Goal: Use online tool/utility: Utilize a website feature to perform a specific function

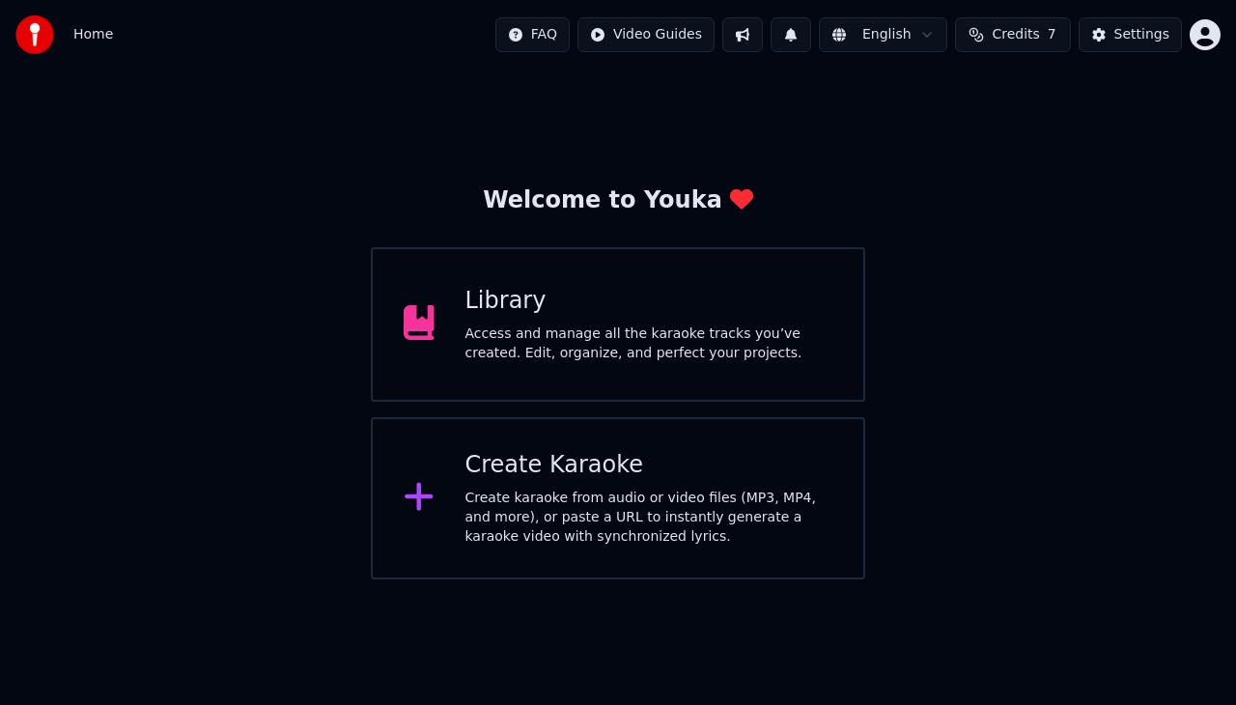
click at [555, 325] on div "Access and manage all the karaoke tracks you’ve created. Edit, organize, and pe…" at bounding box center [649, 343] width 368 height 39
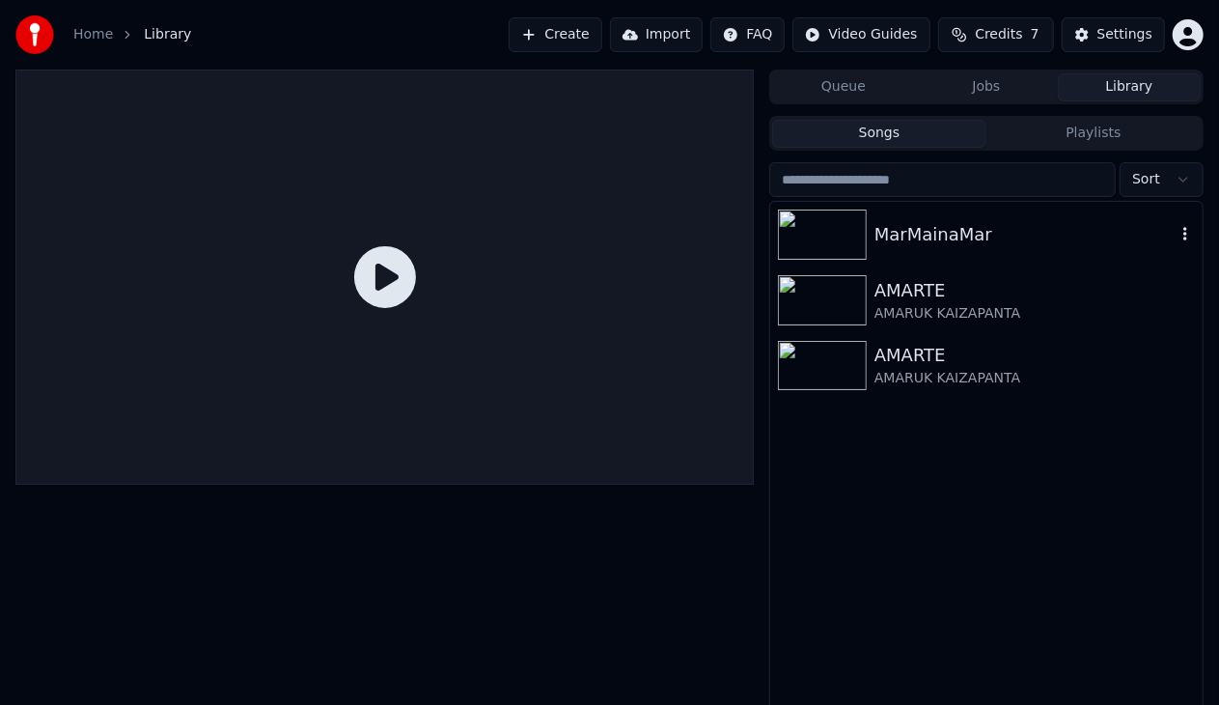
click at [832, 228] on img at bounding box center [822, 234] width 89 height 50
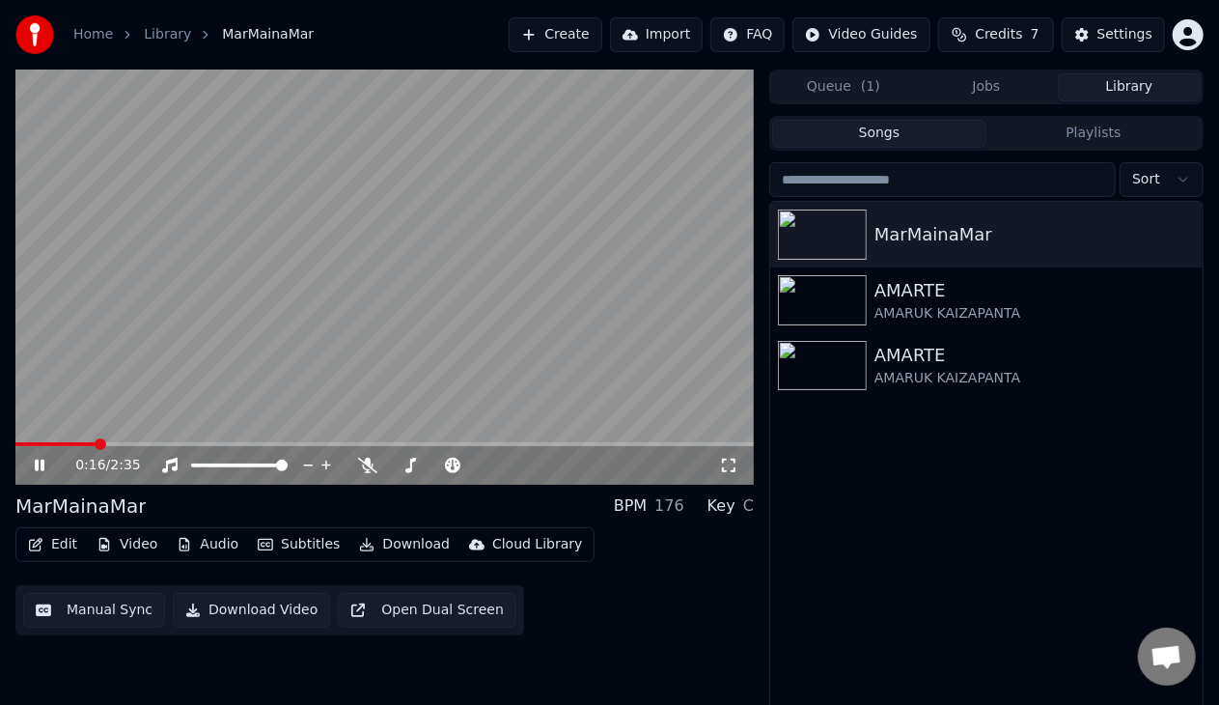
click at [110, 609] on button "Manual Sync" at bounding box center [94, 610] width 142 height 35
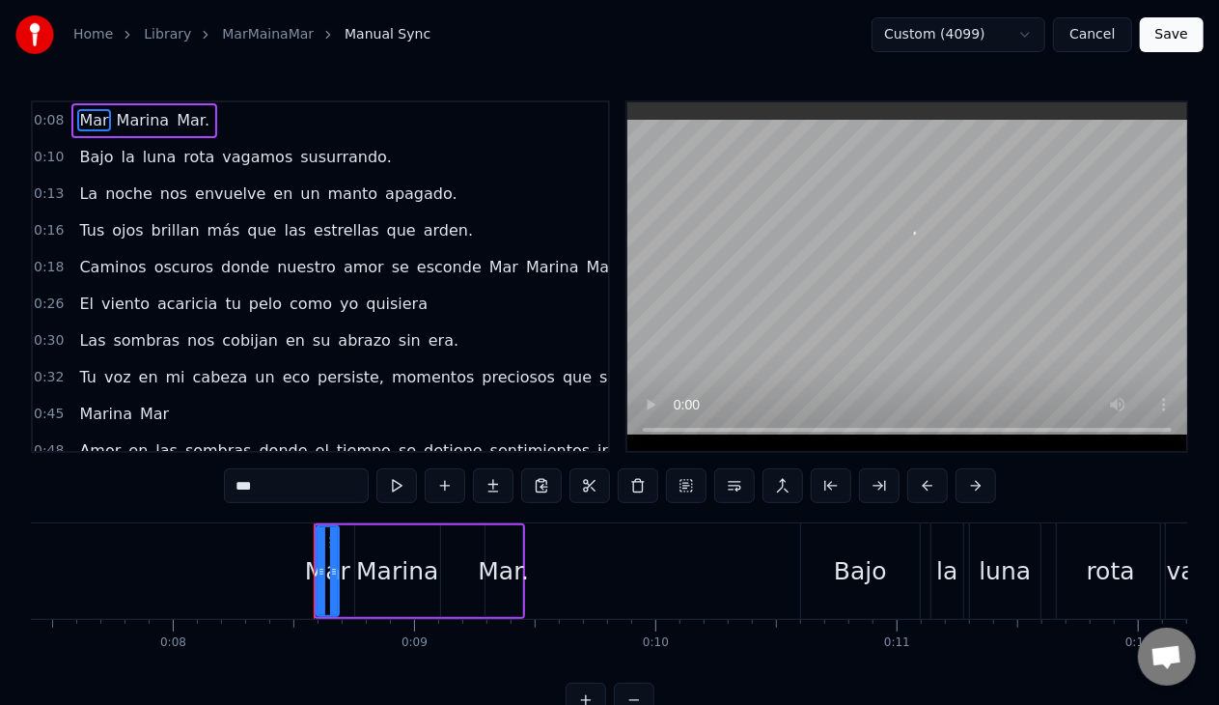
scroll to position [0, 1975]
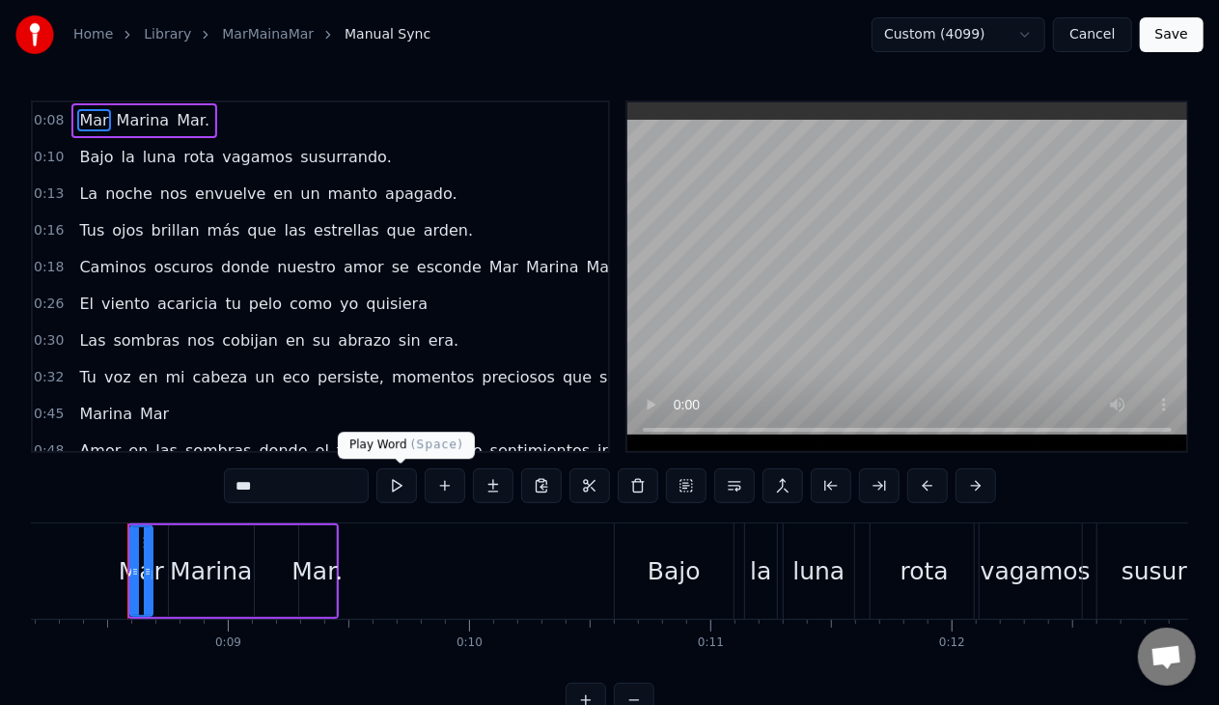
click at [396, 476] on button at bounding box center [397, 485] width 41 height 35
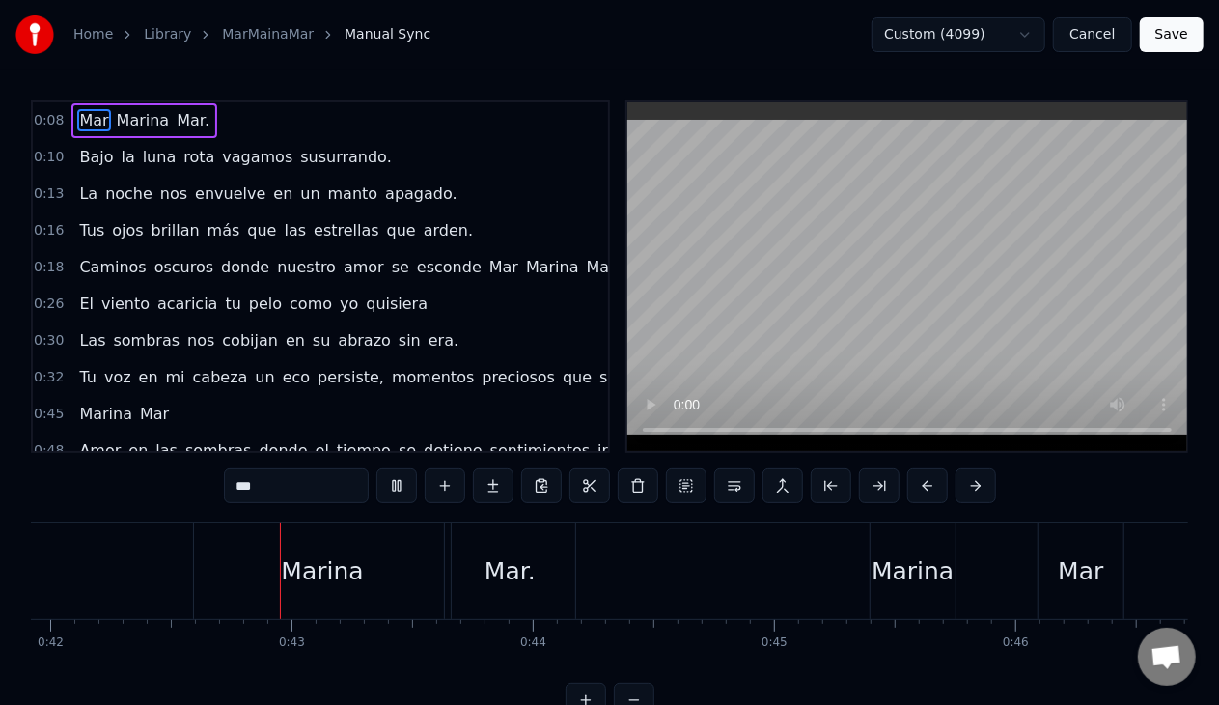
scroll to position [0, 10127]
click at [741, 302] on video at bounding box center [908, 276] width 560 height 349
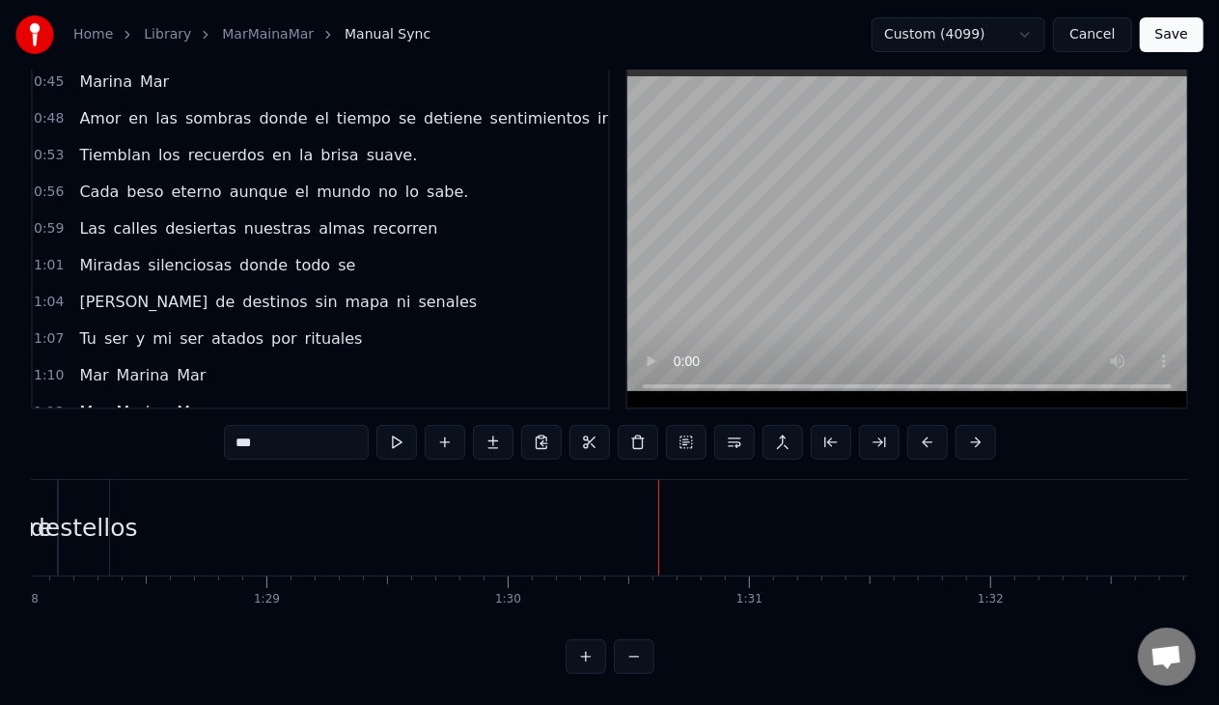
scroll to position [290, 0]
click at [91, 519] on div "destellos" at bounding box center [84, 528] width 108 height 37
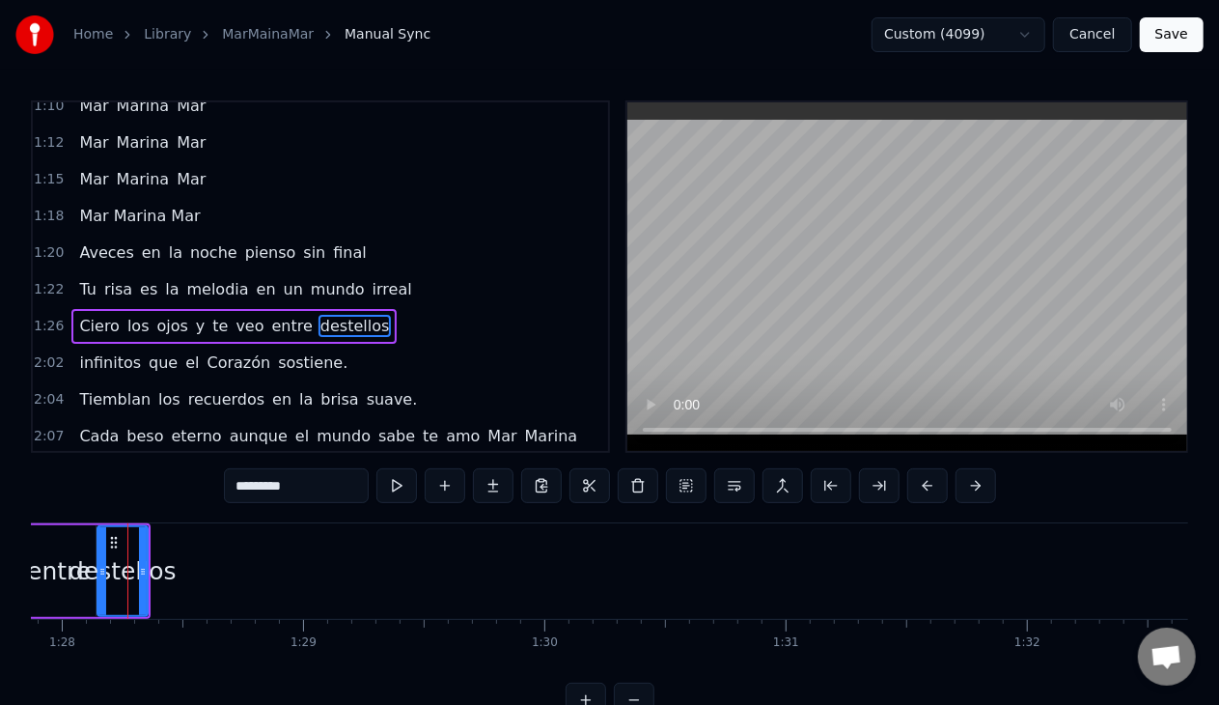
scroll to position [604, 0]
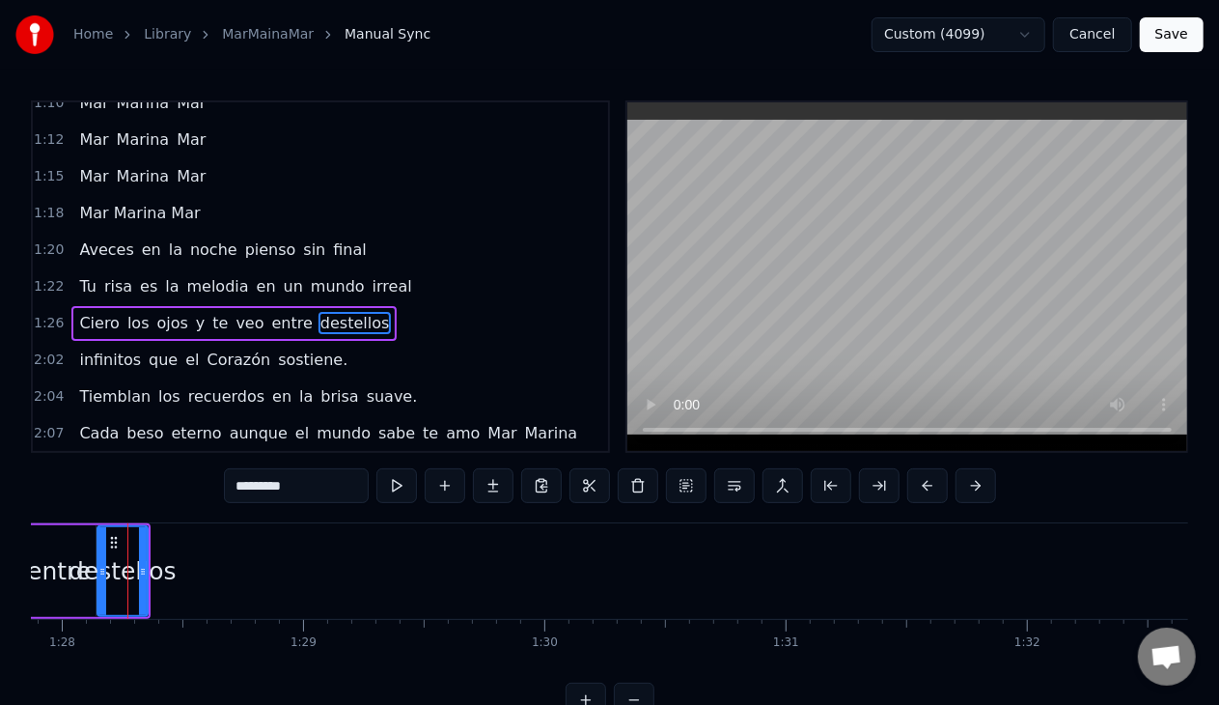
click at [70, 562] on div "entre" at bounding box center [59, 571] width 64 height 37
type input "*****"
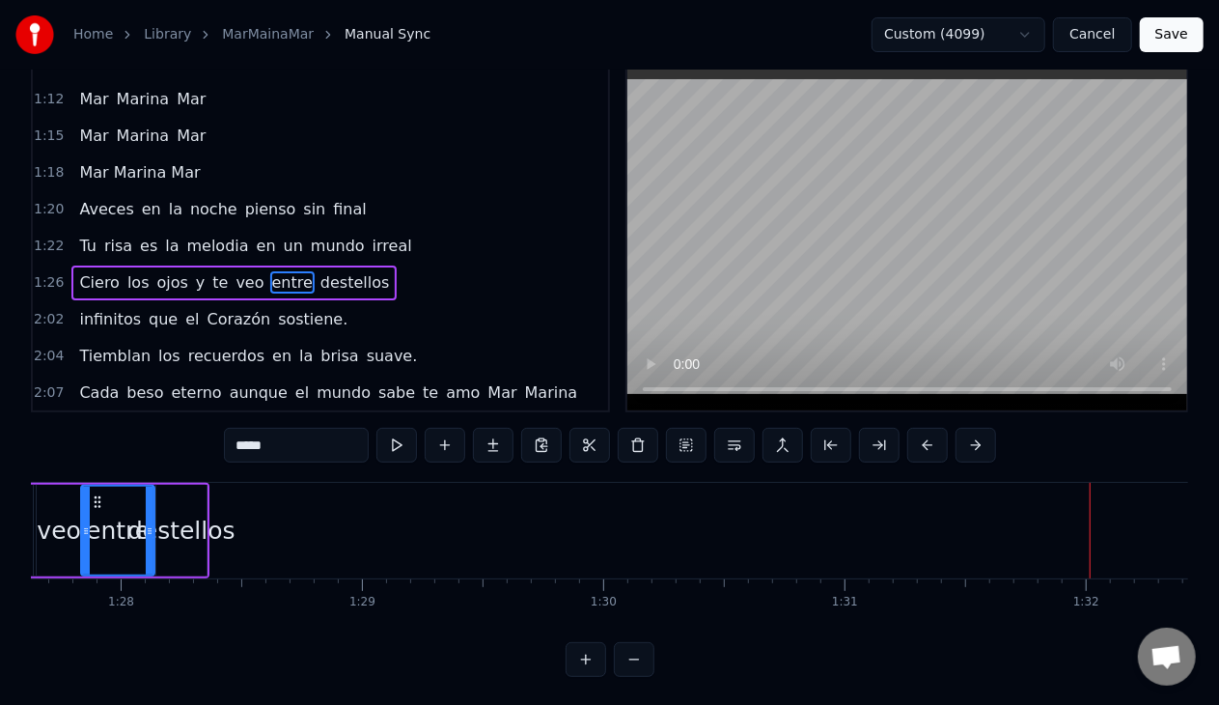
scroll to position [60, 0]
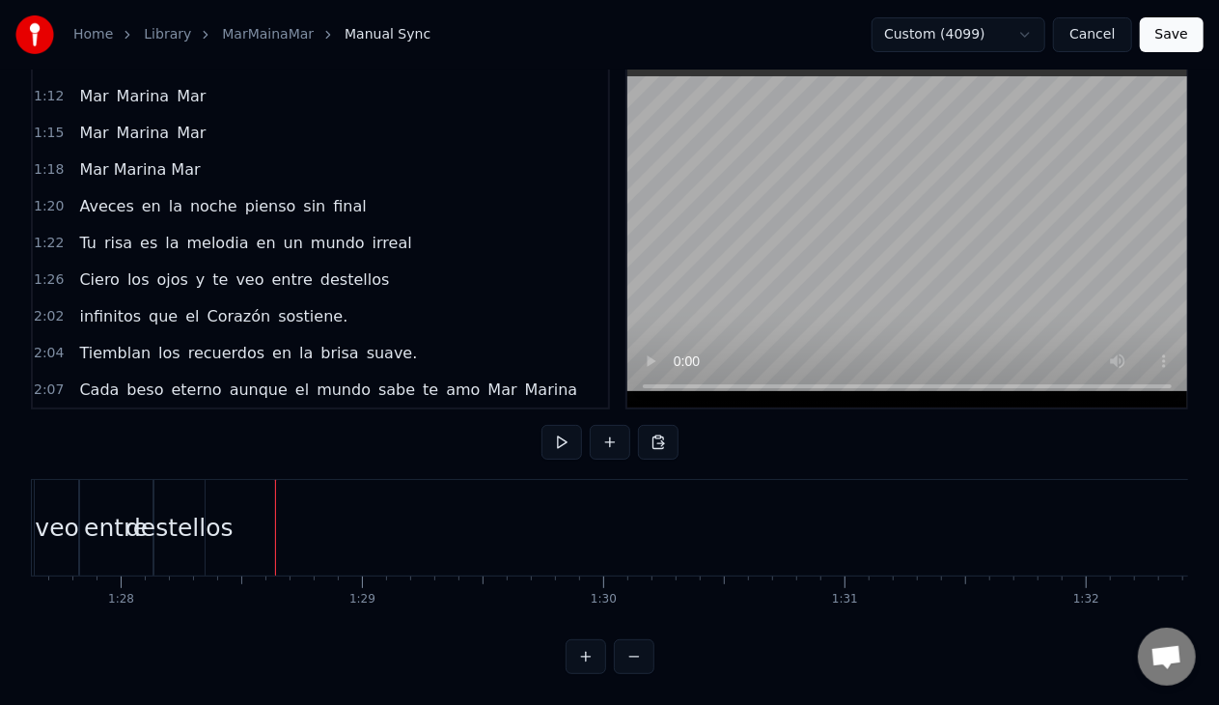
click at [112, 521] on div "entre" at bounding box center [116, 528] width 64 height 37
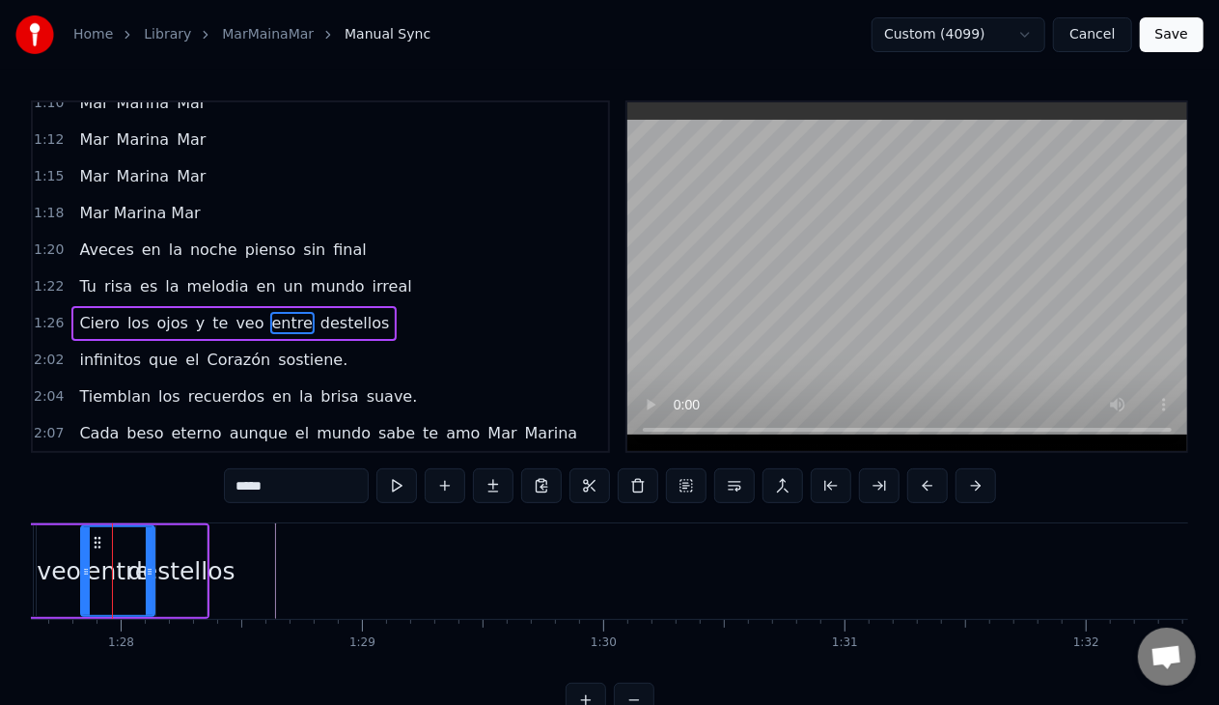
scroll to position [0, 21133]
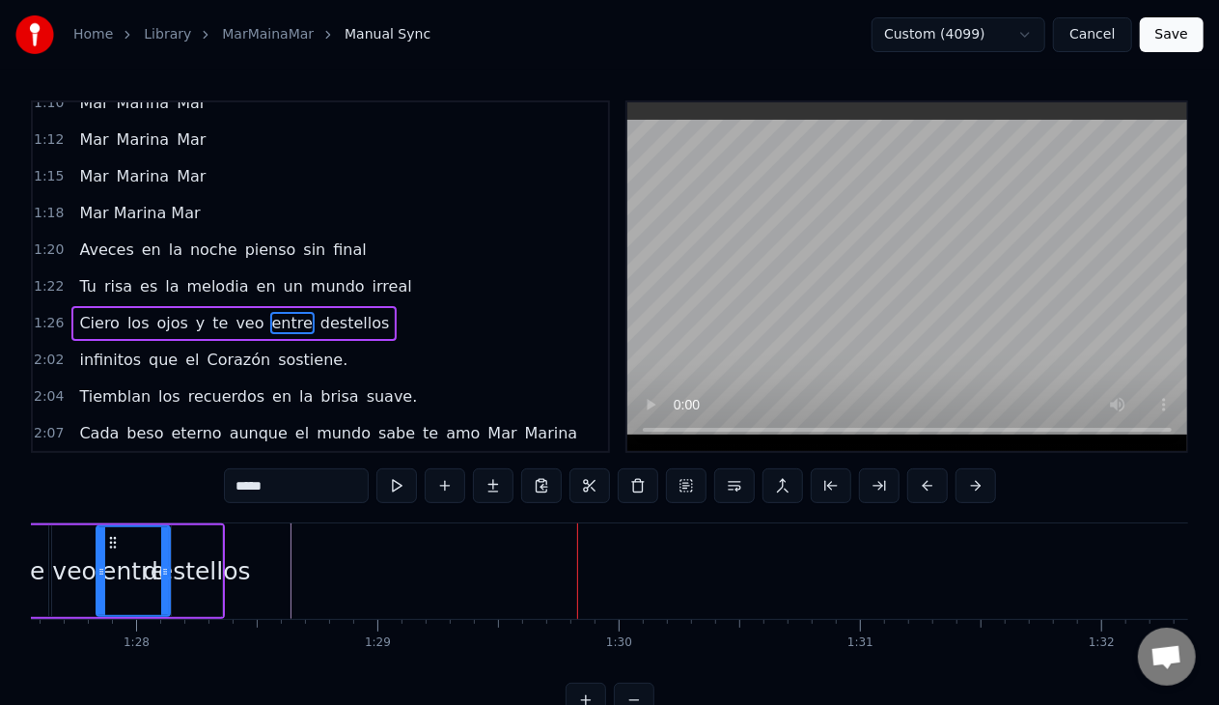
click at [195, 568] on div "destellos" at bounding box center [197, 571] width 108 height 37
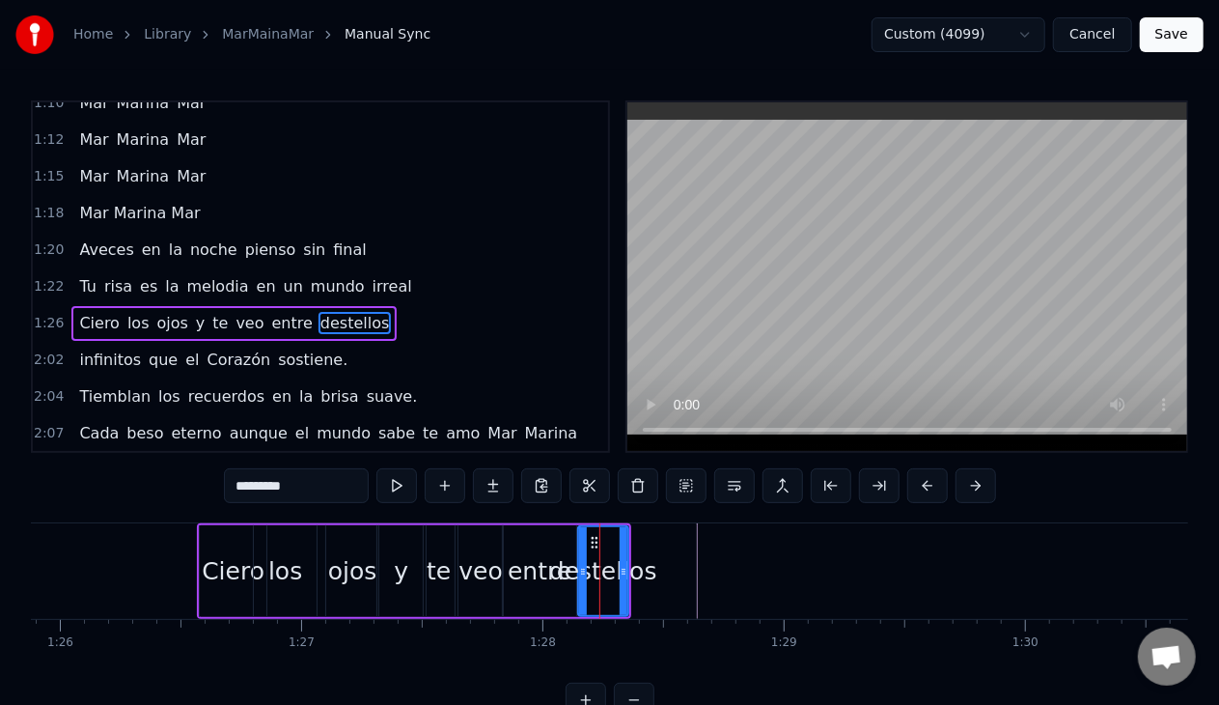
scroll to position [0, 20834]
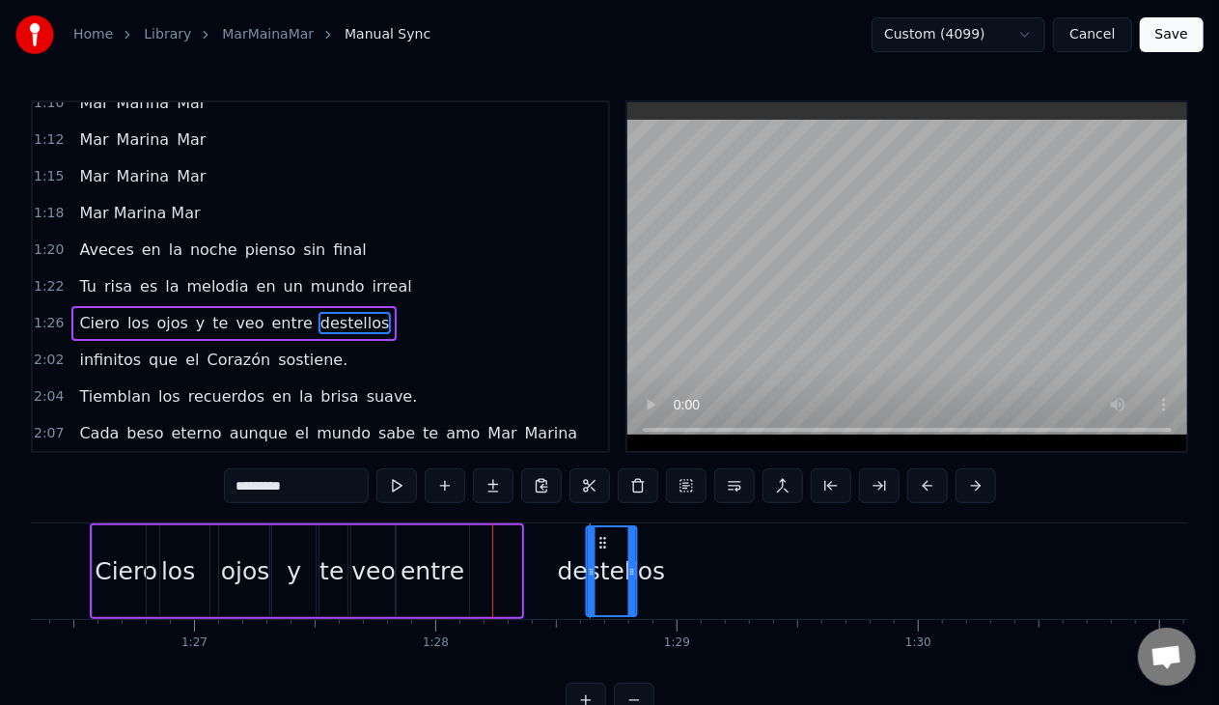
drag, startPoint x: 485, startPoint y: 540, endPoint x: 600, endPoint y: 537, distance: 115.9
click at [600, 537] on icon at bounding box center [602, 542] width 15 height 15
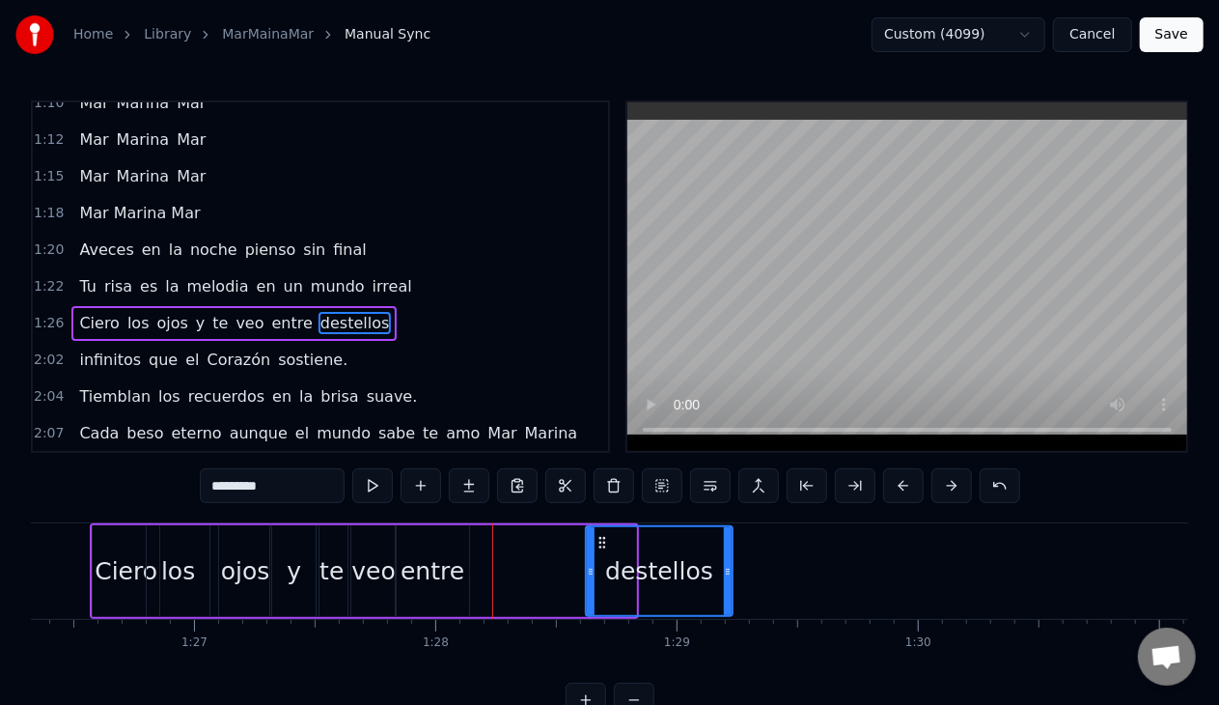
drag, startPoint x: 631, startPoint y: 569, endPoint x: 728, endPoint y: 570, distance: 96.5
click at [728, 570] on icon at bounding box center [728, 571] width 8 height 15
click at [421, 555] on div "entre" at bounding box center [433, 571] width 64 height 37
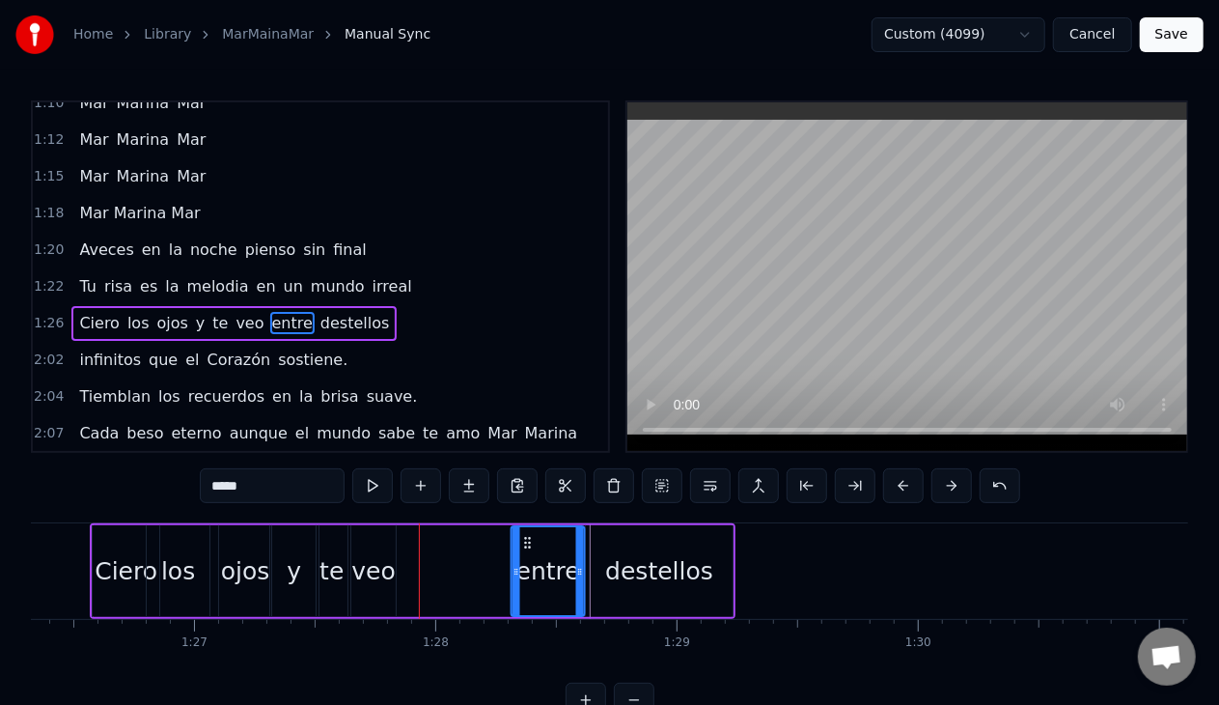
drag, startPoint x: 408, startPoint y: 537, endPoint x: 523, endPoint y: 551, distance: 115.8
click at [523, 551] on div "entre" at bounding box center [547, 571] width 71 height 88
drag, startPoint x: 514, startPoint y: 569, endPoint x: 471, endPoint y: 570, distance: 42.5
click at [471, 570] on icon at bounding box center [473, 571] width 8 height 15
click at [104, 573] on div "Ciero" at bounding box center [126, 571] width 63 height 37
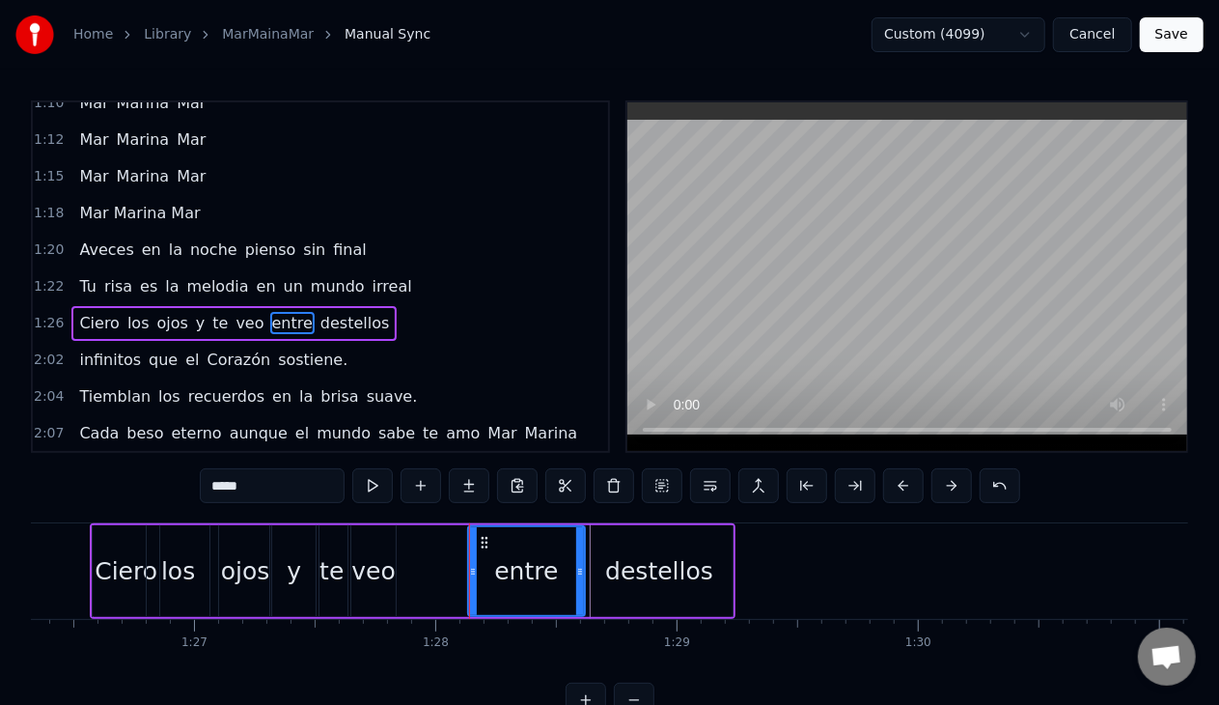
type input "*****"
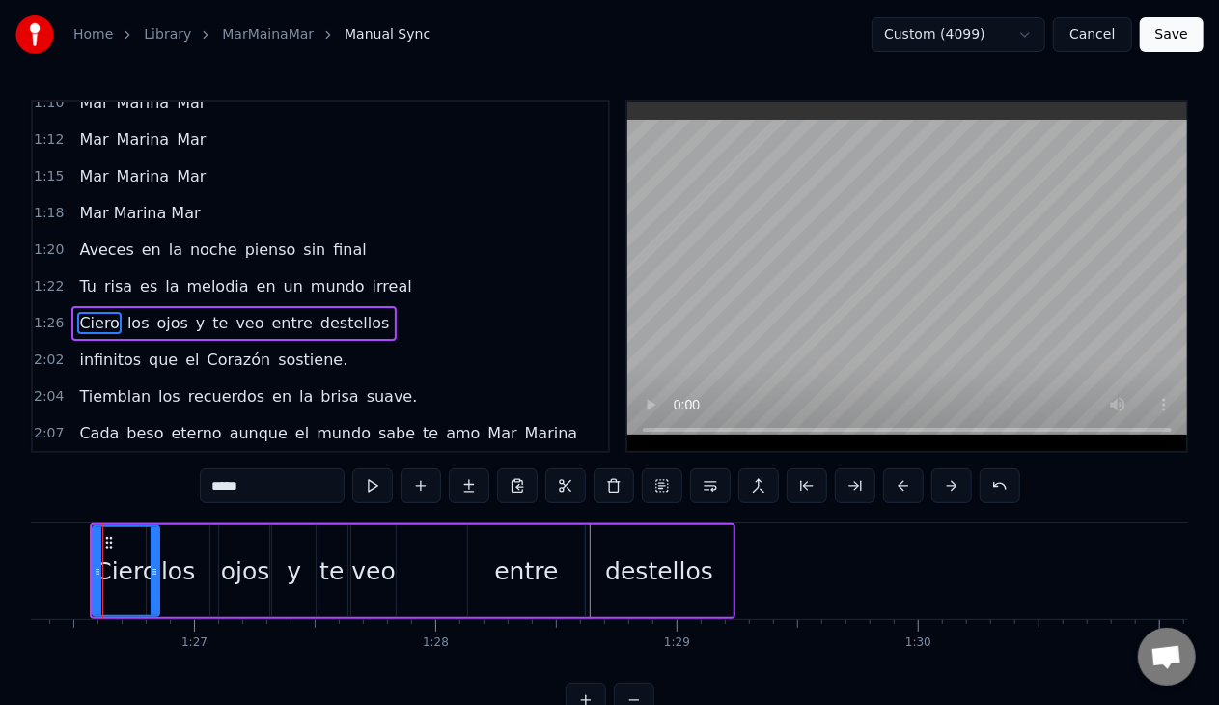
scroll to position [0, 20809]
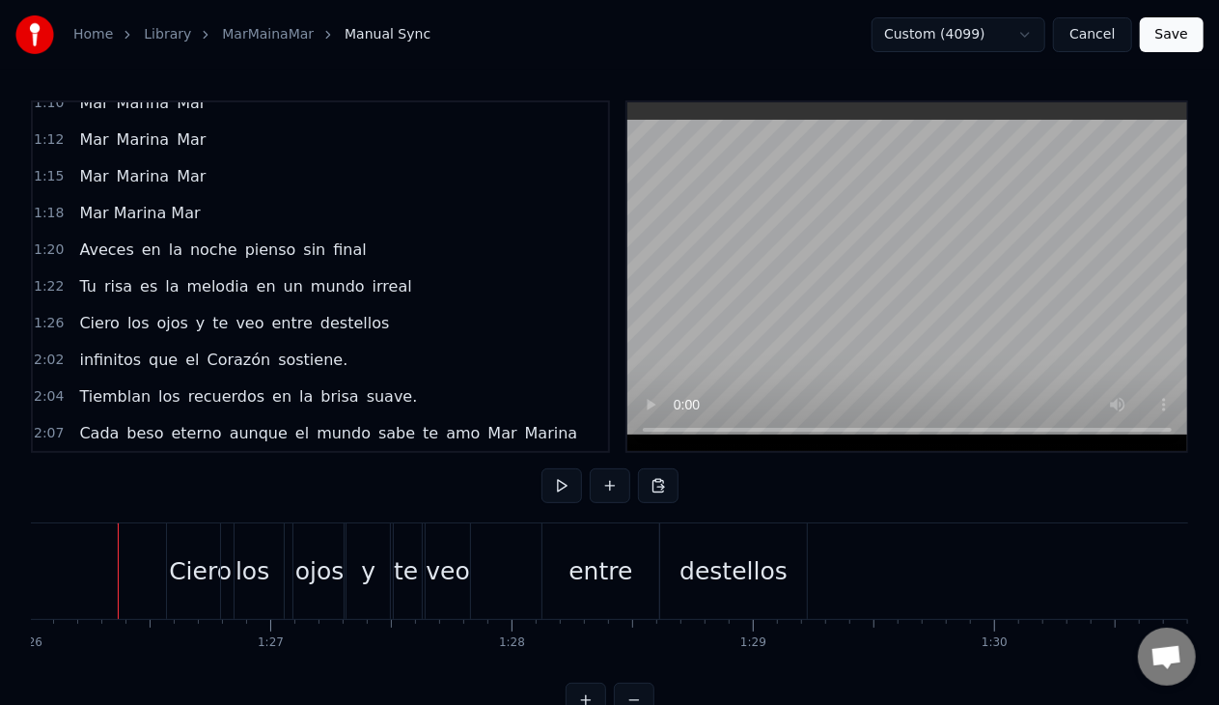
scroll to position [0, 20748]
click at [458, 577] on div "veo" at bounding box center [456, 571] width 43 height 37
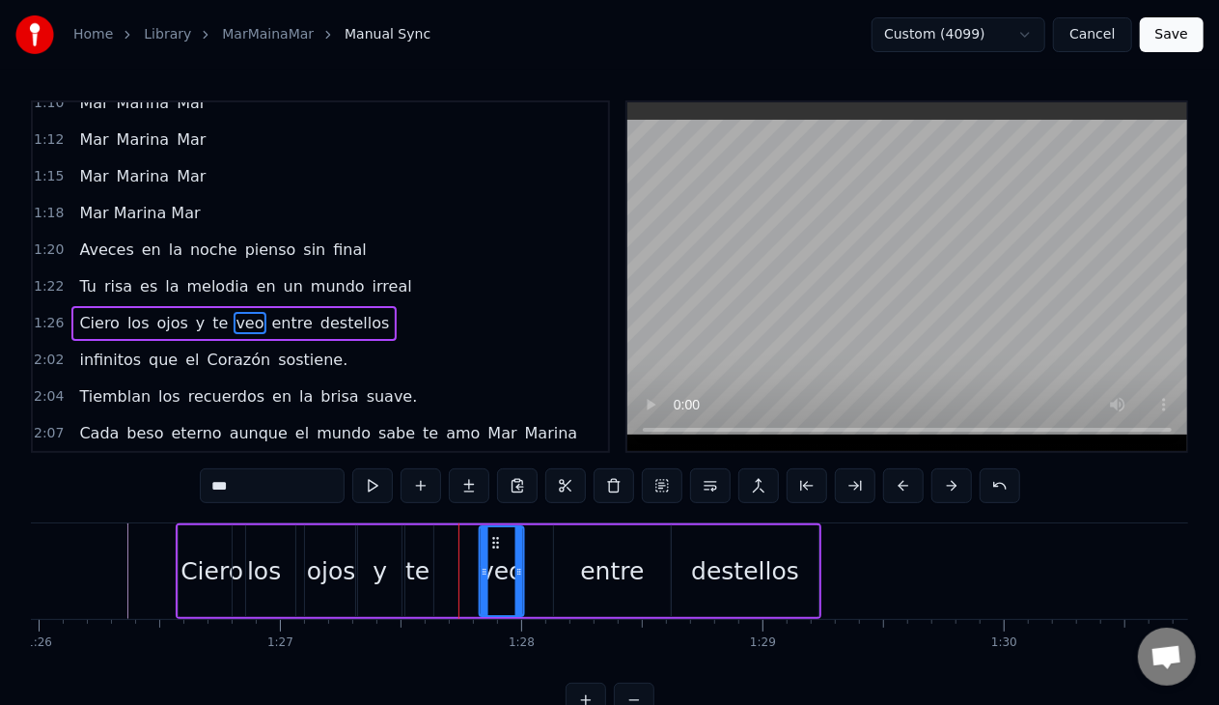
drag, startPoint x: 454, startPoint y: 539, endPoint x: 495, endPoint y: 541, distance: 41.6
click at [495, 541] on icon at bounding box center [495, 542] width 15 height 15
drag, startPoint x: 516, startPoint y: 568, endPoint x: 544, endPoint y: 573, distance: 29.5
click at [544, 573] on icon at bounding box center [548, 571] width 8 height 15
drag, startPoint x: 413, startPoint y: 572, endPoint x: 433, endPoint y: 571, distance: 20.3
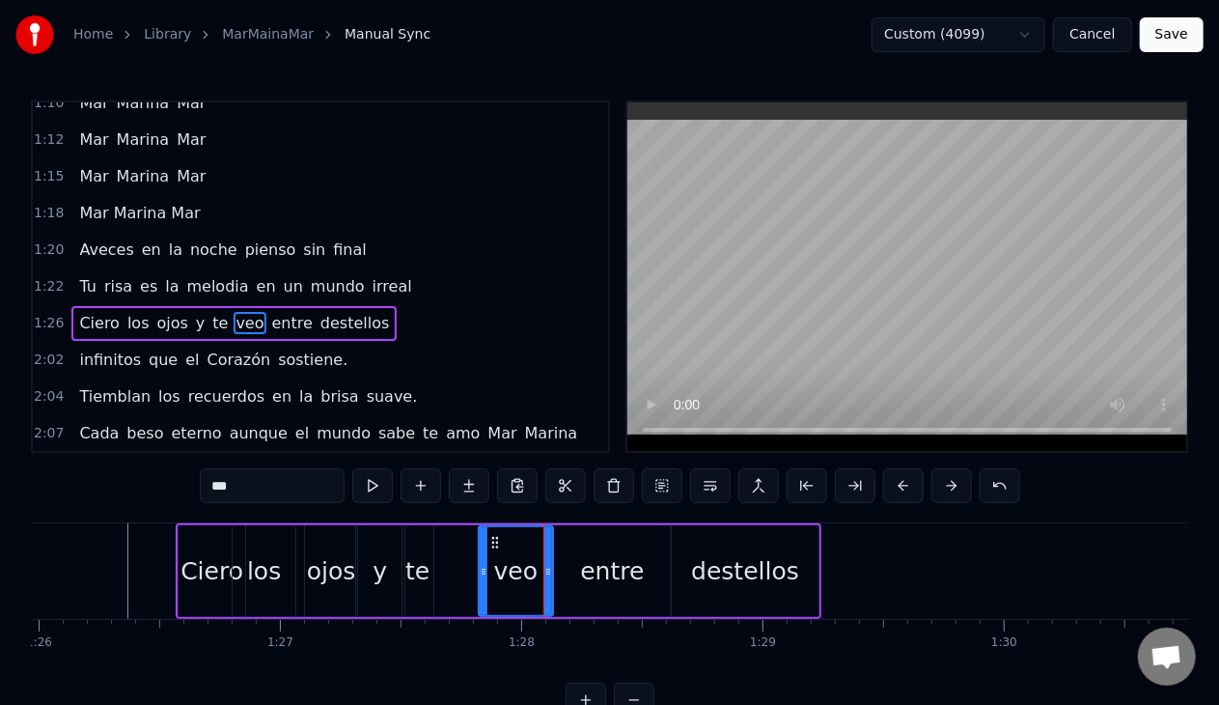
click at [433, 571] on div "Ciero los ojos y te veo entre destellos" at bounding box center [499, 571] width 646 height 96
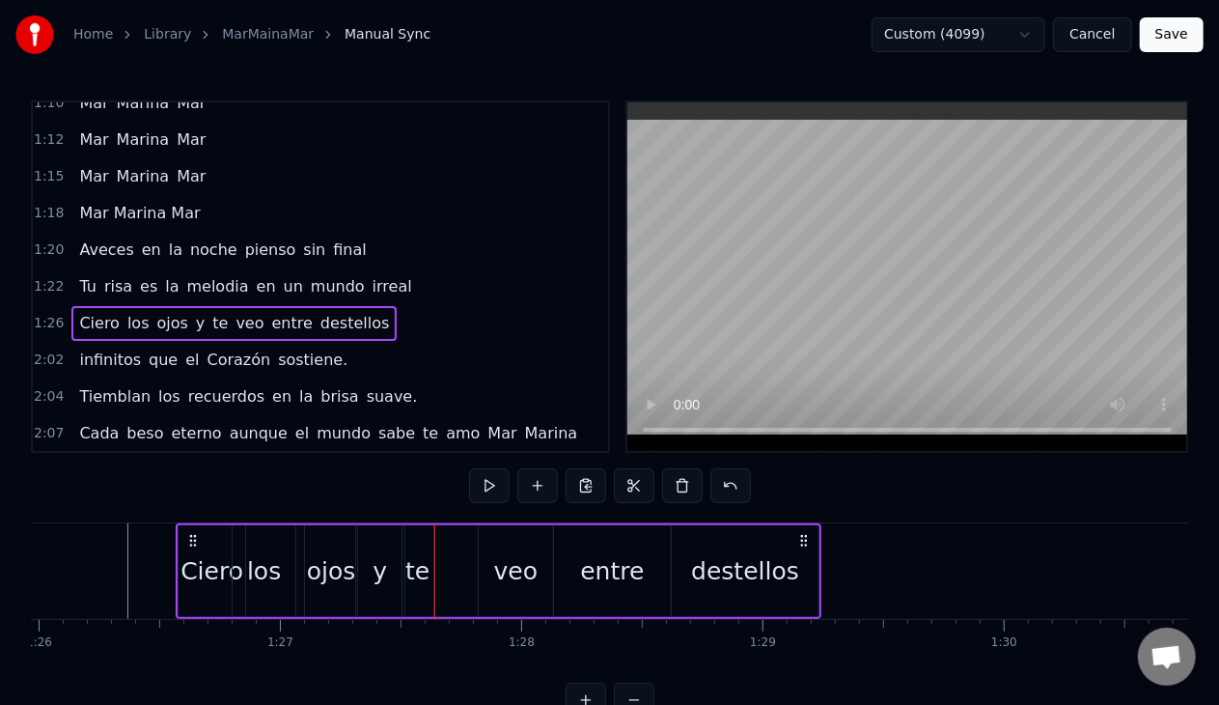
click at [414, 566] on div "te" at bounding box center [417, 571] width 24 height 37
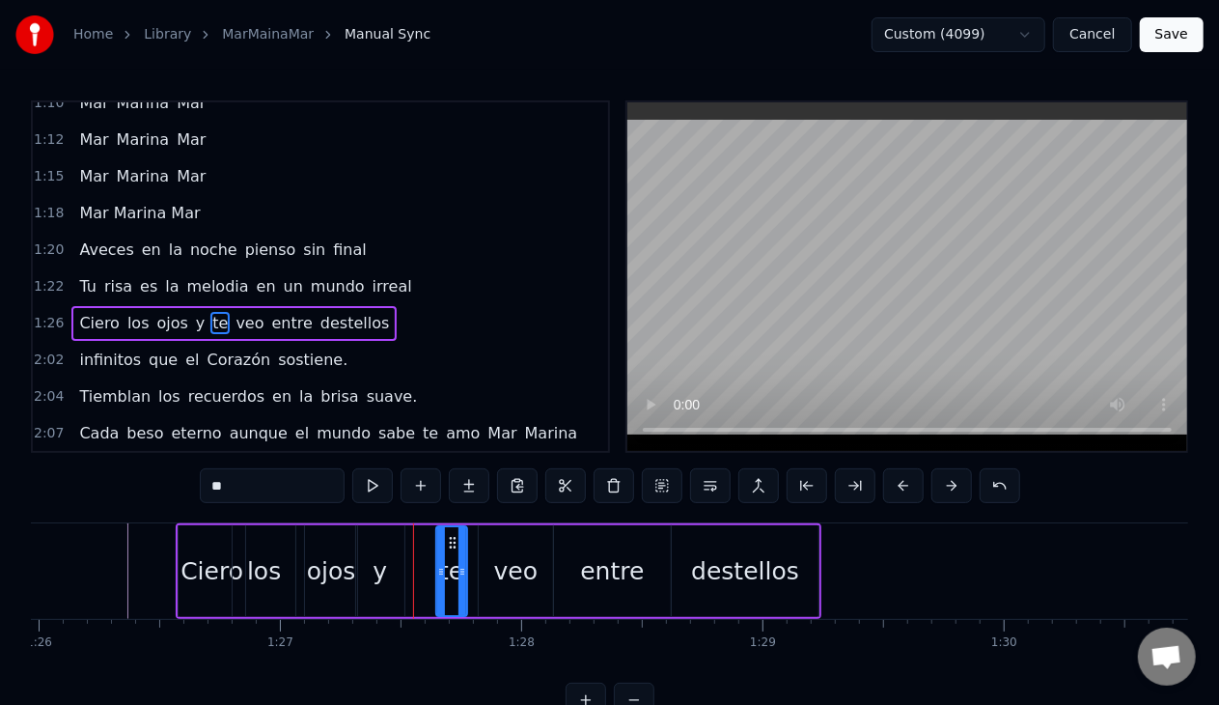
drag, startPoint x: 417, startPoint y: 539, endPoint x: 451, endPoint y: 544, distance: 34.3
click at [451, 544] on icon at bounding box center [451, 542] width 15 height 15
drag, startPoint x: 460, startPoint y: 573, endPoint x: 469, endPoint y: 575, distance: 9.8
click at [469, 575] on icon at bounding box center [472, 571] width 8 height 15
click at [380, 576] on div "y" at bounding box center [380, 571] width 14 height 37
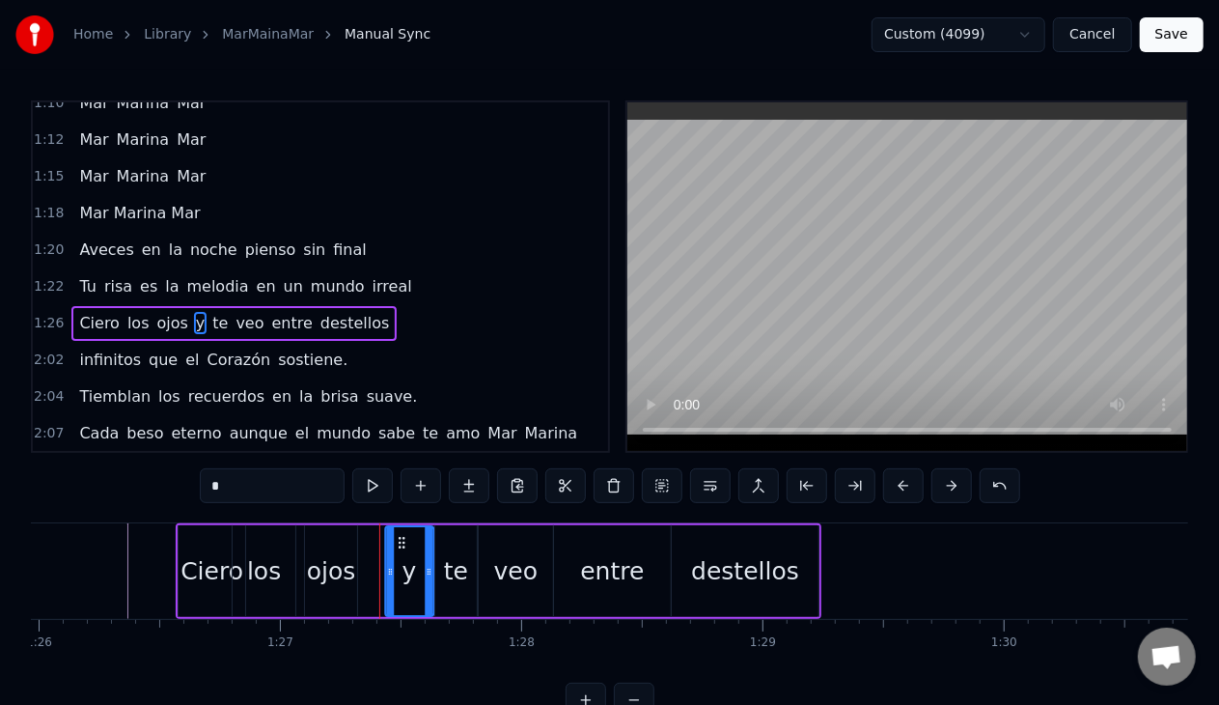
drag, startPoint x: 373, startPoint y: 546, endPoint x: 402, endPoint y: 553, distance: 29.7
click at [402, 553] on div "y" at bounding box center [409, 571] width 46 height 88
click at [425, 572] on icon at bounding box center [426, 571] width 8 height 15
click at [391, 572] on icon at bounding box center [394, 571] width 8 height 15
click at [334, 572] on div "ojos" at bounding box center [331, 571] width 49 height 37
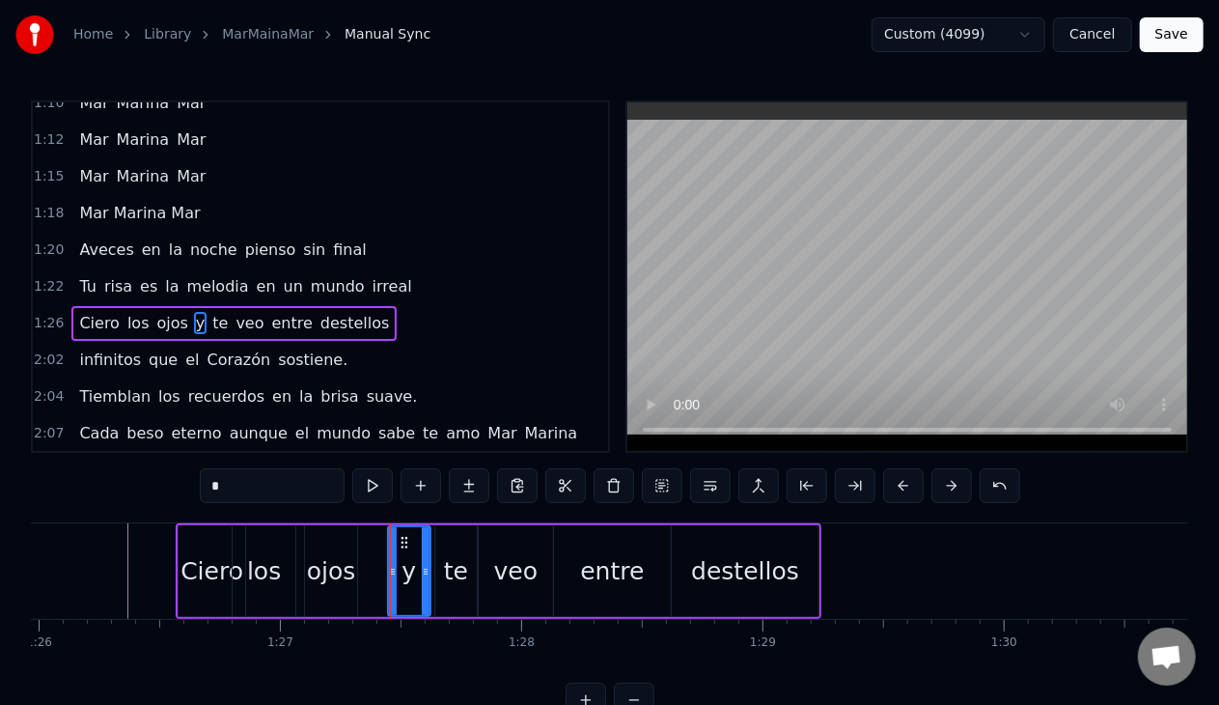
type input "****"
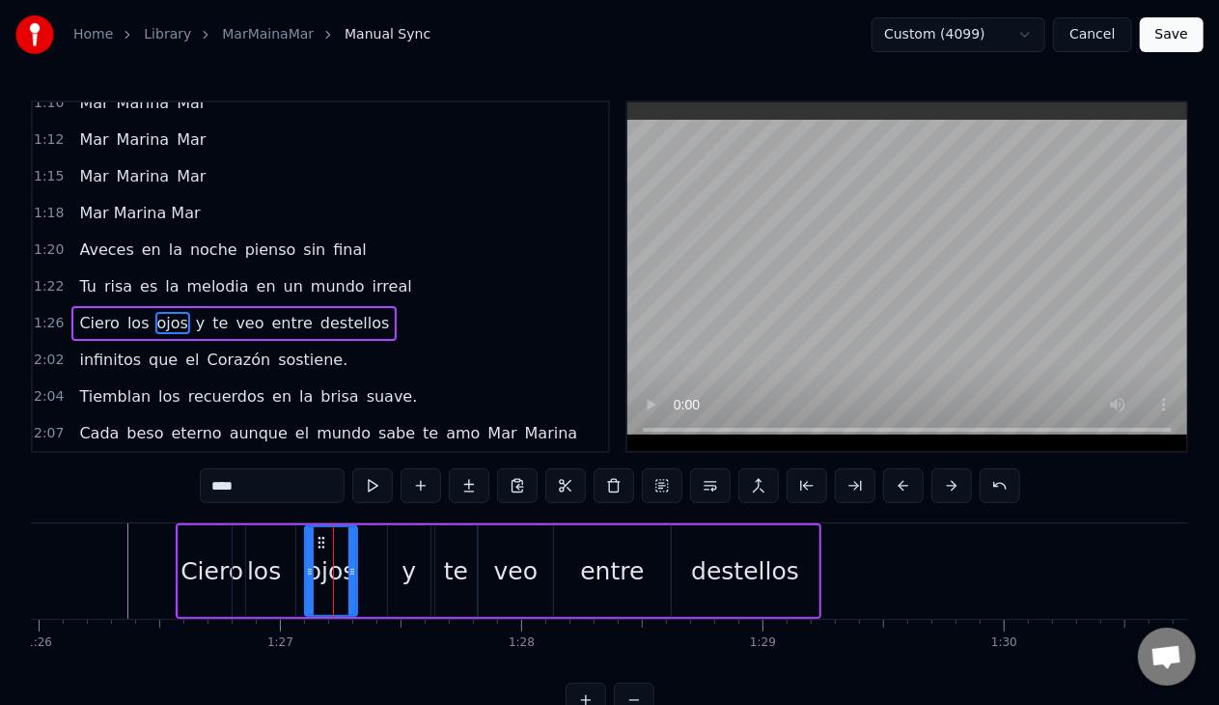
drag, startPoint x: 329, startPoint y: 574, endPoint x: 344, endPoint y: 577, distance: 14.8
click at [344, 577] on div "ojos" at bounding box center [331, 571] width 49 height 37
drag, startPoint x: 322, startPoint y: 532, endPoint x: 361, endPoint y: 543, distance: 40.0
click at [363, 543] on div "Ciero los ojos y te veo entre destellos" at bounding box center [499, 571] width 646 height 96
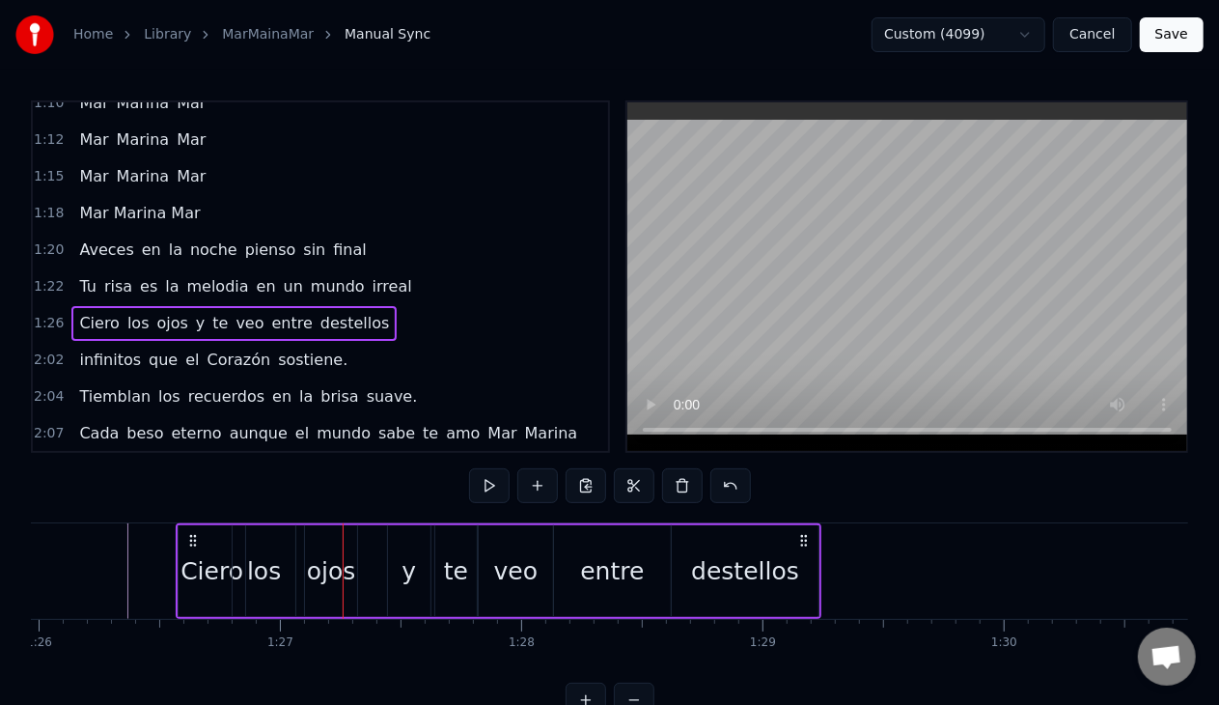
click at [325, 577] on div "ojos" at bounding box center [331, 571] width 49 height 37
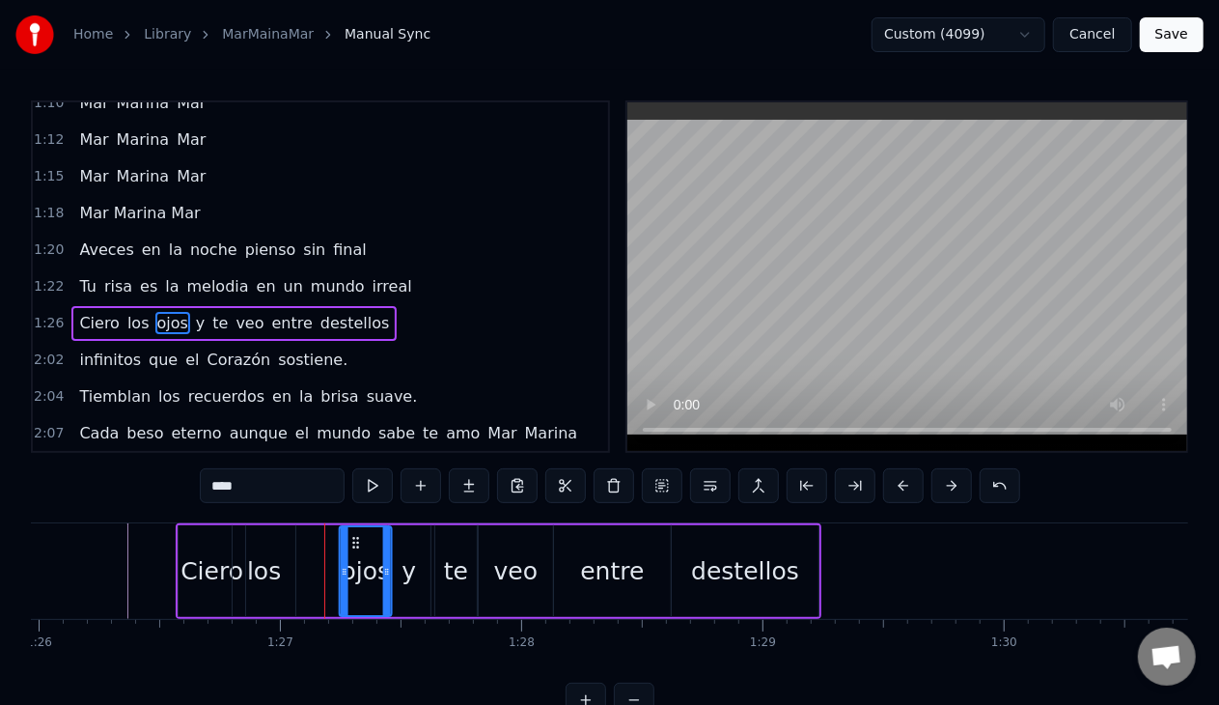
drag, startPoint x: 321, startPoint y: 539, endPoint x: 351, endPoint y: 546, distance: 30.9
click at [351, 546] on icon at bounding box center [355, 542] width 15 height 15
drag, startPoint x: 343, startPoint y: 571, endPoint x: 322, endPoint y: 572, distance: 20.3
click at [324, 570] on icon at bounding box center [326, 571] width 8 height 15
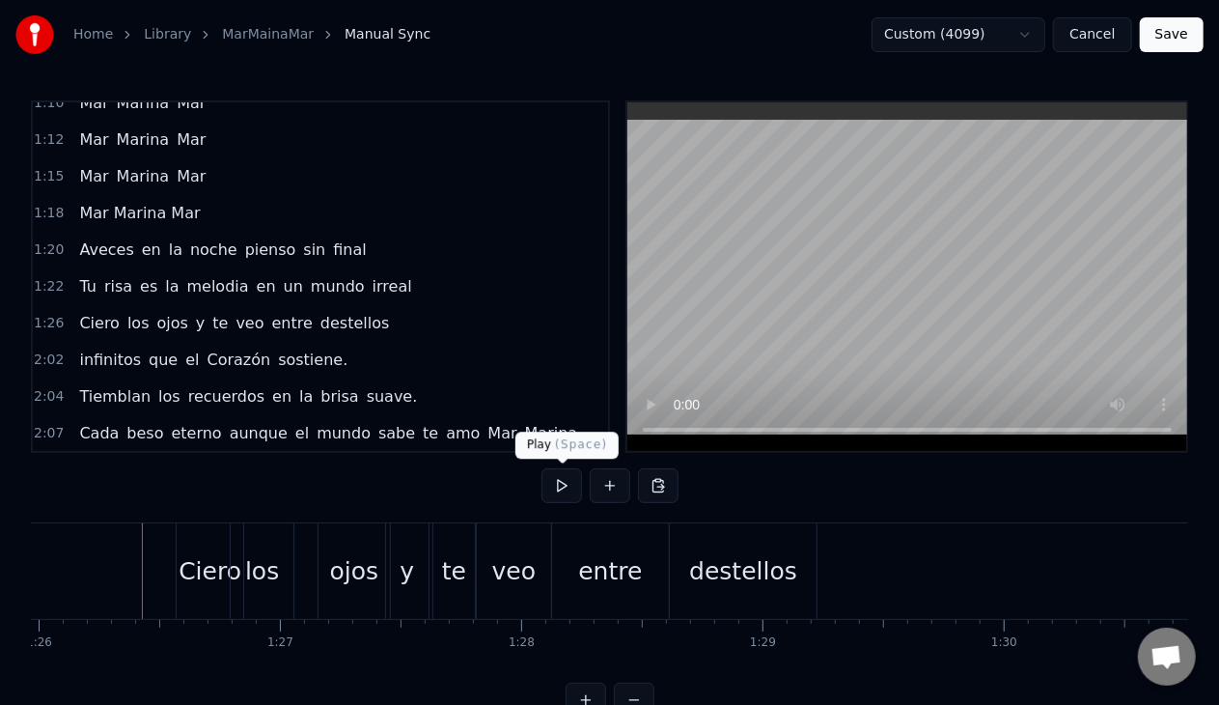
click at [558, 481] on button at bounding box center [562, 485] width 41 height 35
click at [559, 481] on button at bounding box center [562, 485] width 41 height 35
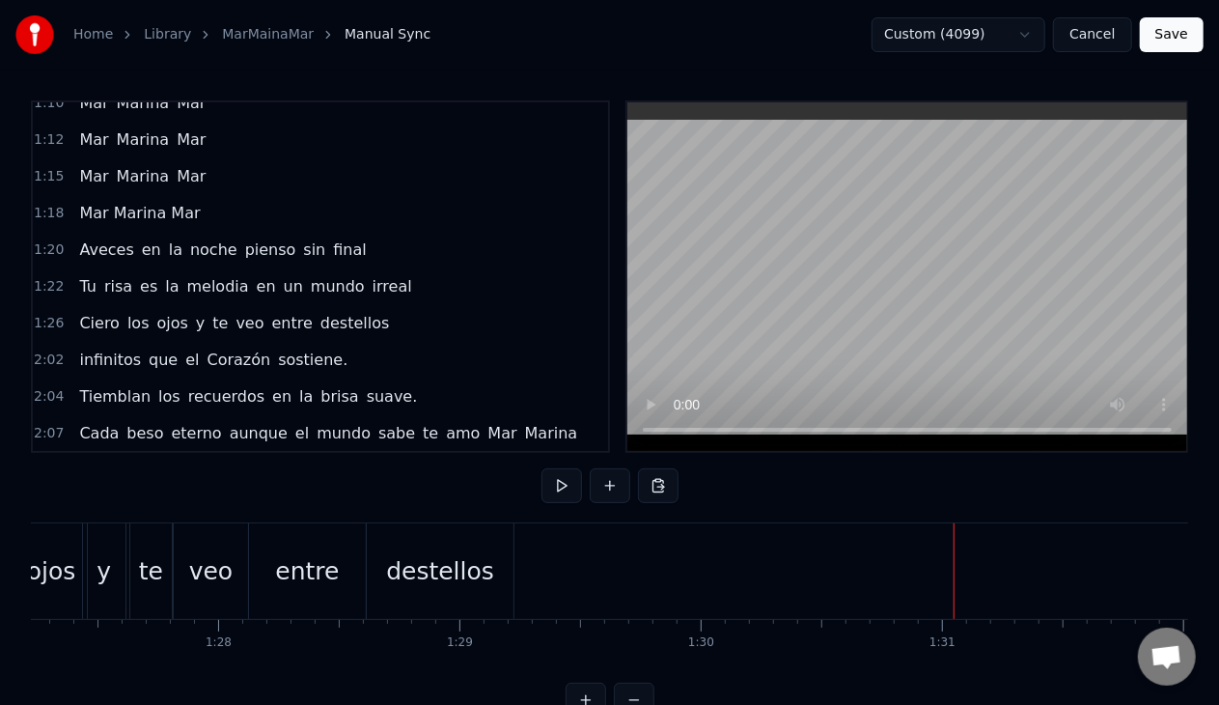
scroll to position [0, 20944]
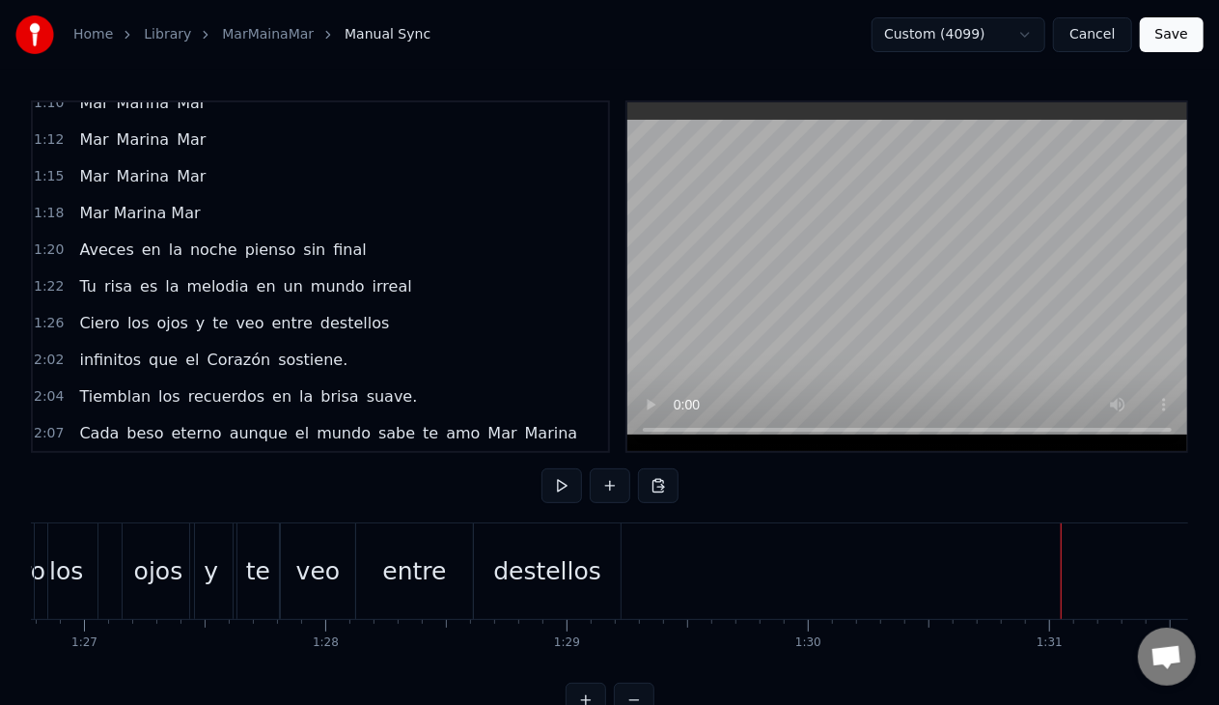
click at [580, 593] on div "destellos" at bounding box center [547, 571] width 147 height 96
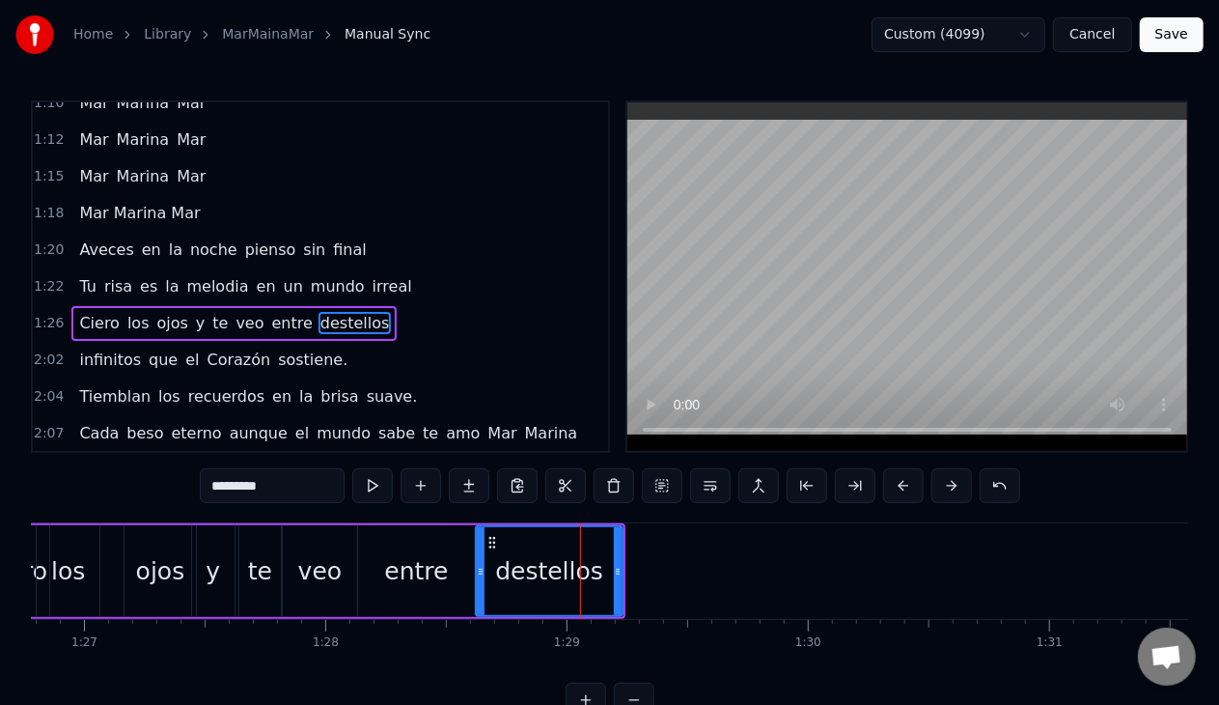
click at [460, 546] on div "entre" at bounding box center [416, 571] width 116 height 92
type input "*****"
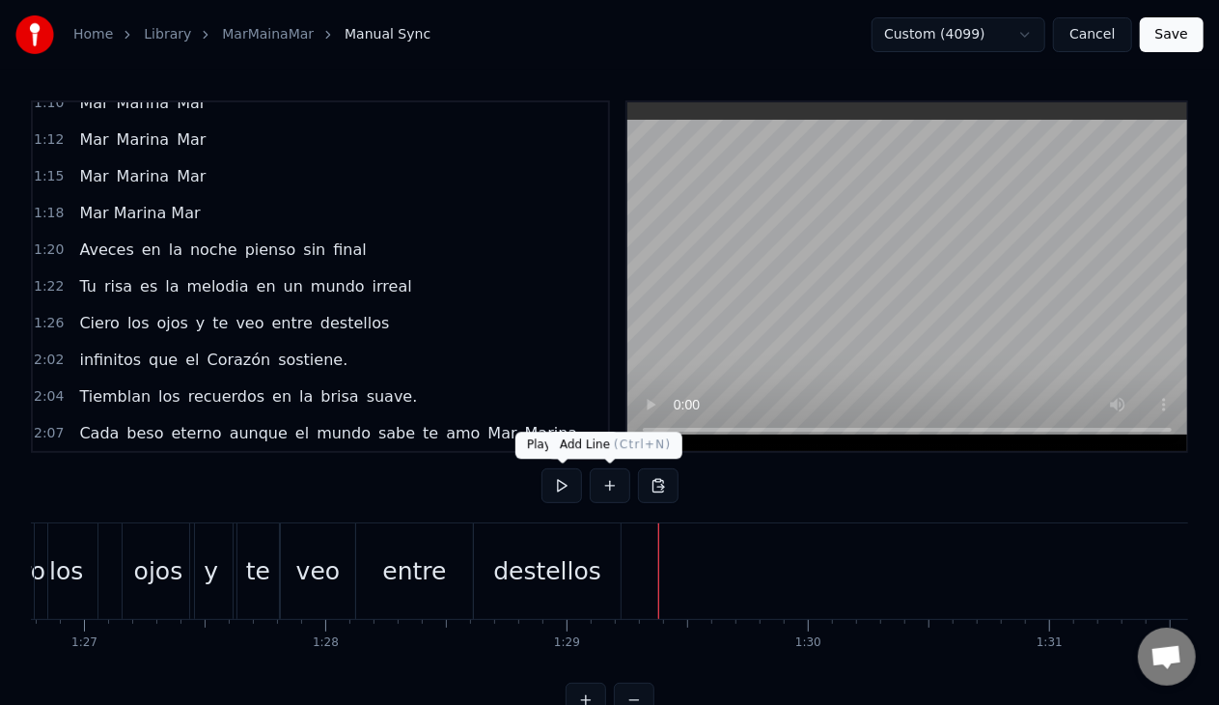
drag, startPoint x: 602, startPoint y: 485, endPoint x: 564, endPoint y: 544, distance: 70.4
click at [602, 485] on button at bounding box center [610, 485] width 41 height 35
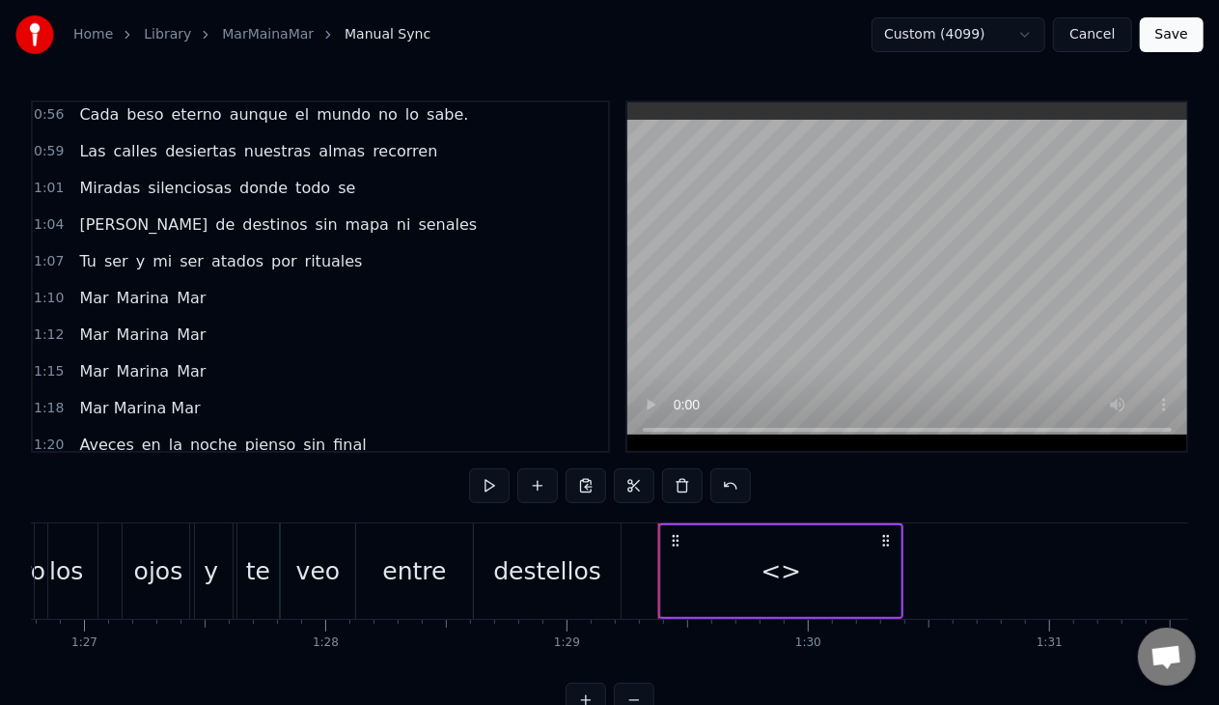
scroll to position [411, 0]
click at [292, 574] on div "veo" at bounding box center [317, 571] width 73 height 96
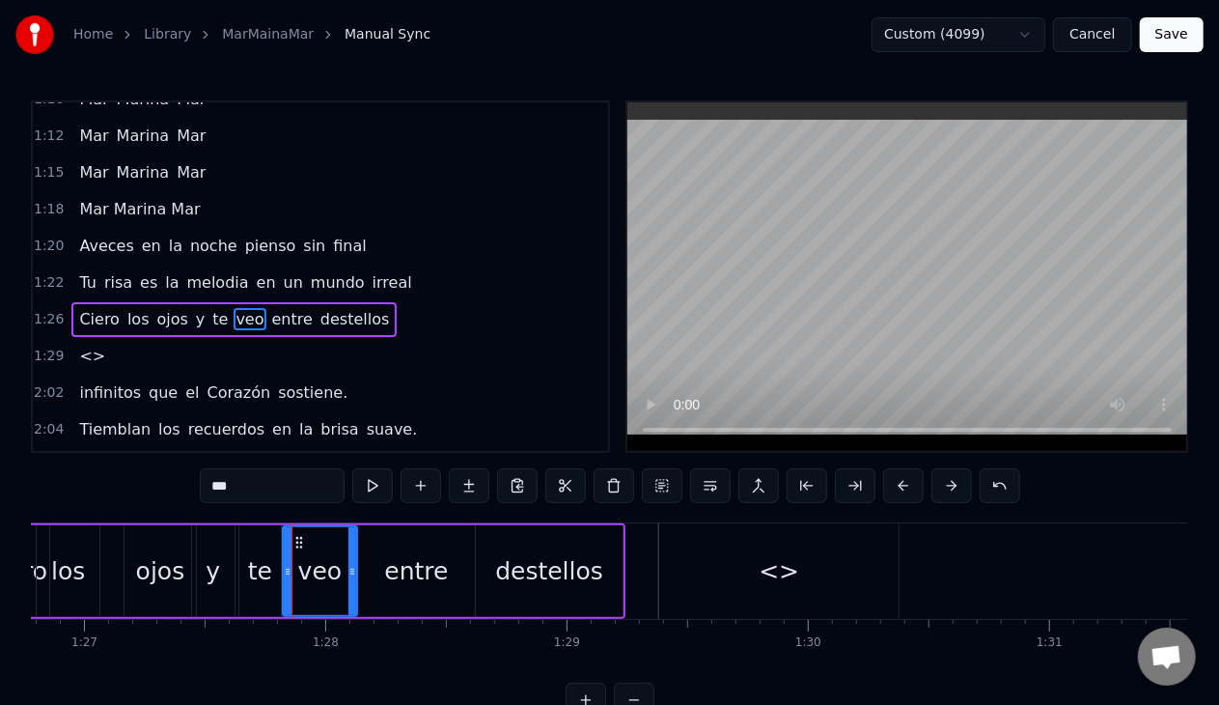
scroll to position [640, 0]
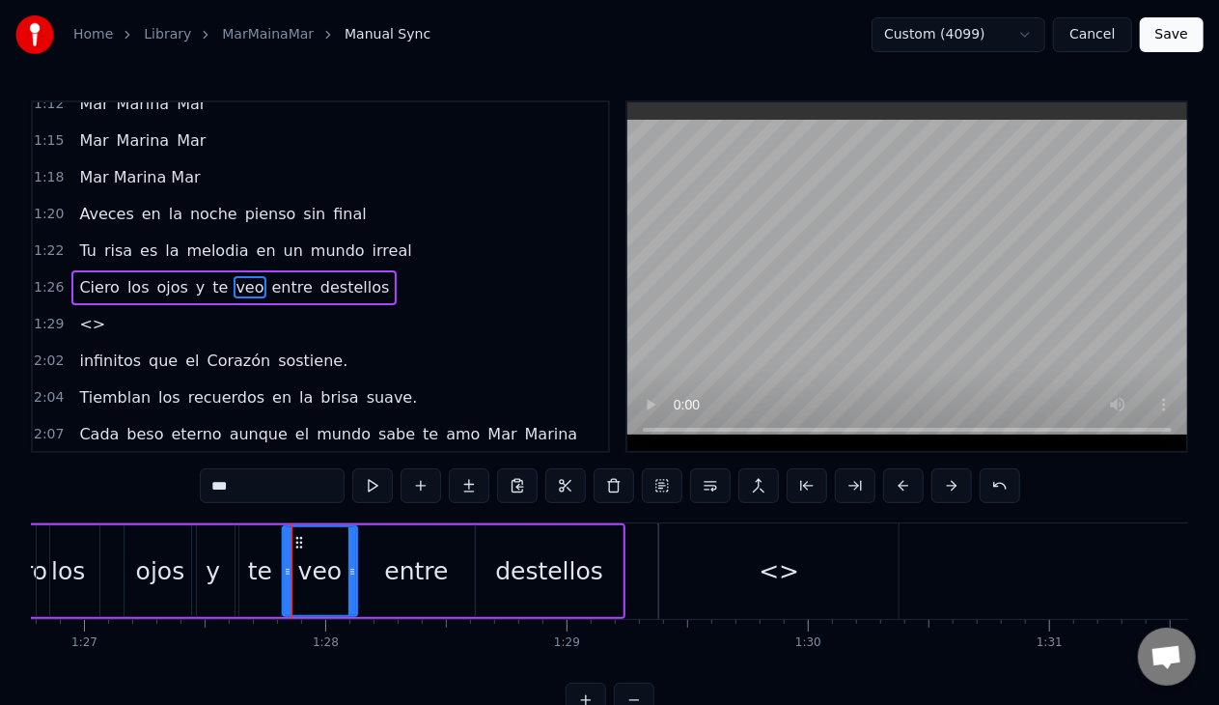
click at [98, 556] on div "los" at bounding box center [68, 571] width 63 height 92
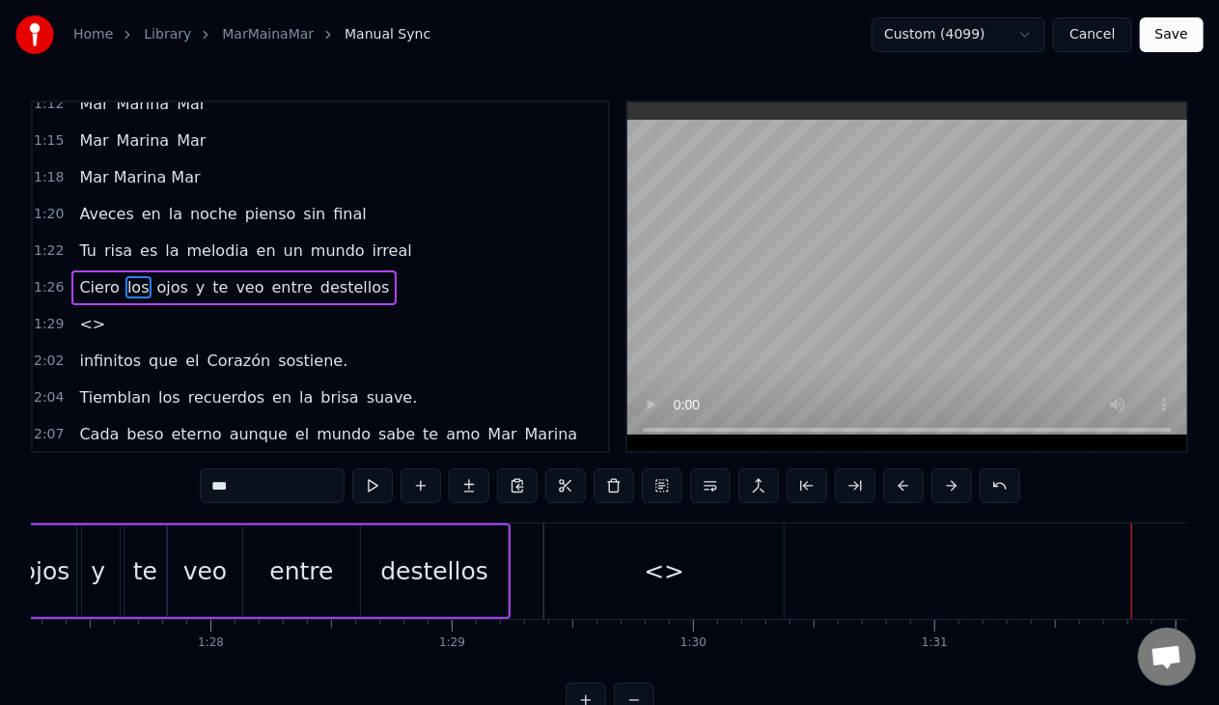
scroll to position [0, 20909]
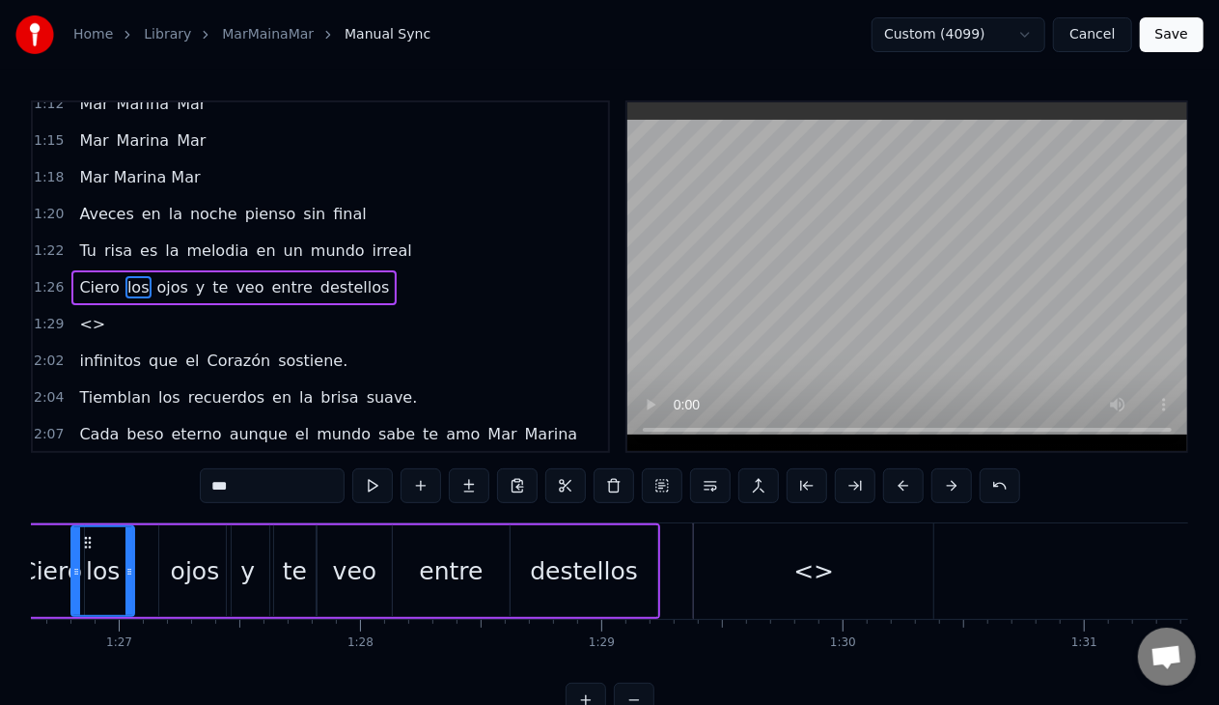
click at [85, 313] on span "<>" at bounding box center [92, 324] width 30 height 22
type input "**"
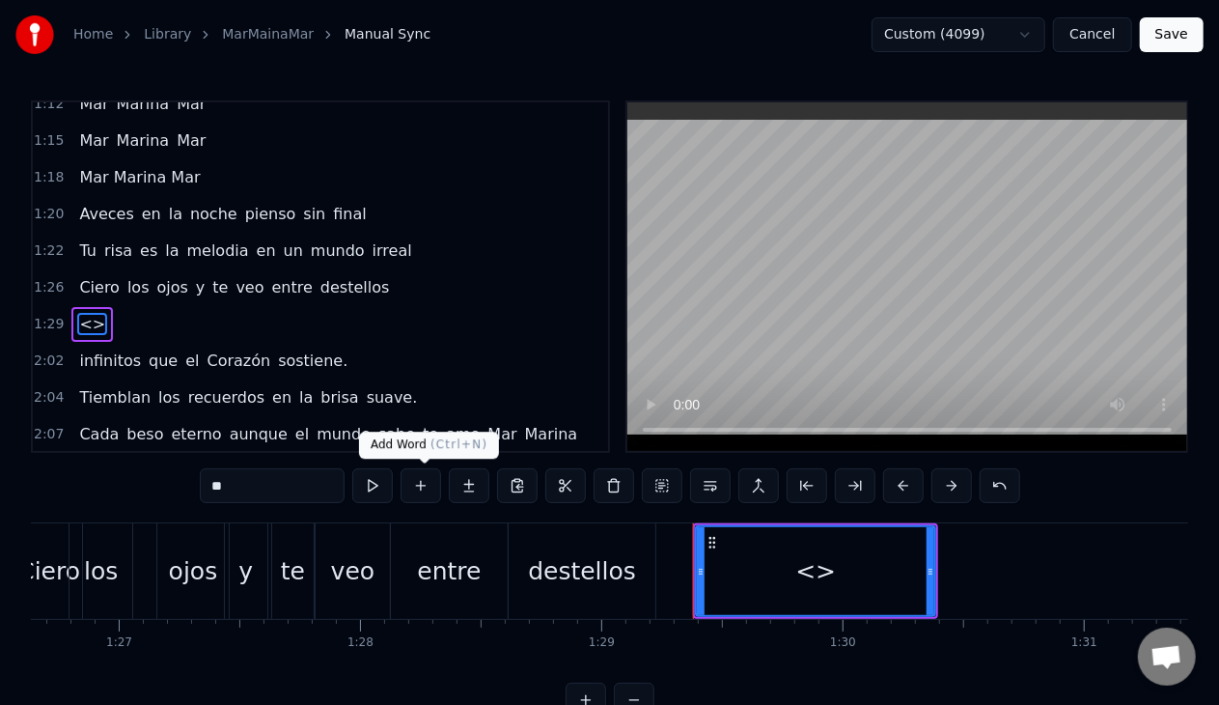
click at [419, 487] on button at bounding box center [421, 485] width 41 height 35
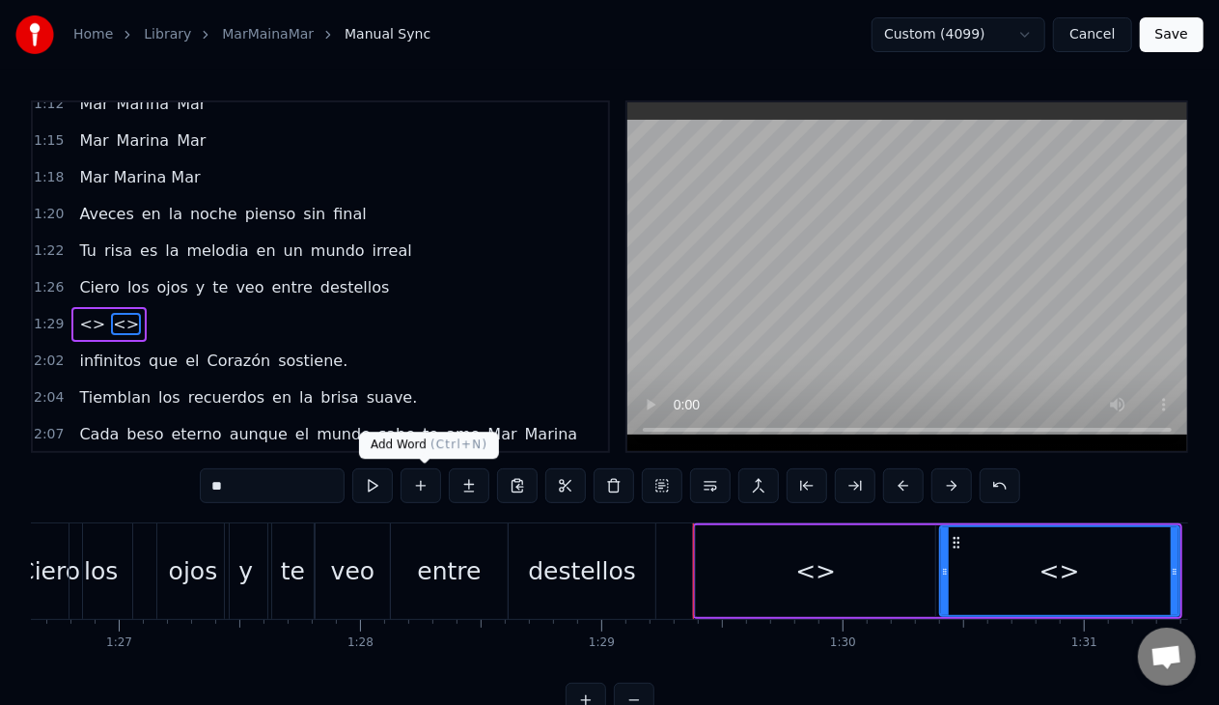
click at [417, 486] on button at bounding box center [421, 485] width 41 height 35
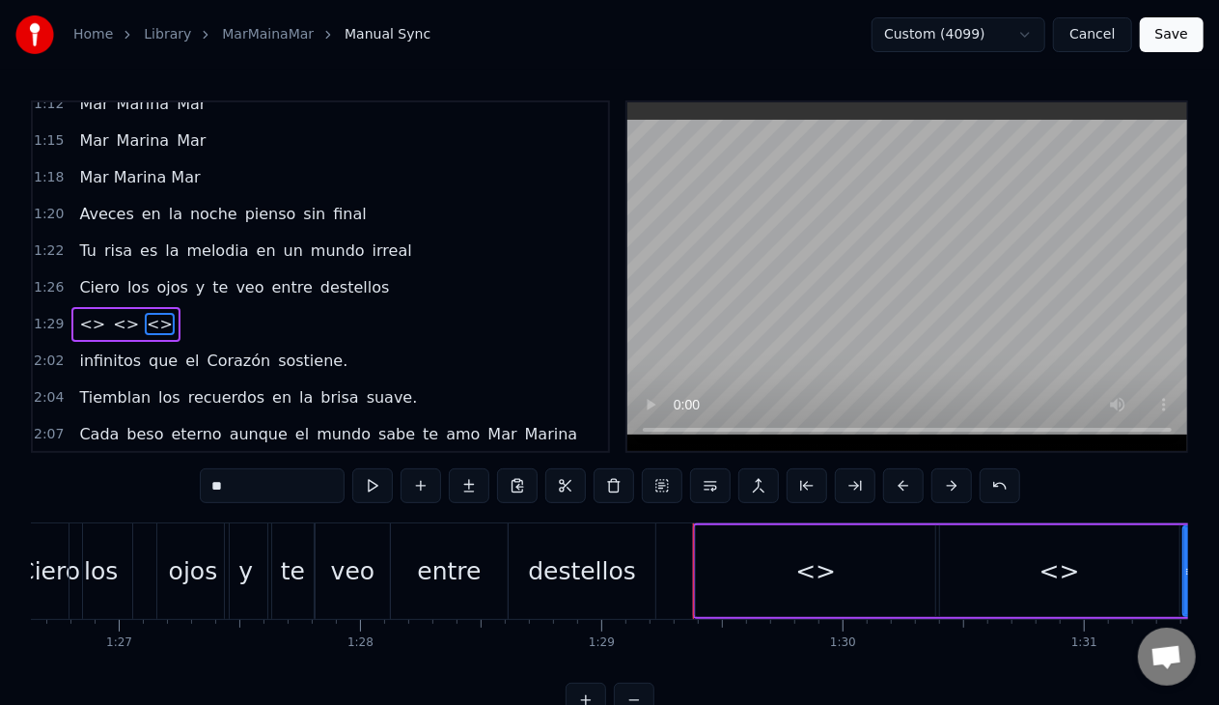
click at [147, 313] on span "<>" at bounding box center [160, 324] width 30 height 22
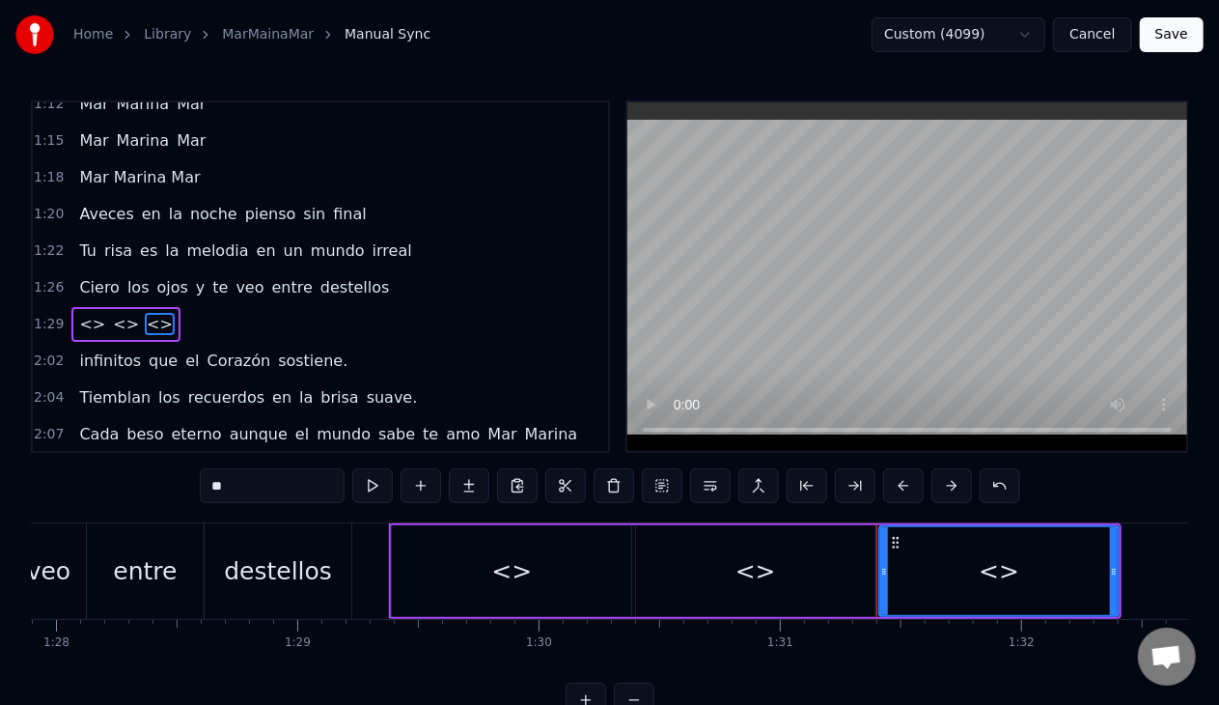
scroll to position [0, 21235]
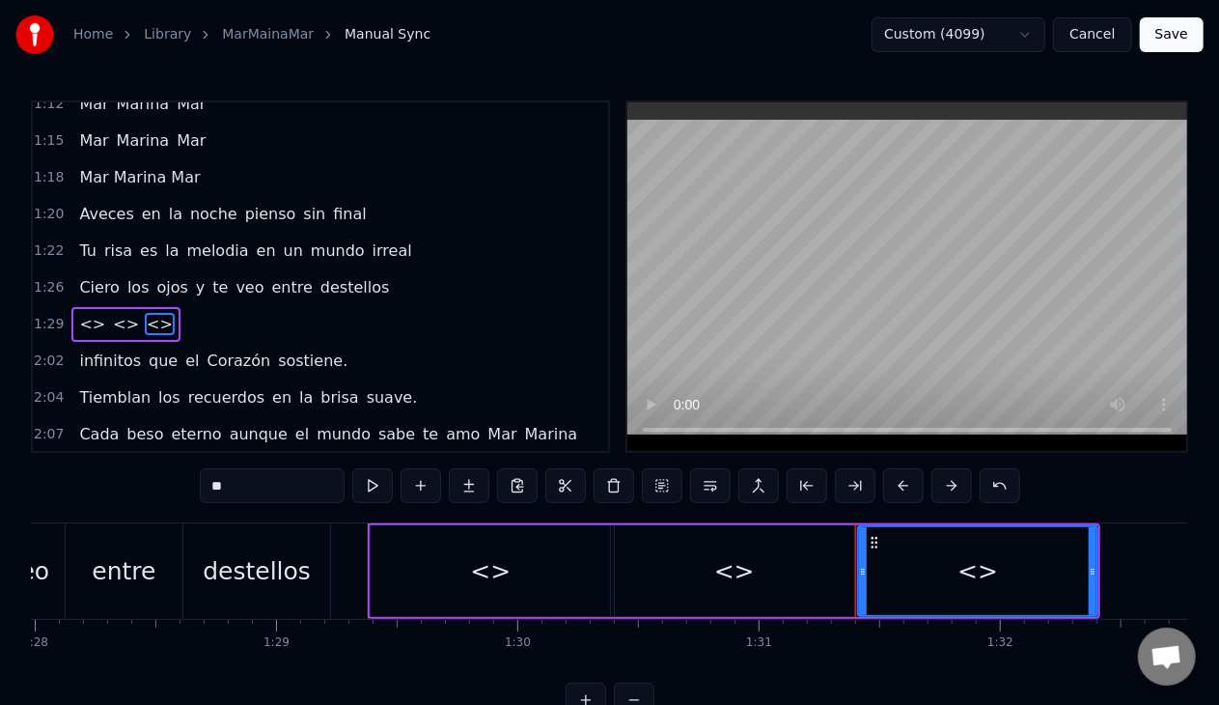
click at [79, 313] on span "<>" at bounding box center [92, 324] width 30 height 22
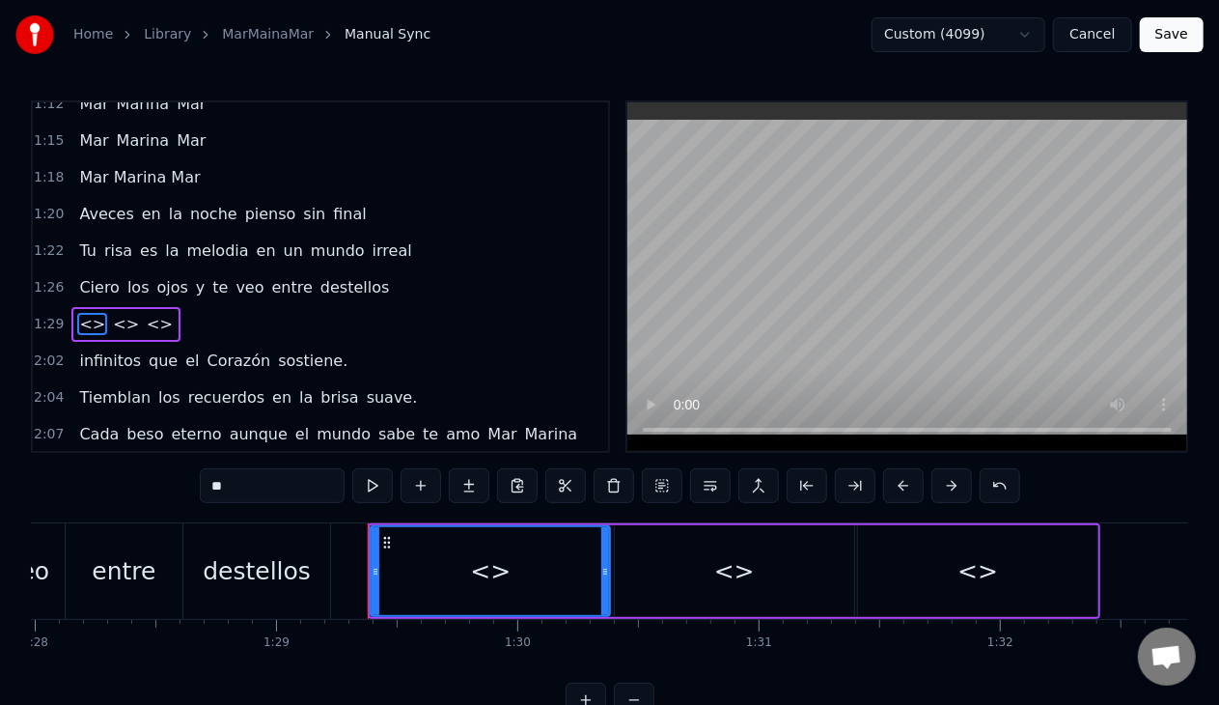
drag, startPoint x: 238, startPoint y: 488, endPoint x: 201, endPoint y: 481, distance: 38.4
click at [201, 481] on div "0:08 Mar [PERSON_NAME]. 0:10 Bajo la [PERSON_NAME] vagamos susurrando. 0:13 La …" at bounding box center [610, 408] width 1158 height 617
paste input "**********"
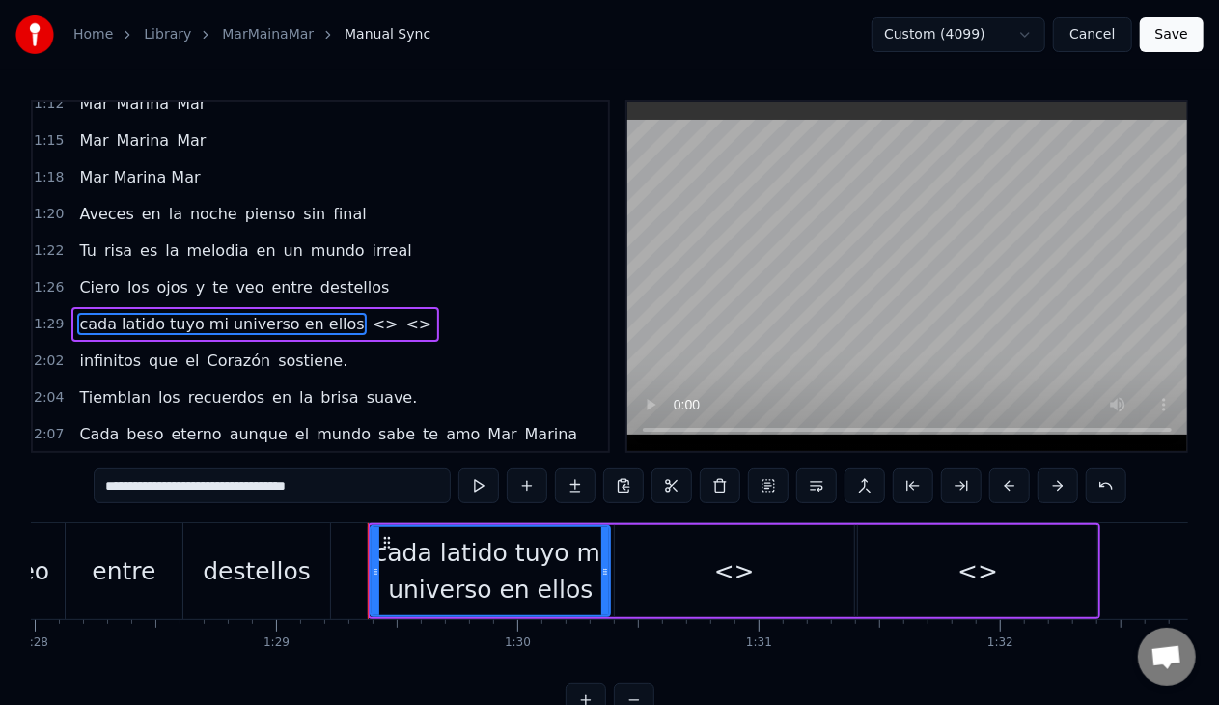
drag, startPoint x: 115, startPoint y: 485, endPoint x: 104, endPoint y: 483, distance: 10.8
click at [106, 483] on input "**********" at bounding box center [272, 485] width 357 height 35
drag, startPoint x: 146, startPoint y: 486, endPoint x: 336, endPoint y: 490, distance: 190.2
click at [336, 490] on input "**********" at bounding box center [272, 485] width 357 height 35
click at [160, 485] on input "**********" at bounding box center [272, 485] width 357 height 35
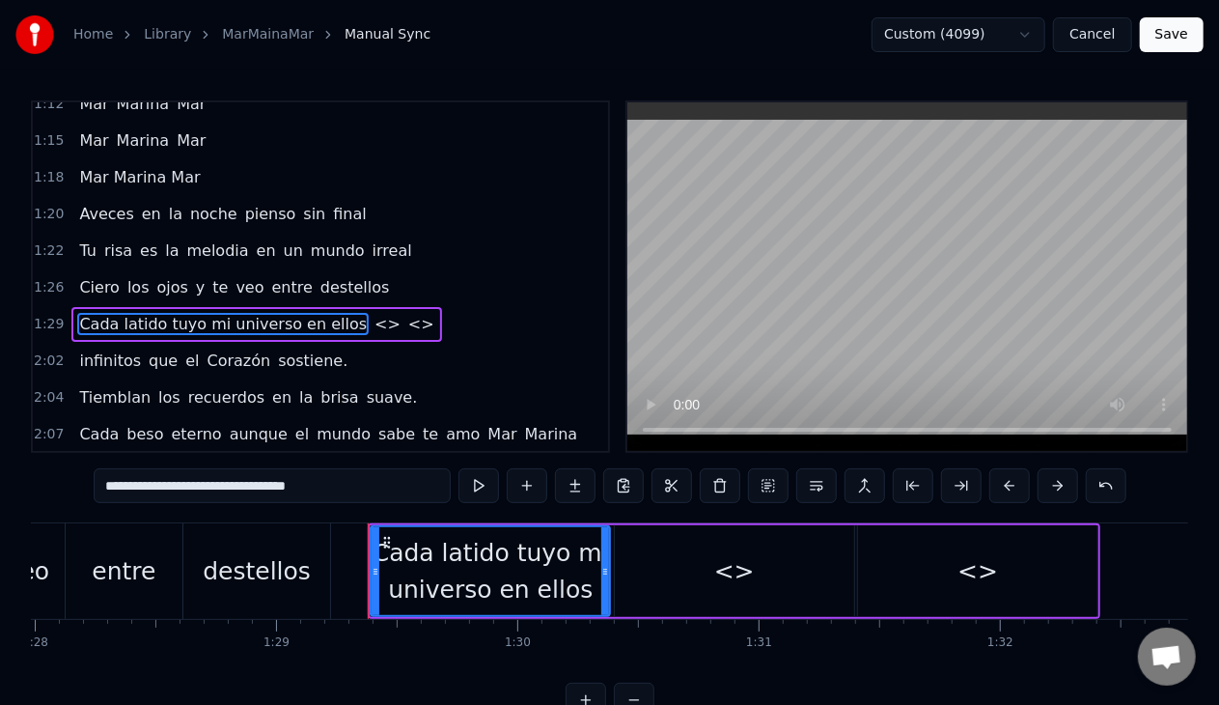
drag, startPoint x: 143, startPoint y: 484, endPoint x: 334, endPoint y: 486, distance: 191.2
click at [334, 486] on input "**********" at bounding box center [272, 485] width 357 height 35
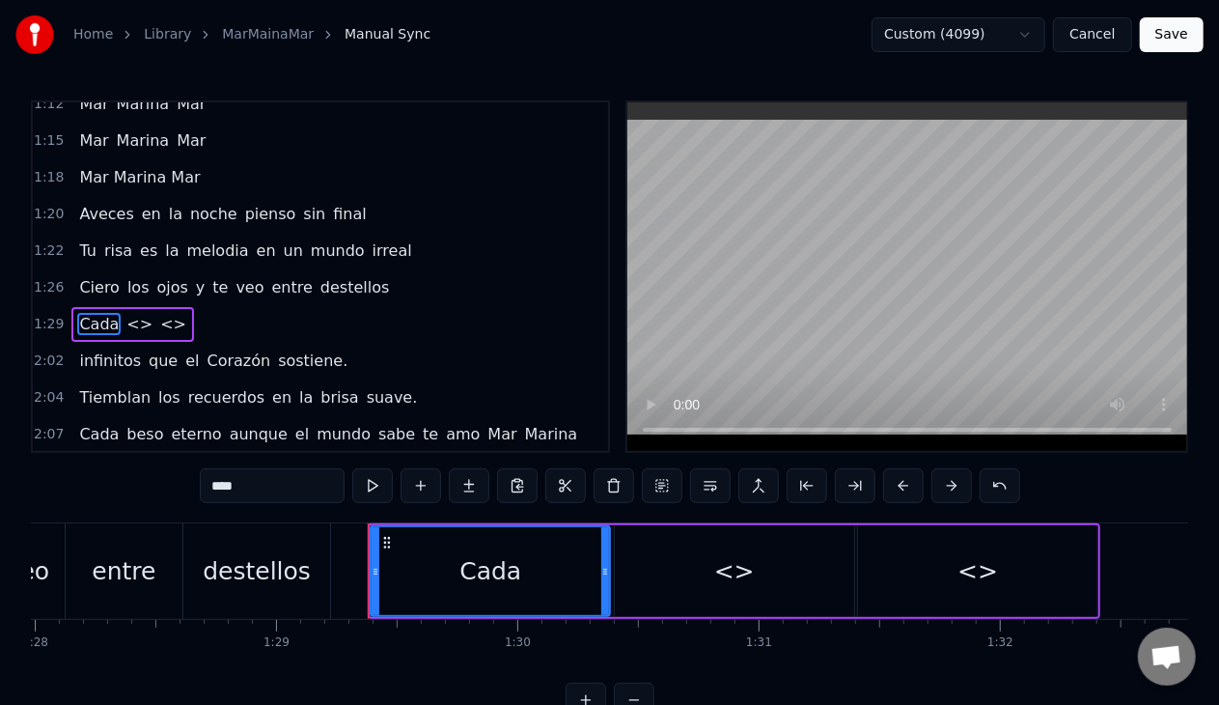
click at [125, 317] on span "<>" at bounding box center [140, 324] width 30 height 22
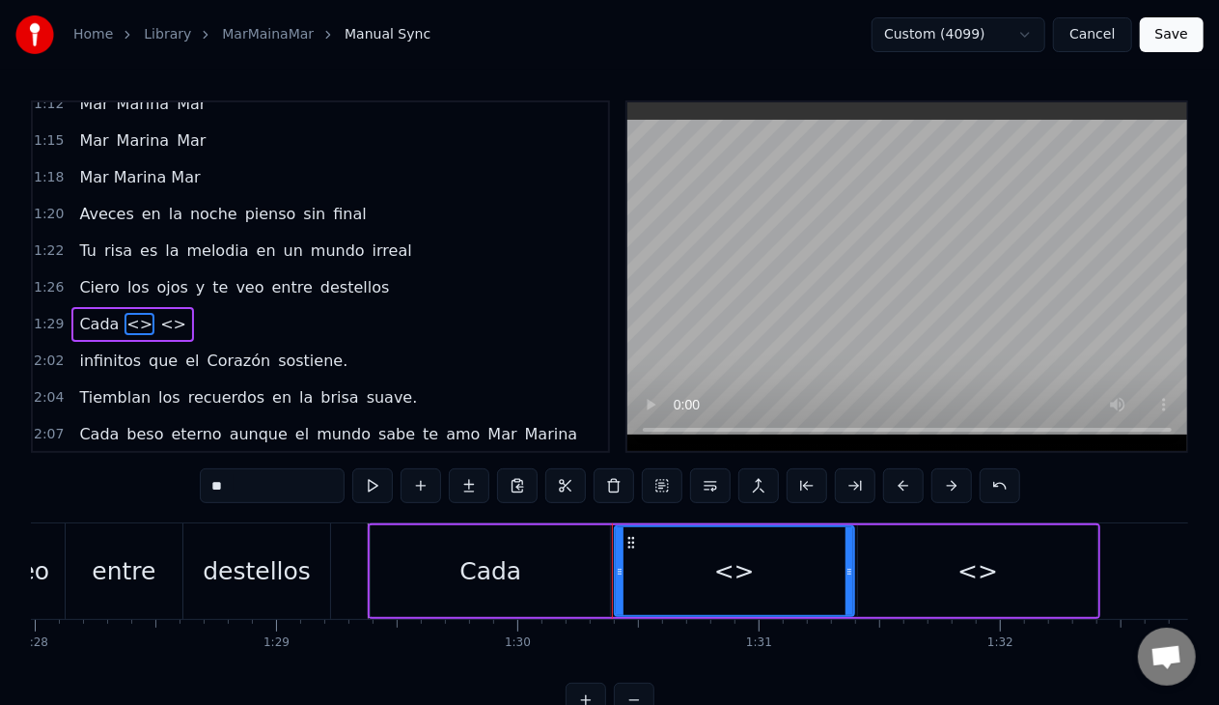
drag, startPoint x: 244, startPoint y: 488, endPoint x: 170, endPoint y: 468, distance: 76.8
click at [183, 476] on div "0:08 Mar [PERSON_NAME]. 0:10 Bajo la [PERSON_NAME] vagamos susurrando. 0:13 La …" at bounding box center [610, 408] width 1158 height 617
paste input "**********"
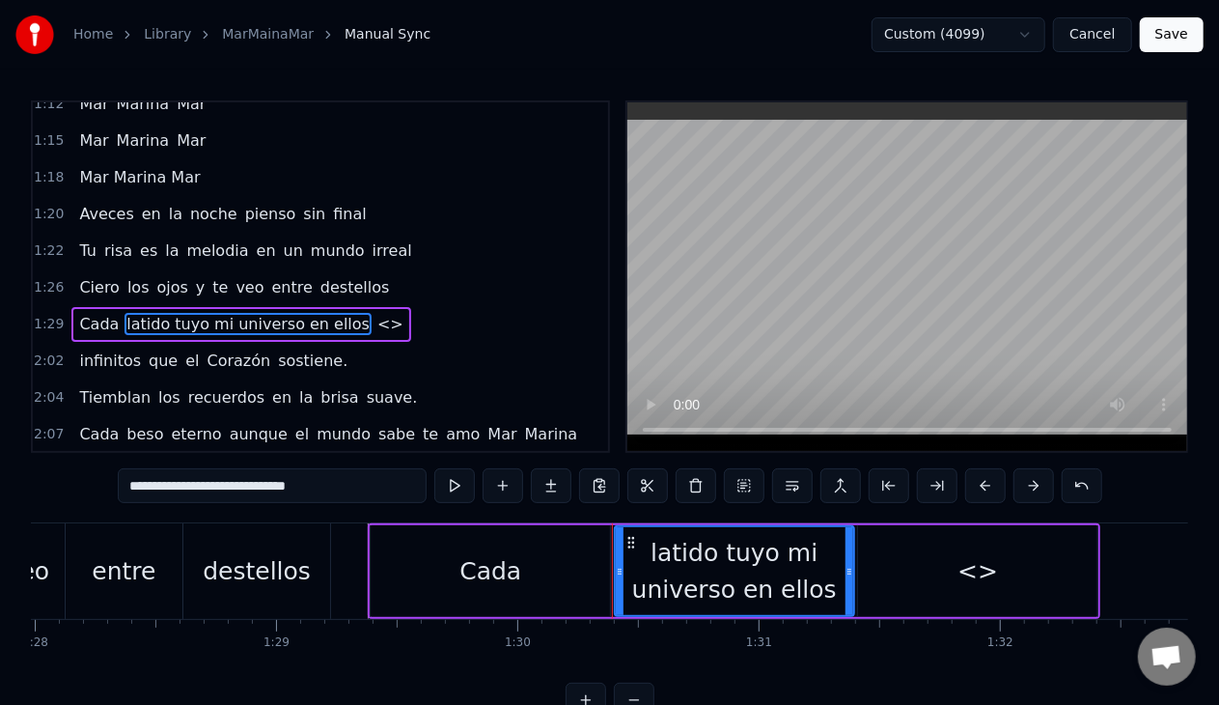
drag, startPoint x: 174, startPoint y: 488, endPoint x: 362, endPoint y: 490, distance: 188.3
click at [362, 490] on input "**********" at bounding box center [272, 485] width 309 height 35
click at [201, 487] on input "**********" at bounding box center [272, 485] width 309 height 35
click at [173, 483] on input "**********" at bounding box center [272, 485] width 309 height 35
drag, startPoint x: 170, startPoint y: 485, endPoint x: 344, endPoint y: 483, distance: 173.8
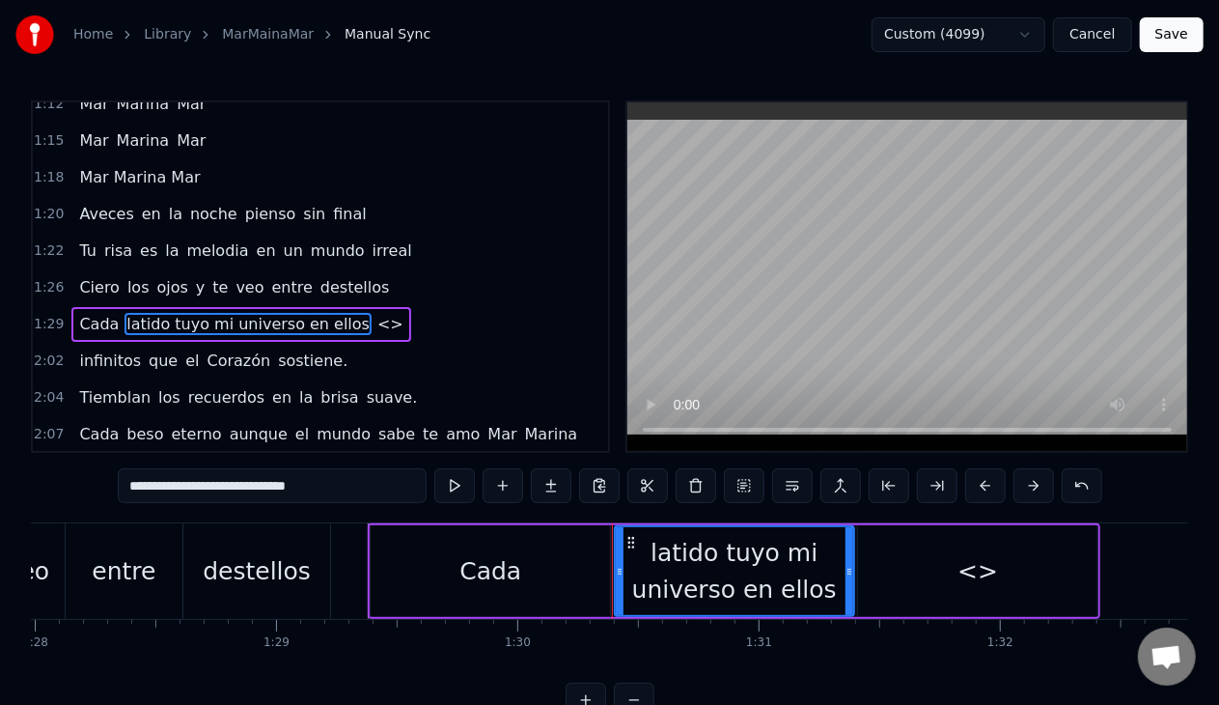
click at [341, 482] on input "**********" at bounding box center [272, 485] width 309 height 35
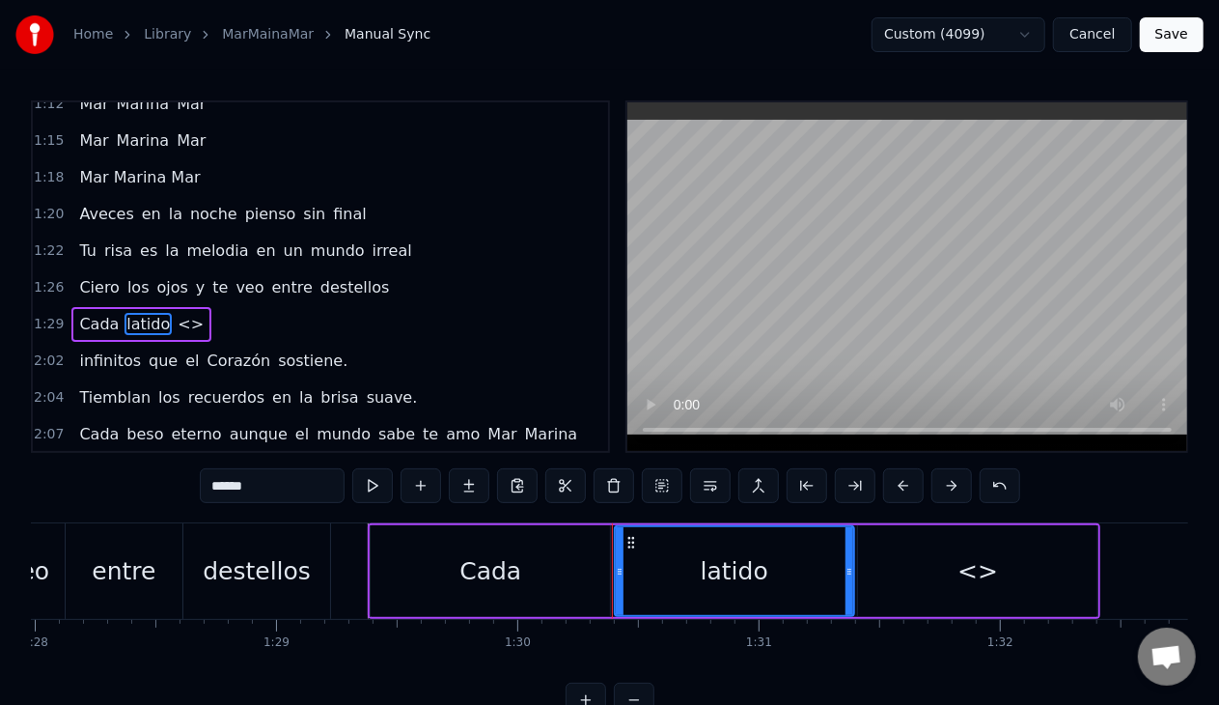
drag, startPoint x: 212, startPoint y: 486, endPoint x: 219, endPoint y: 495, distance: 11.8
click at [213, 487] on input "******" at bounding box center [272, 485] width 145 height 35
click at [176, 318] on span "<>" at bounding box center [191, 324] width 30 height 22
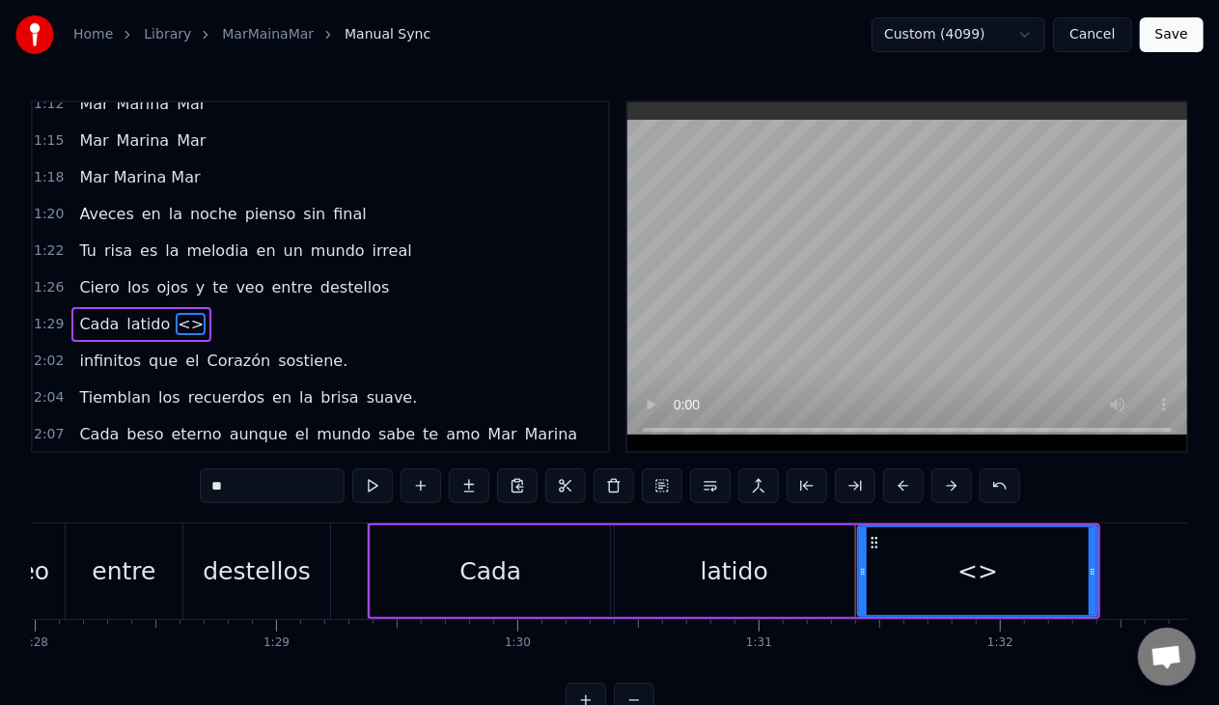
drag, startPoint x: 240, startPoint y: 481, endPoint x: 184, endPoint y: 473, distance: 56.5
click at [184, 473] on div "0:08 Mar [PERSON_NAME]. 0:10 Bajo la [PERSON_NAME] vagamos susurrando. 0:13 La …" at bounding box center [610, 408] width 1158 height 617
paste input "**********"
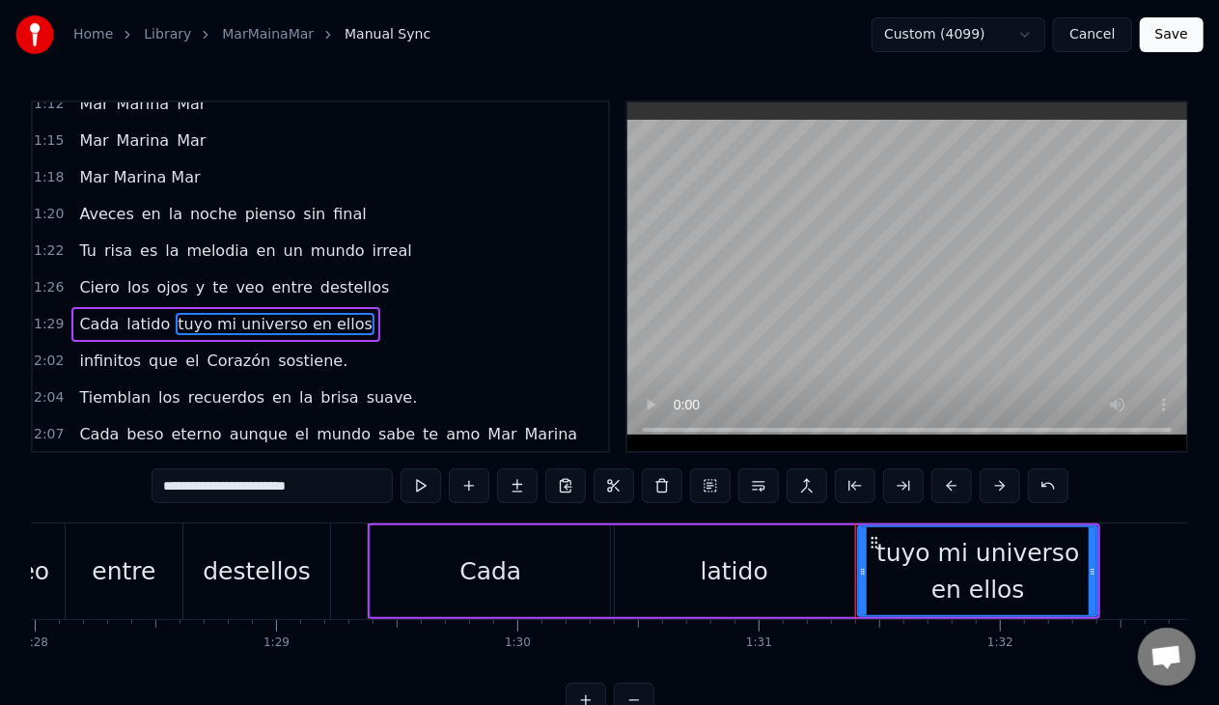
click at [419, 579] on div "Сada" at bounding box center [490, 571] width 239 height 92
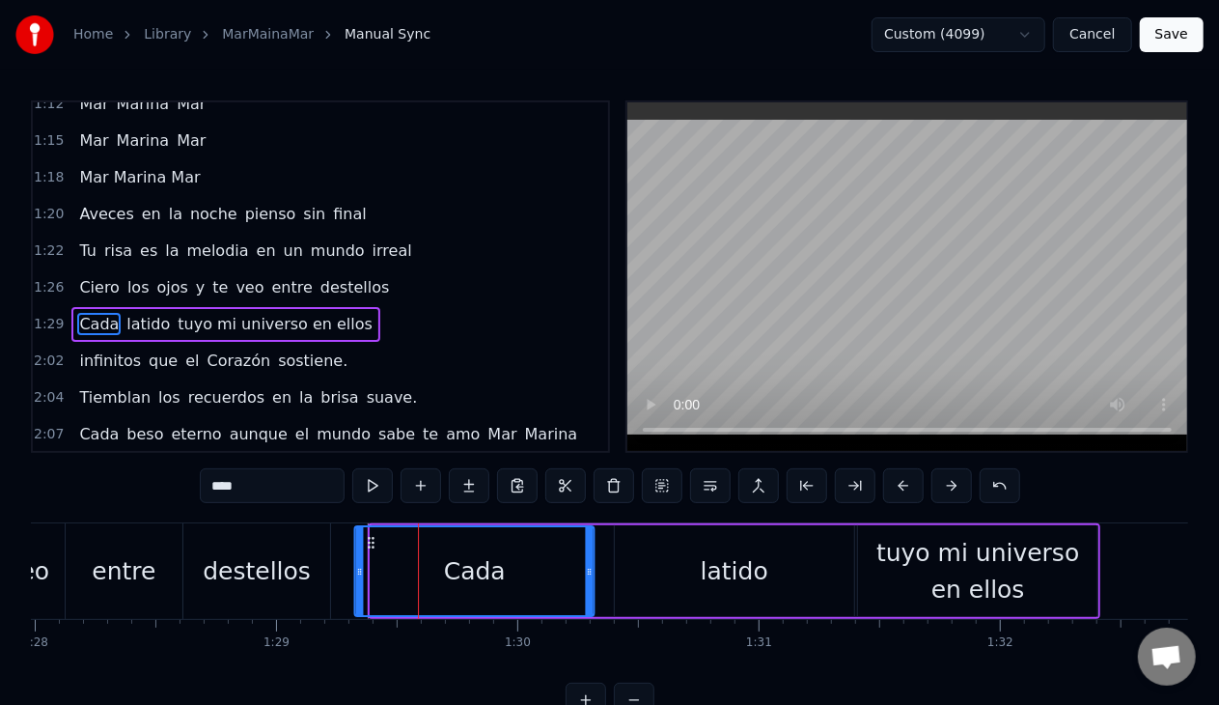
drag, startPoint x: 386, startPoint y: 543, endPoint x: 371, endPoint y: 542, distance: 15.5
click at [371, 542] on icon at bounding box center [371, 542] width 15 height 15
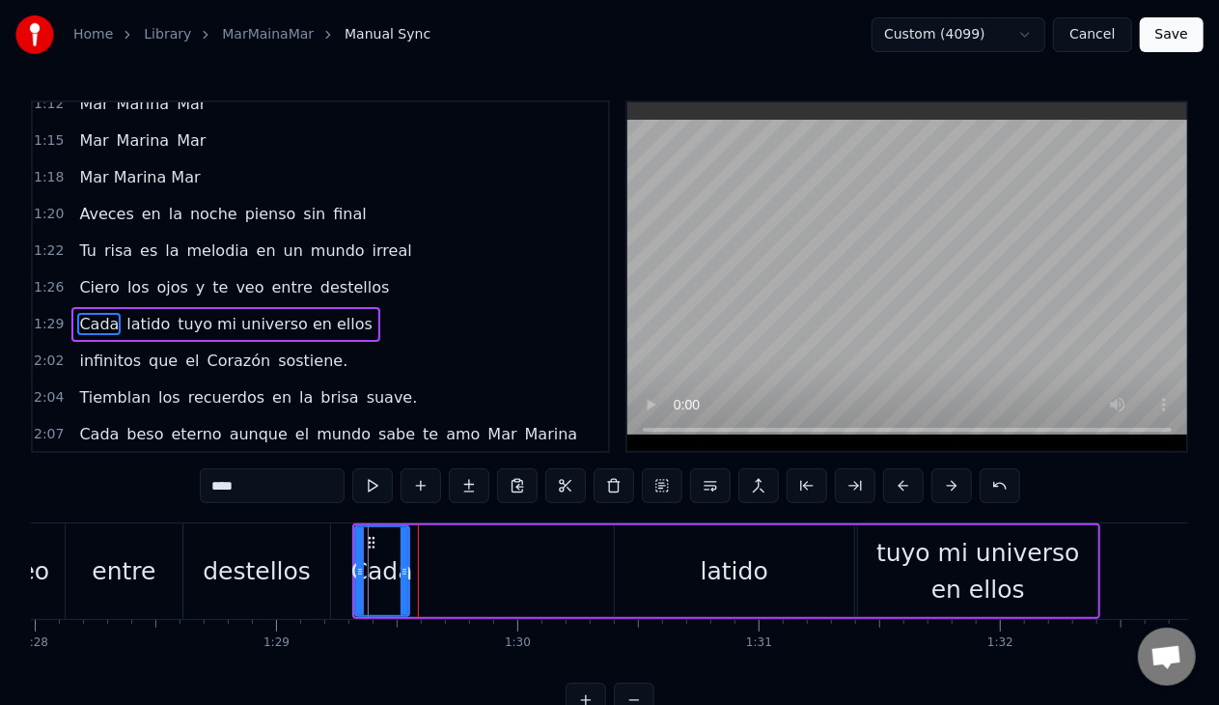
drag, startPoint x: 589, startPoint y: 571, endPoint x: 405, endPoint y: 575, distance: 183.5
click at [404, 574] on icon at bounding box center [405, 571] width 8 height 15
click at [699, 583] on div "latido" at bounding box center [734, 571] width 239 height 92
type input "******"
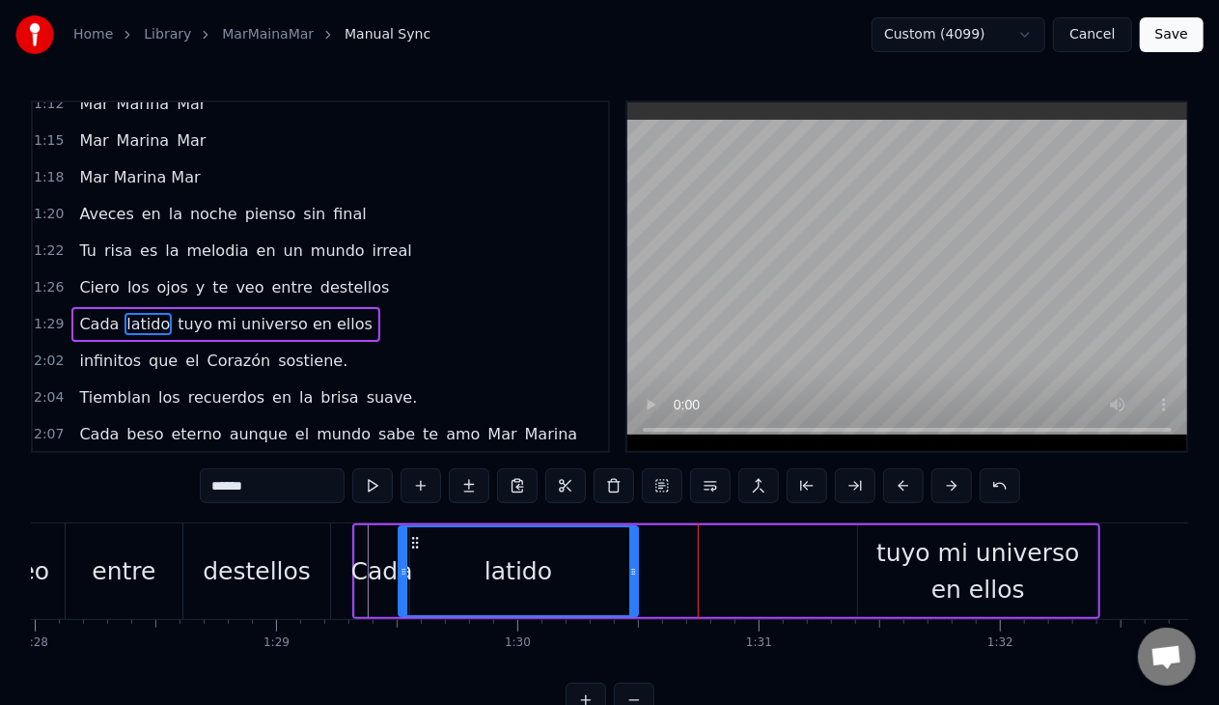
drag, startPoint x: 628, startPoint y: 546, endPoint x: 411, endPoint y: 556, distance: 217.4
click at [414, 555] on div "latido" at bounding box center [518, 571] width 237 height 88
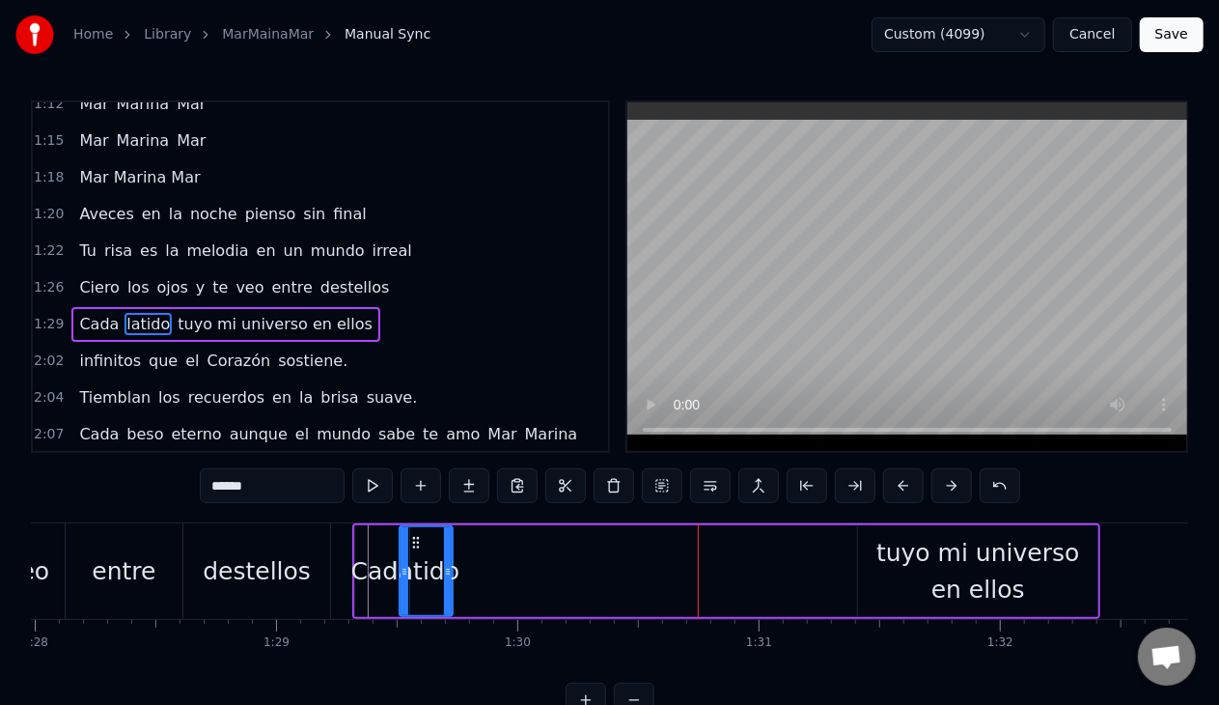
drag, startPoint x: 630, startPoint y: 568, endPoint x: 445, endPoint y: 575, distance: 185.5
click at [445, 575] on icon at bounding box center [448, 571] width 8 height 15
click at [444, 567] on div at bounding box center [444, 571] width 1 height 96
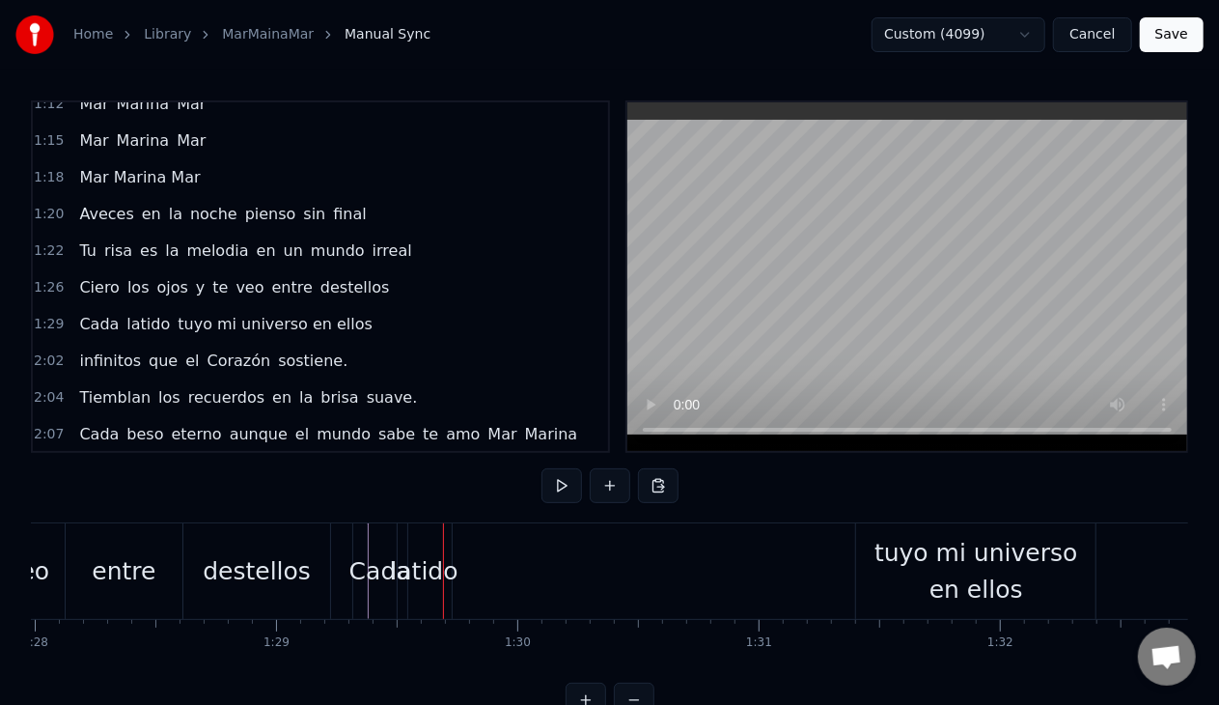
click at [427, 567] on div "latido" at bounding box center [424, 571] width 68 height 37
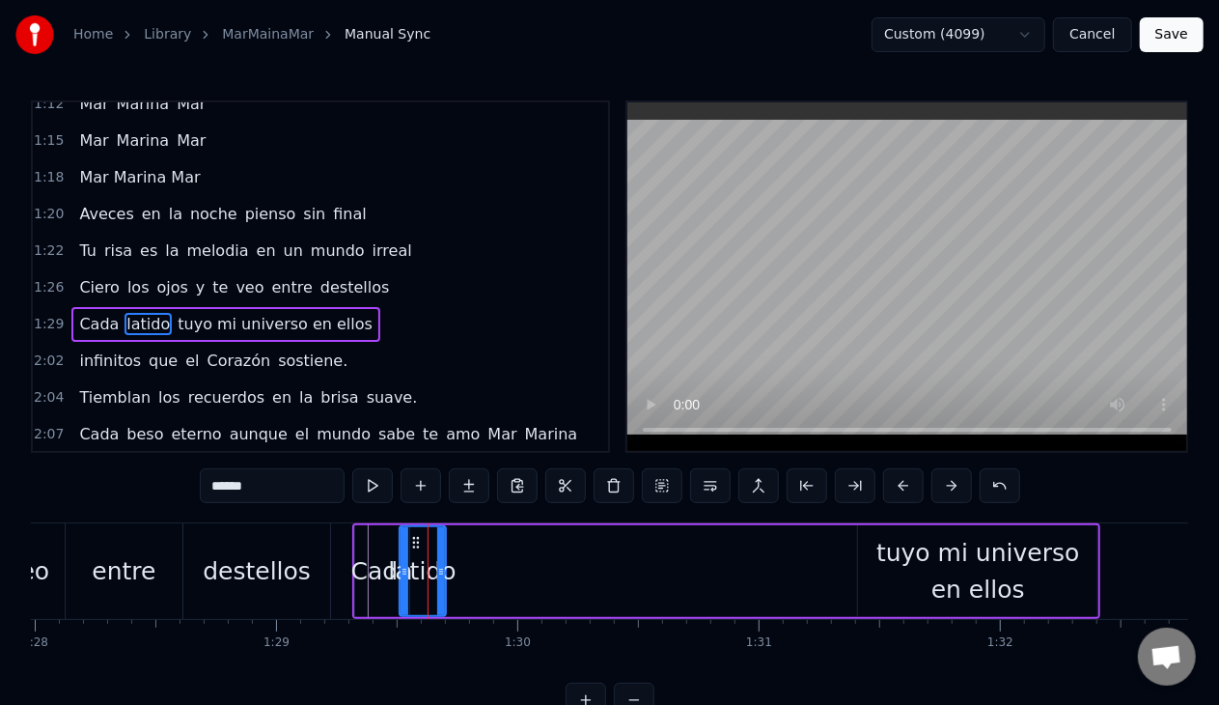
click at [442, 572] on icon at bounding box center [441, 571] width 8 height 15
click at [456, 570] on div "Сada latido tuyo mi universo en ellos" at bounding box center [726, 571] width 749 height 96
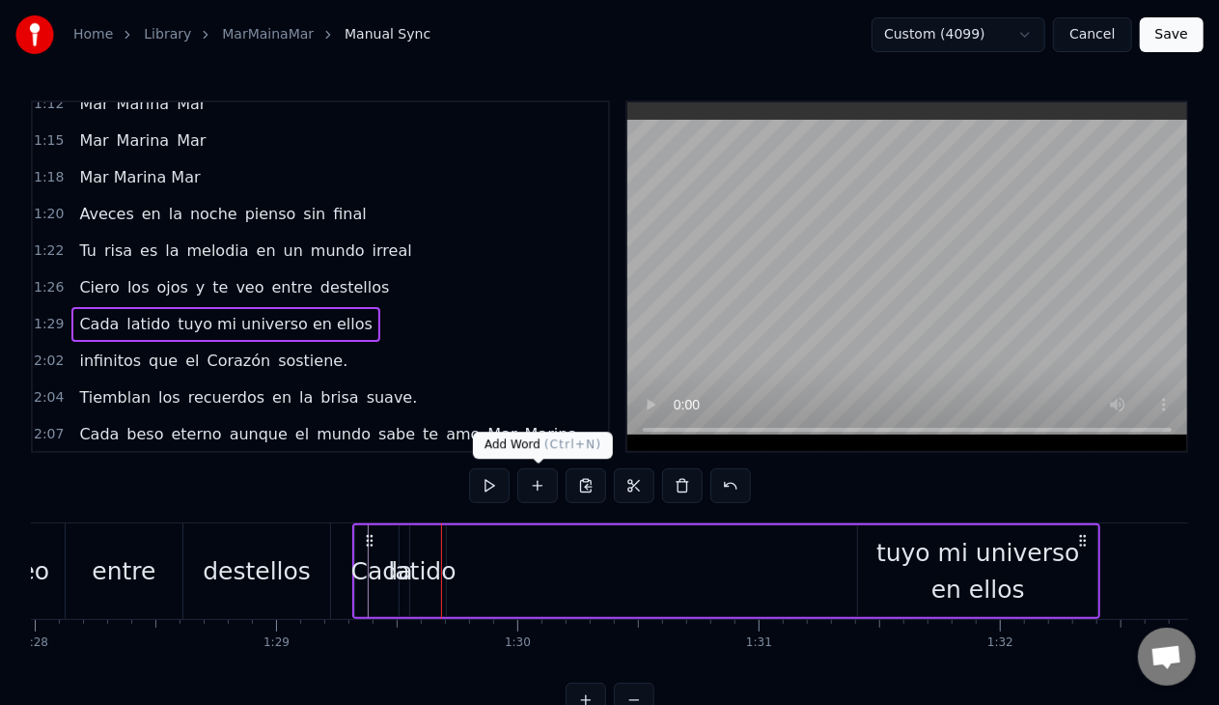
click at [539, 483] on button at bounding box center [537, 485] width 41 height 35
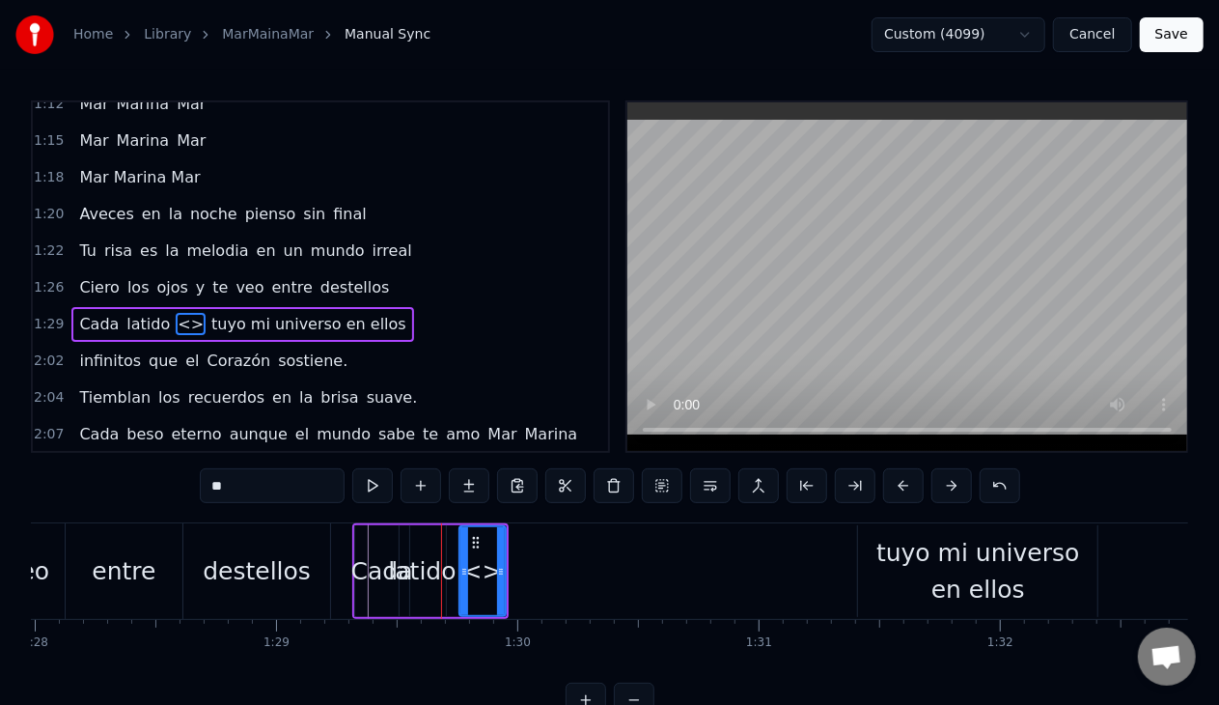
click at [892, 562] on div "tuyo mi universo en ellos" at bounding box center [977, 571] width 239 height 72
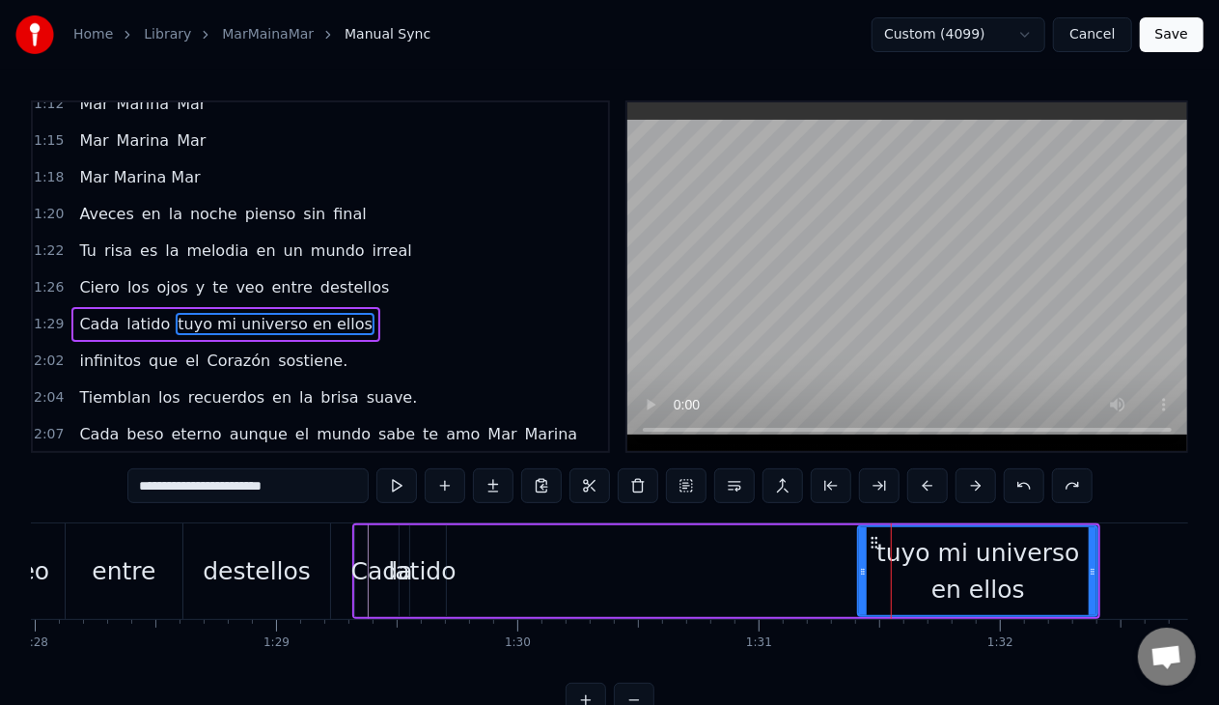
click at [421, 575] on div "latido" at bounding box center [422, 571] width 68 height 37
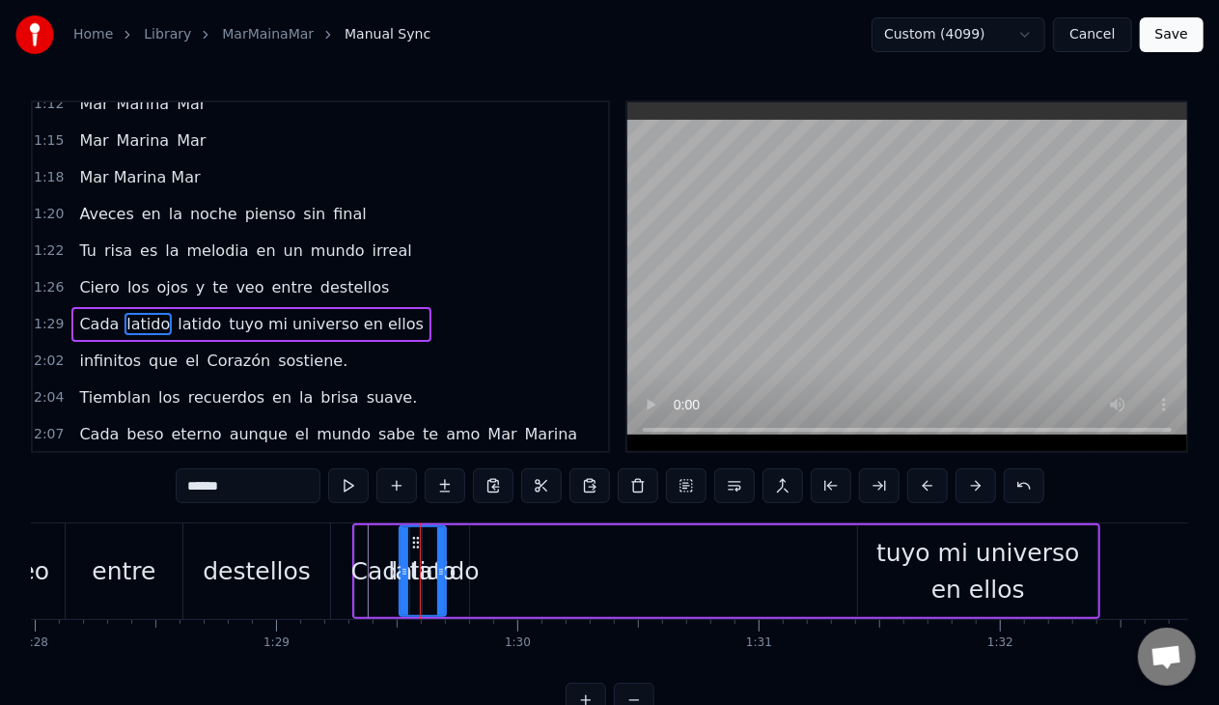
click at [457, 574] on div "latido" at bounding box center [446, 571] width 68 height 37
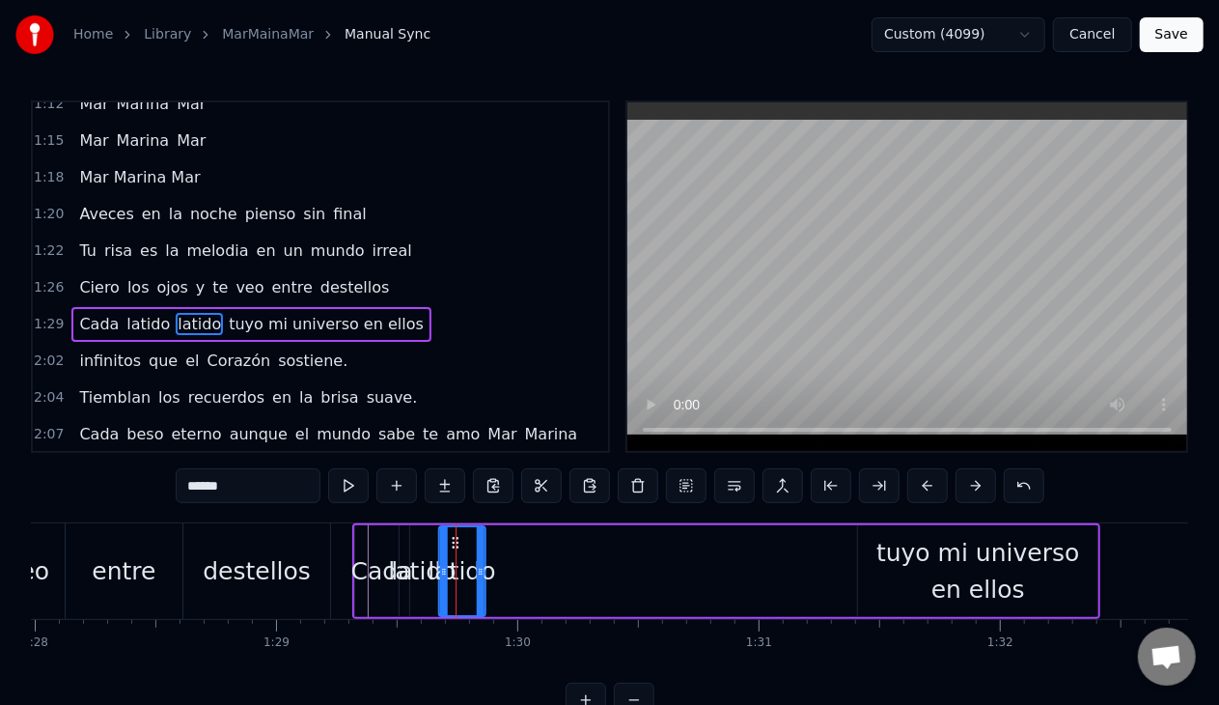
drag, startPoint x: 439, startPoint y: 544, endPoint x: 454, endPoint y: 539, distance: 15.6
drag, startPoint x: 480, startPoint y: 575, endPoint x: 469, endPoint y: 573, distance: 10.8
click at [469, 573] on icon at bounding box center [469, 571] width 8 height 15
click at [482, 564] on div "latido" at bounding box center [457, 571] width 68 height 37
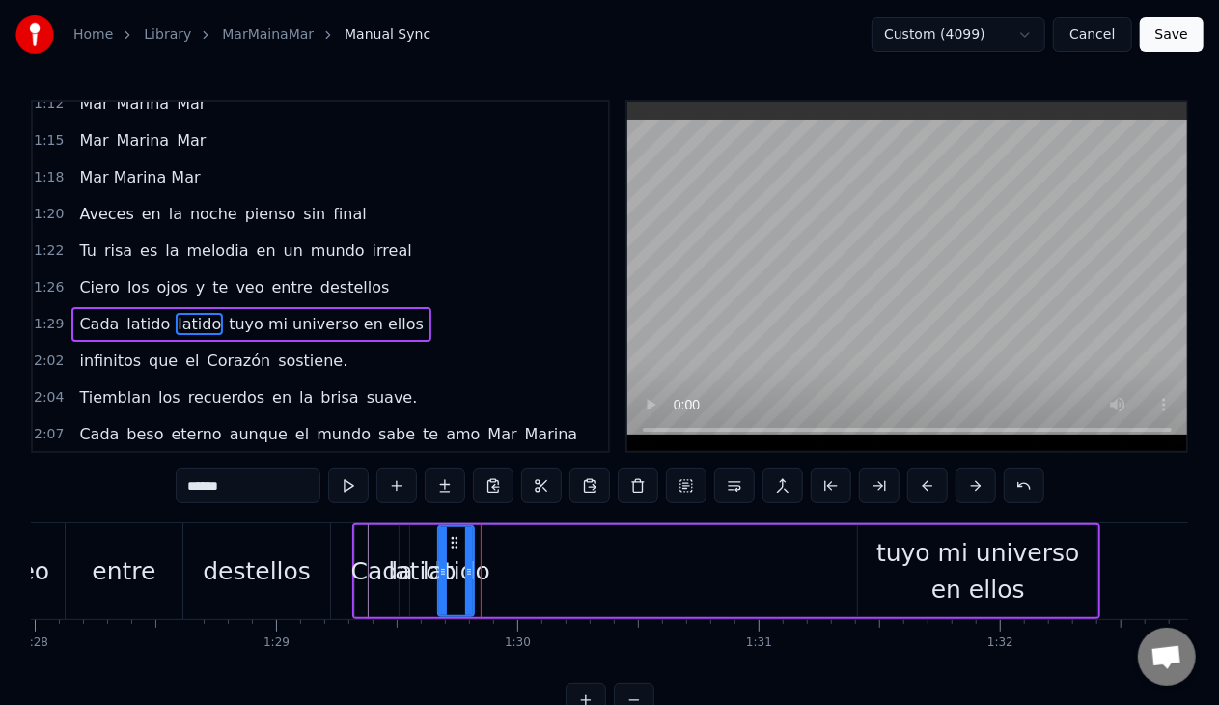
click at [475, 559] on div "latido" at bounding box center [457, 571] width 68 height 37
click at [521, 565] on div "latido" at bounding box center [500, 571] width 68 height 37
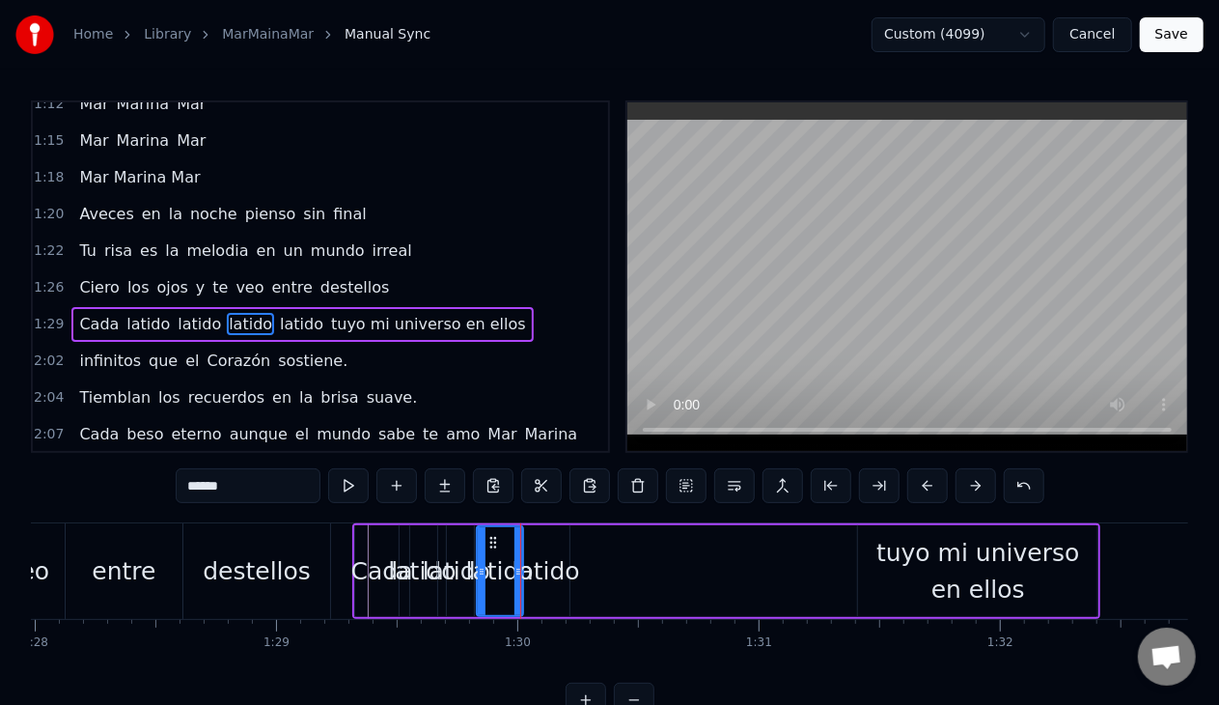
click at [569, 566] on div "latido" at bounding box center [547, 571] width 68 height 37
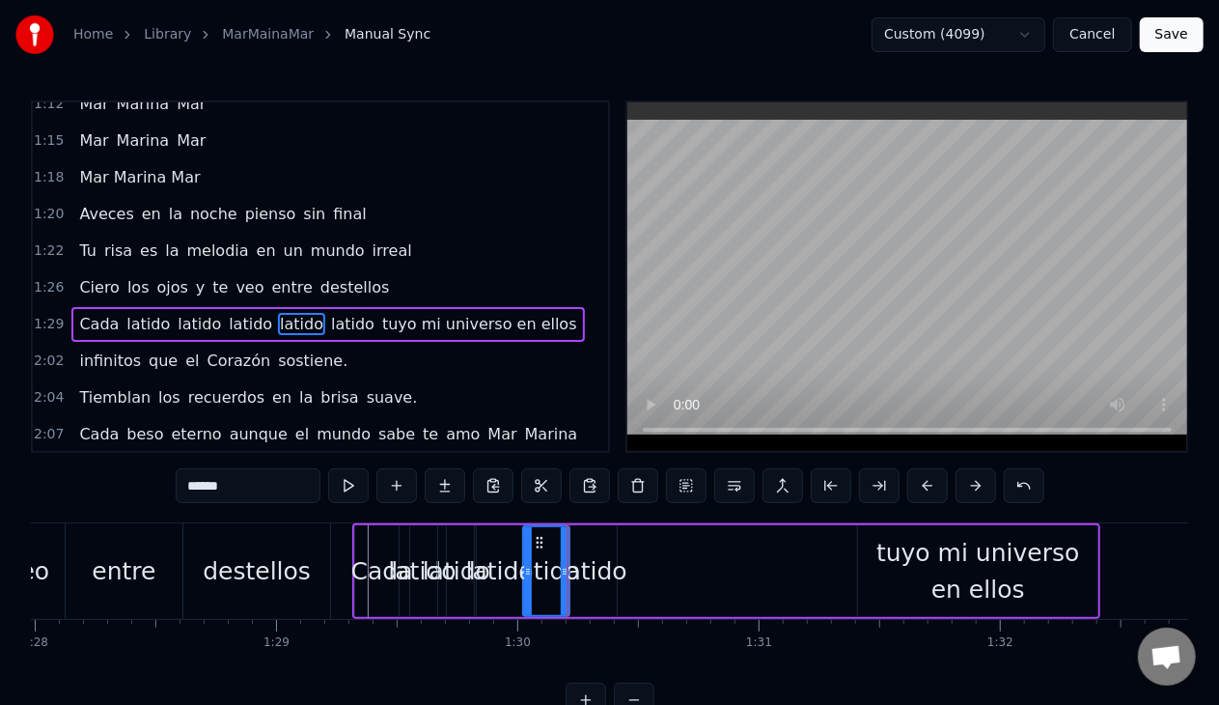
click at [618, 569] on div "latido" at bounding box center [594, 571] width 68 height 37
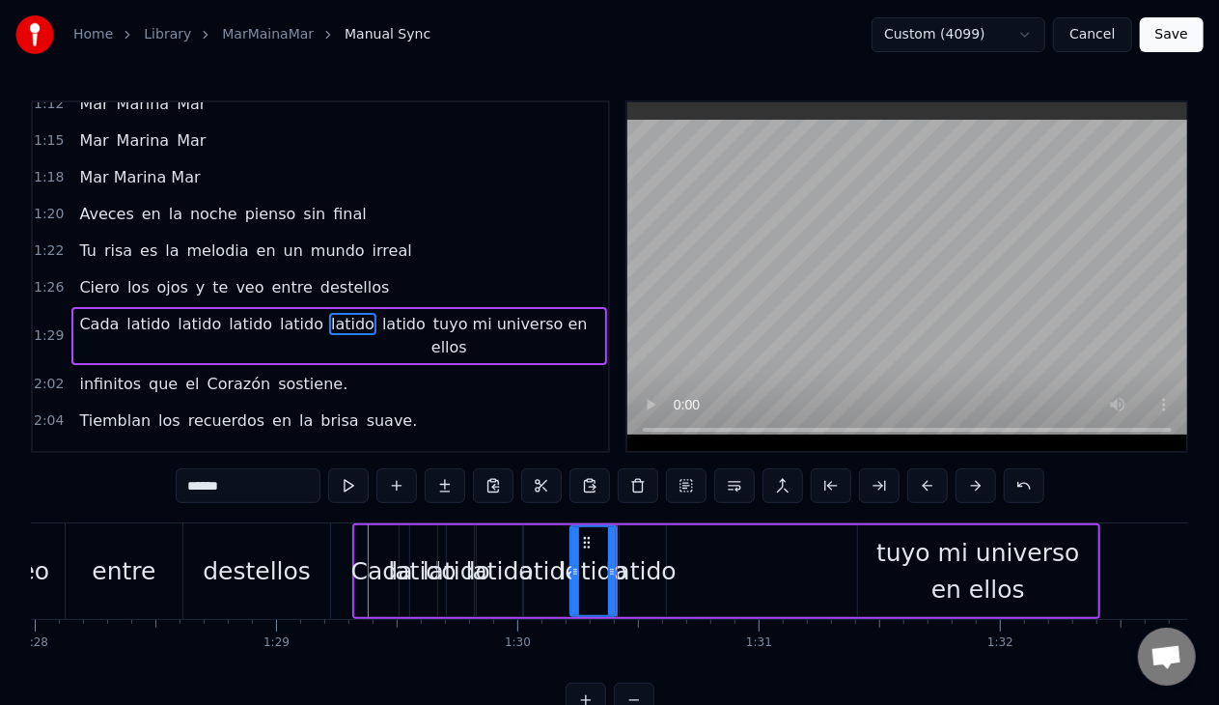
drag, startPoint x: 183, startPoint y: 309, endPoint x: 181, endPoint y: 322, distance: 13.7
click at [183, 313] on span "latido" at bounding box center [199, 324] width 47 height 22
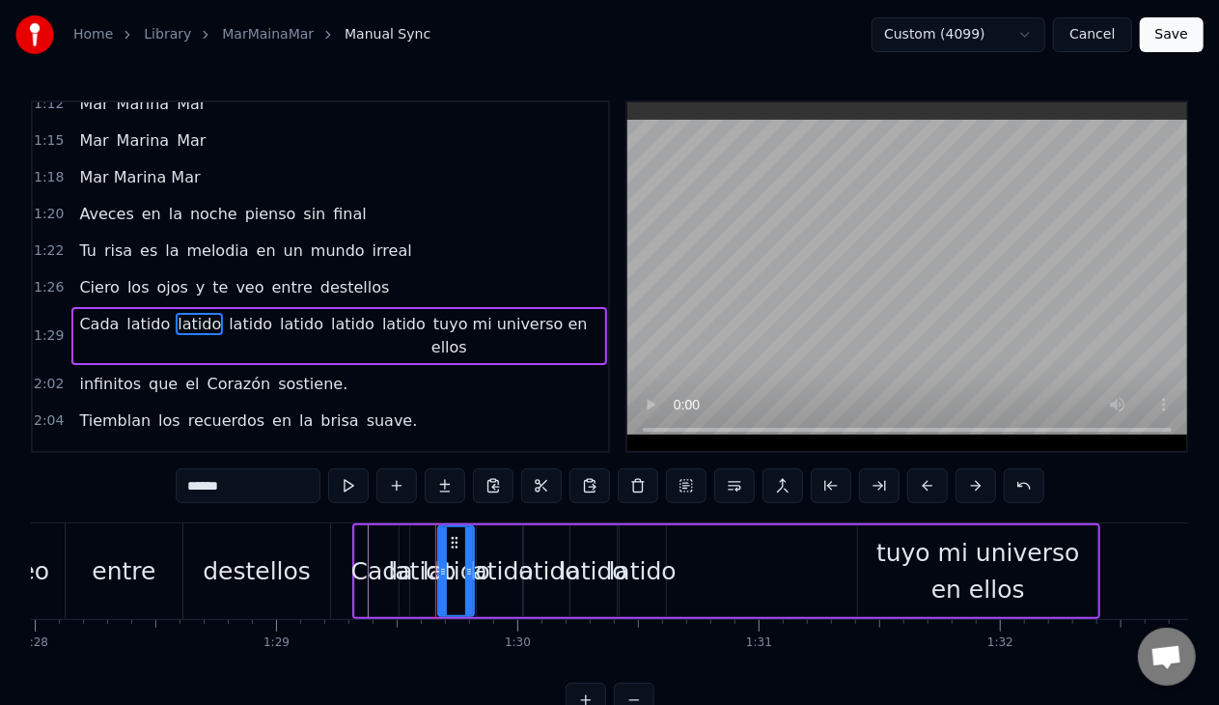
drag, startPoint x: 233, startPoint y: 479, endPoint x: 145, endPoint y: 473, distance: 88.0
click at [145, 473] on div "0:08 Mar [PERSON_NAME]. 0:10 Bajo la [PERSON_NAME] vagamos susurrando. 0:13 La …" at bounding box center [610, 408] width 1158 height 617
paste input "**********"
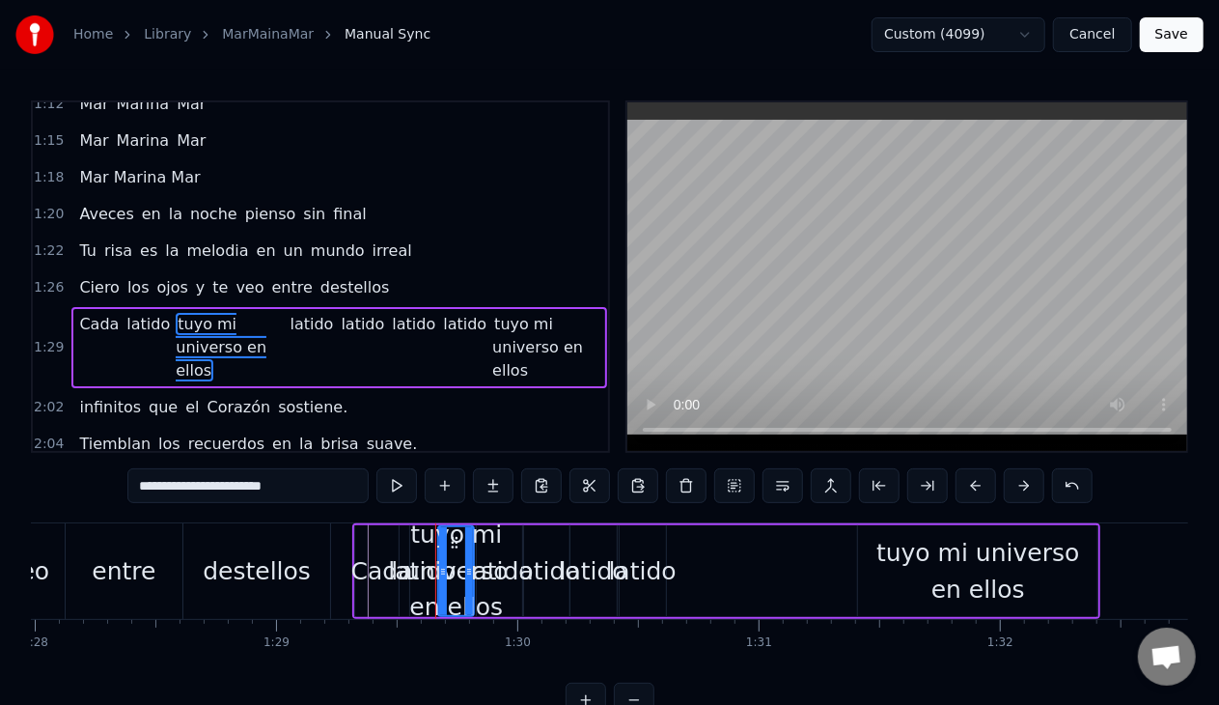
drag, startPoint x: 172, startPoint y: 487, endPoint x: 307, endPoint y: 492, distance: 135.3
click at [307, 492] on input "**********" at bounding box center [247, 485] width 241 height 35
click at [275, 483] on input "**********" at bounding box center [247, 485] width 241 height 35
drag, startPoint x: 173, startPoint y: 487, endPoint x: 311, endPoint y: 490, distance: 138.1
click at [311, 489] on input "**********" at bounding box center [247, 485] width 241 height 35
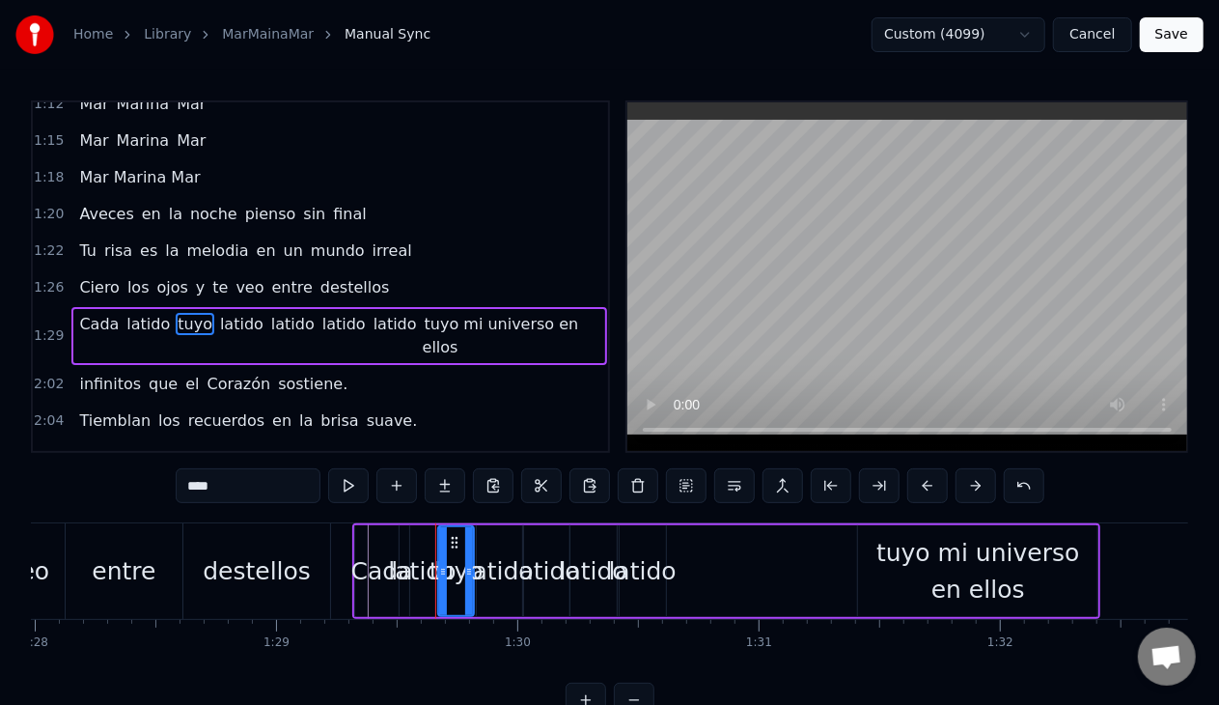
click at [220, 315] on span "latido" at bounding box center [241, 324] width 47 height 22
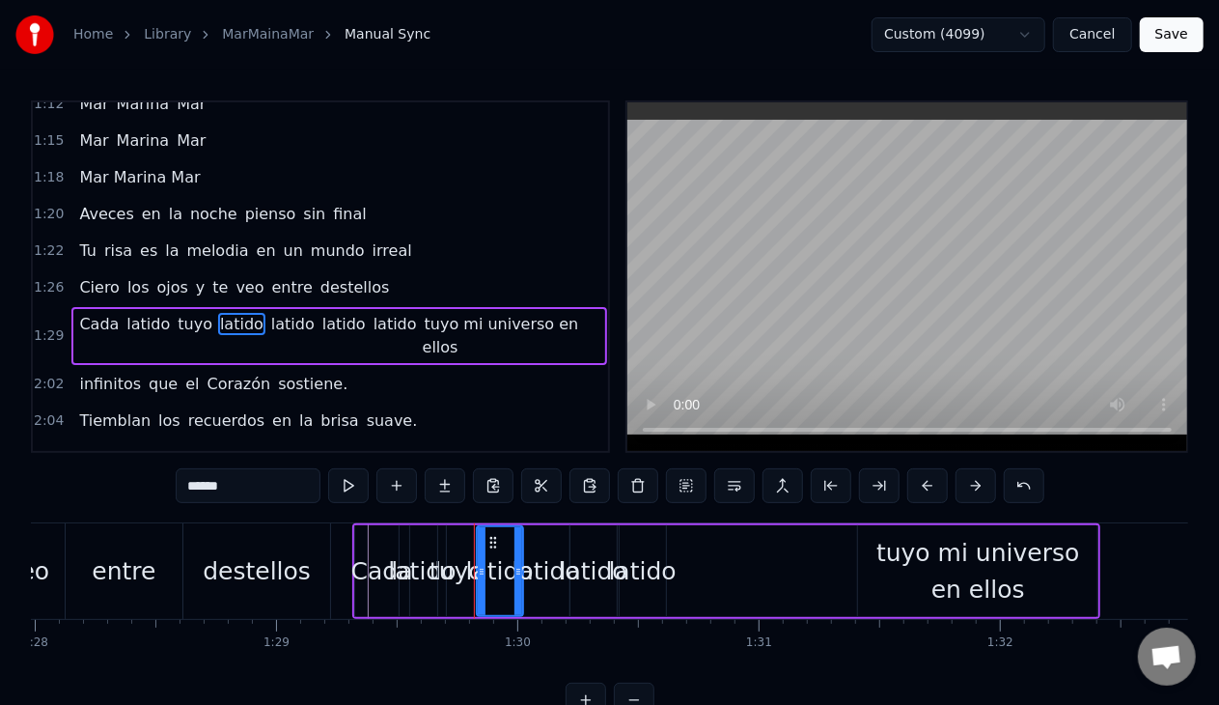
drag, startPoint x: 239, startPoint y: 486, endPoint x: 143, endPoint y: 471, distance: 97.6
click at [158, 468] on div "0:08 Mar [PERSON_NAME]. 0:10 Bajo la [PERSON_NAME] vagamos susurrando. 0:13 La …" at bounding box center [610, 408] width 1158 height 617
paste input "**********"
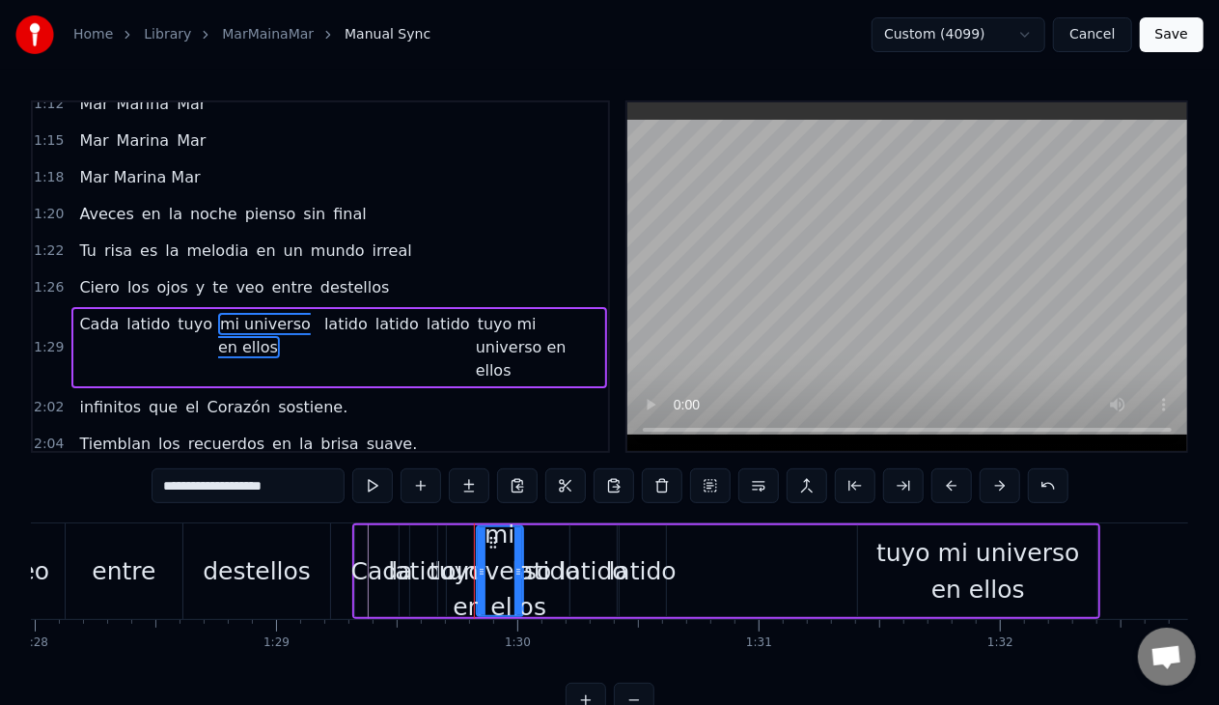
drag, startPoint x: 183, startPoint y: 488, endPoint x: 343, endPoint y: 483, distance: 159.4
click at [338, 482] on input "**********" at bounding box center [248, 485] width 193 height 35
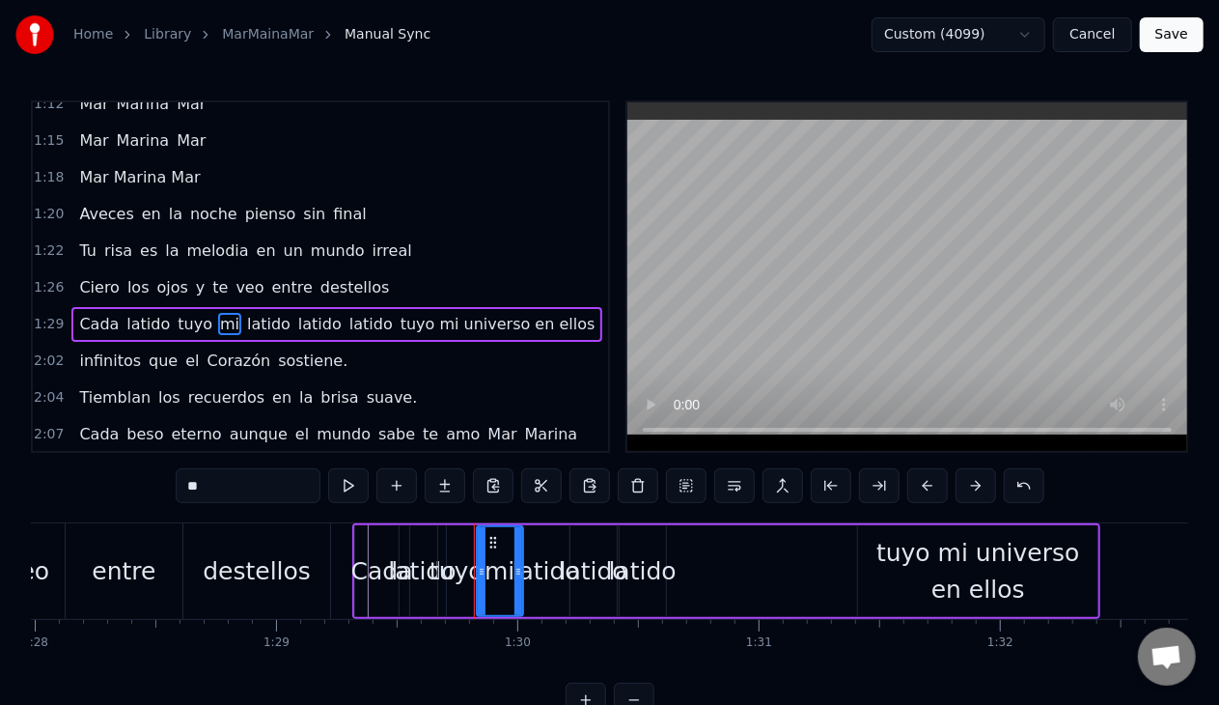
click at [245, 313] on span "latido" at bounding box center [268, 324] width 47 height 22
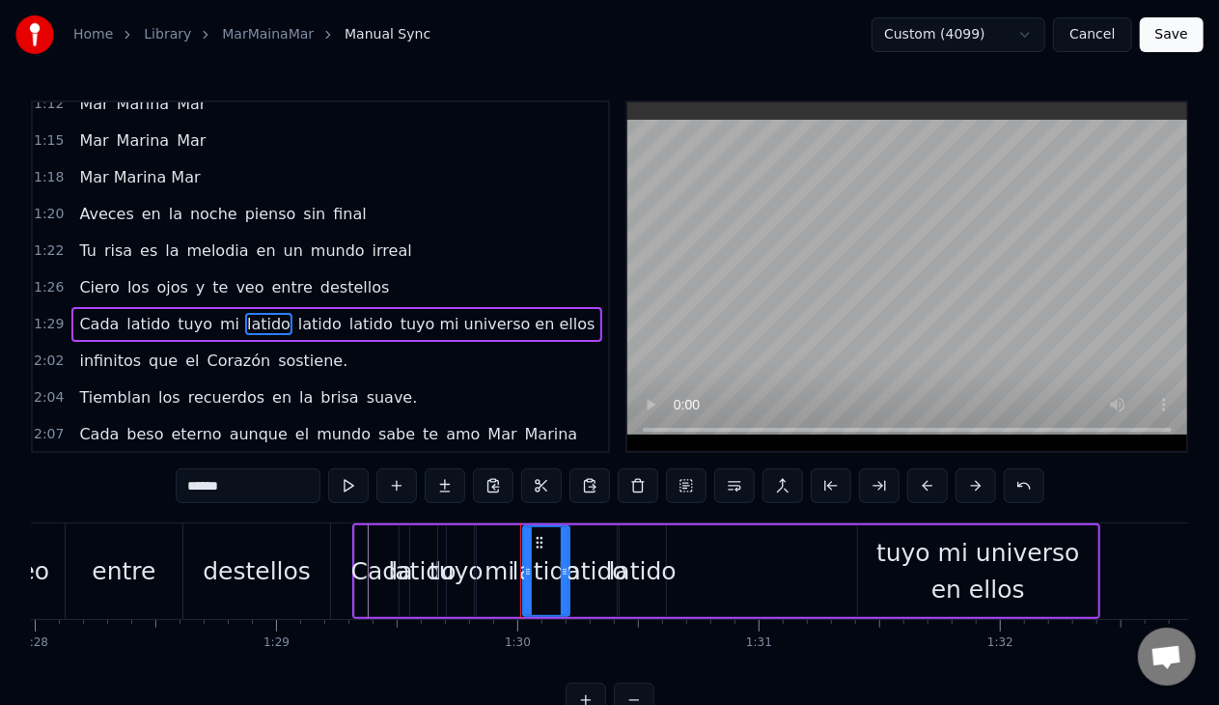
drag, startPoint x: 247, startPoint y: 491, endPoint x: 143, endPoint y: 468, distance: 106.8
click at [161, 475] on div "0:08 Mar [PERSON_NAME]. 0:10 Bajo la [PERSON_NAME] vagamos susurrando. 0:13 La …" at bounding box center [610, 408] width 1158 height 617
paste input "**********"
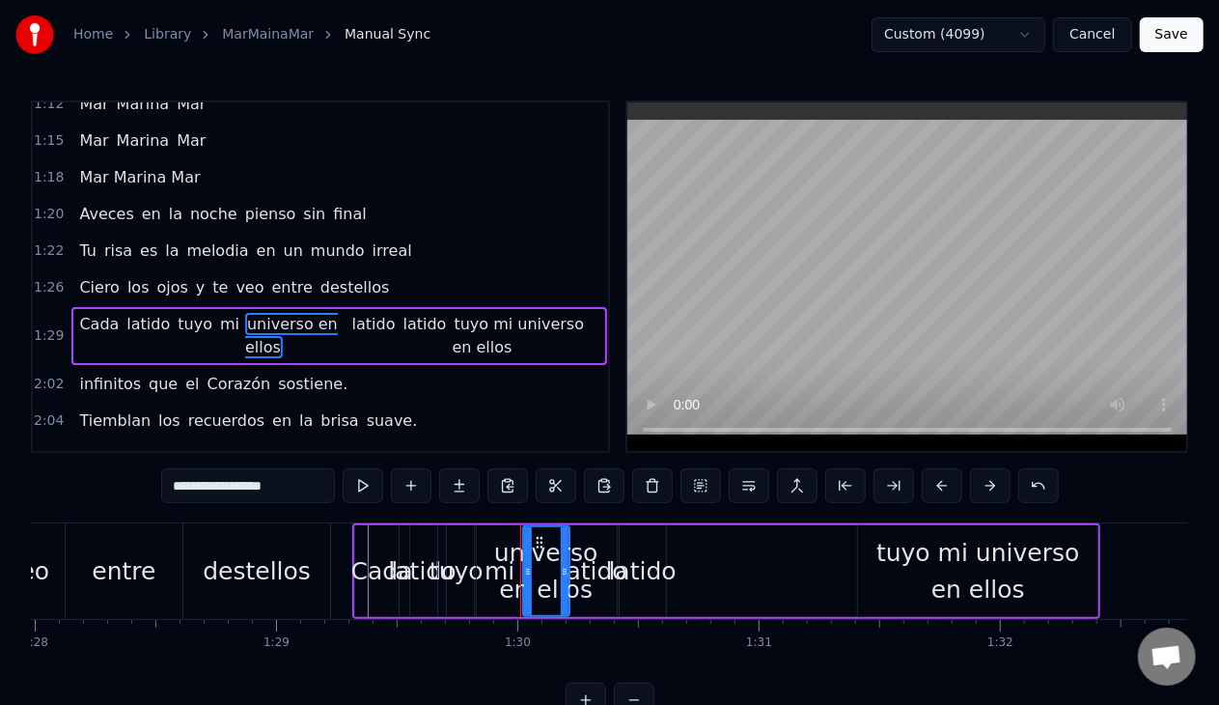
drag, startPoint x: 272, startPoint y: 485, endPoint x: 325, endPoint y: 486, distance: 53.1
click at [325, 486] on input "**********" at bounding box center [248, 485] width 174 height 35
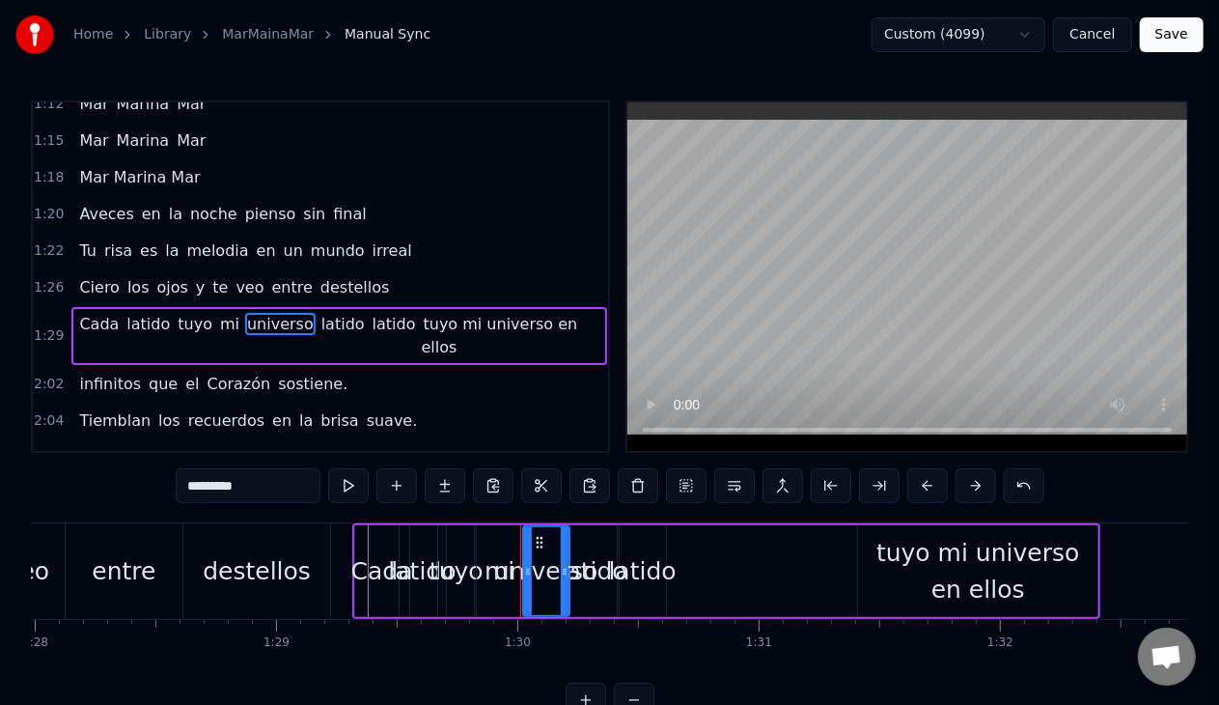
drag, startPoint x: 193, startPoint y: 487, endPoint x: 203, endPoint y: 543, distance: 56.8
click at [193, 487] on input "********" at bounding box center [248, 485] width 145 height 35
click at [320, 313] on span "latido" at bounding box center [343, 324] width 47 height 22
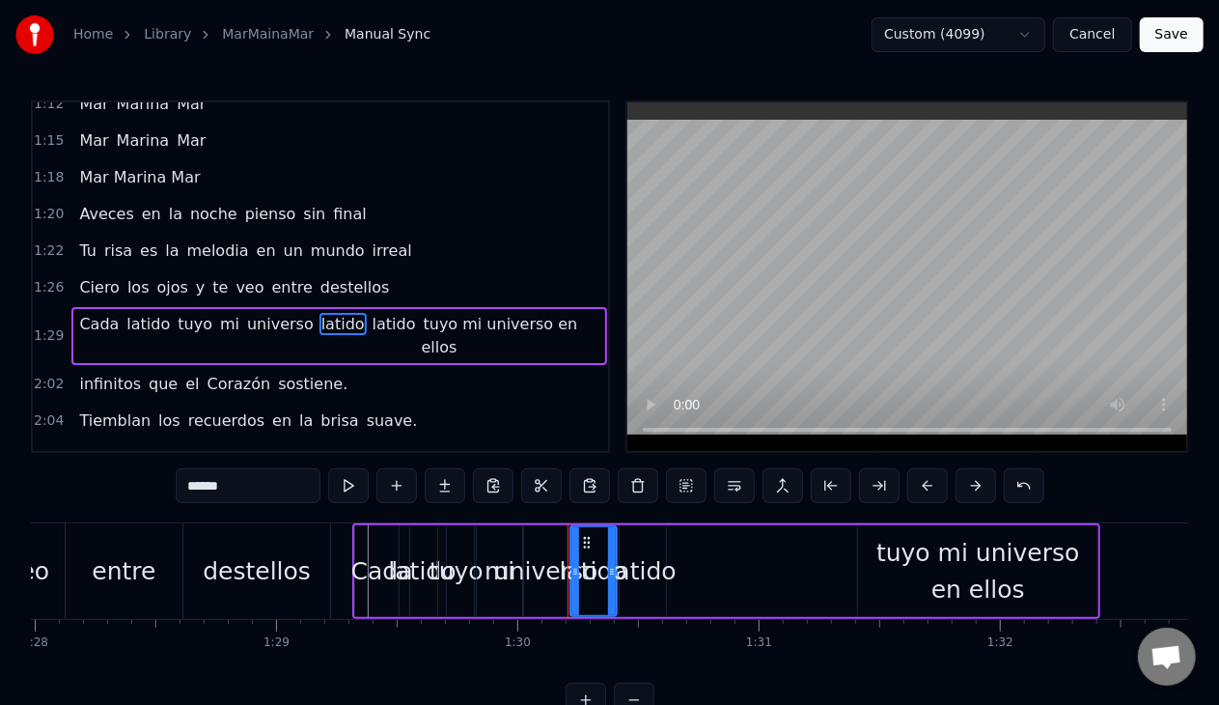
drag, startPoint x: 237, startPoint y: 486, endPoint x: 129, endPoint y: 467, distance: 109.7
click at [136, 469] on div "0:08 Mar [PERSON_NAME]. 0:10 Bajo la [PERSON_NAME] vagamos susurrando. 0:13 La …" at bounding box center [610, 408] width 1158 height 617
paste input "**"
drag, startPoint x: 209, startPoint y: 488, endPoint x: 284, endPoint y: 486, distance: 74.4
click at [284, 486] on input "********" at bounding box center [248, 485] width 145 height 35
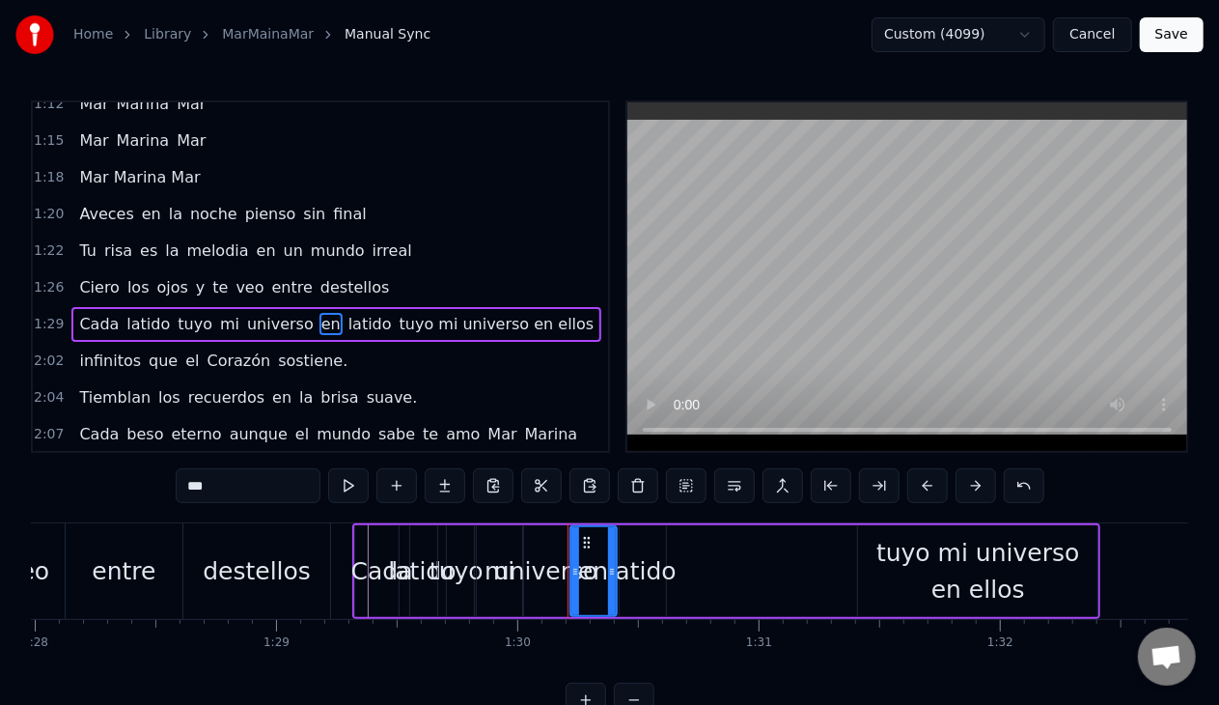
click at [196, 488] on input "**" at bounding box center [248, 485] width 145 height 35
click at [214, 492] on input "**" at bounding box center [248, 485] width 145 height 35
click at [347, 313] on span "latido" at bounding box center [370, 324] width 47 height 22
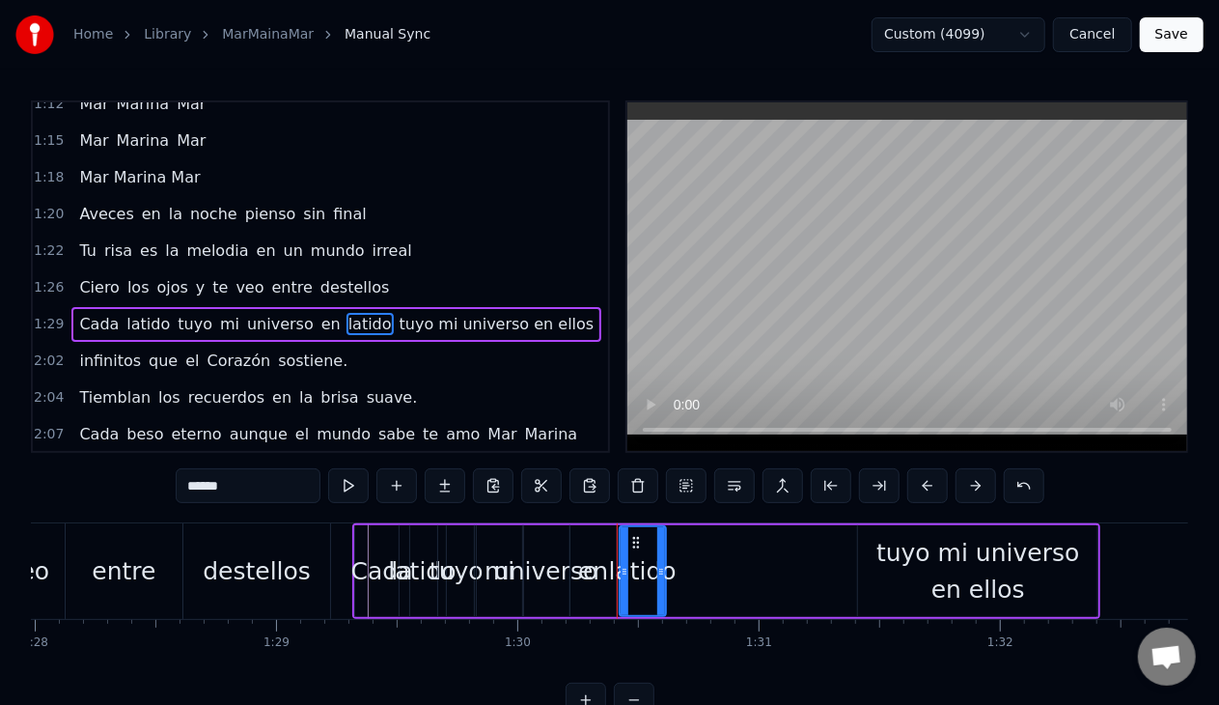
drag, startPoint x: 182, startPoint y: 472, endPoint x: 114, endPoint y: 460, distance: 69.5
click at [127, 460] on div "0:08 Mar [PERSON_NAME]. 0:10 Bajo la [PERSON_NAME] vagamos susurrando. 0:13 La …" at bounding box center [610, 408] width 1158 height 617
paste input "text"
click at [194, 488] on input "*****" at bounding box center [248, 485] width 145 height 35
click at [251, 484] on input "*****" at bounding box center [248, 485] width 145 height 35
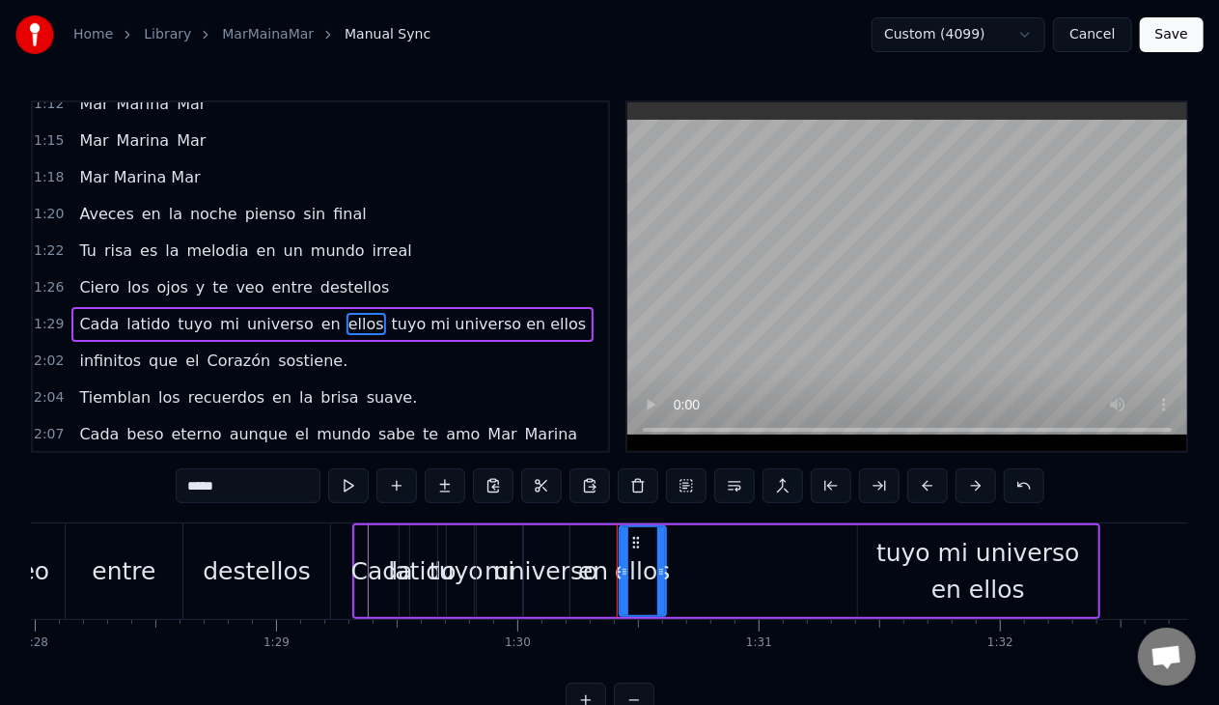
click at [234, 490] on input "*****" at bounding box center [248, 485] width 145 height 35
click at [120, 492] on div "0:08 Mar [PERSON_NAME]. 0:10 Bajo la [PERSON_NAME] vagamos susurrando. 0:13 La …" at bounding box center [610, 408] width 1158 height 617
click at [884, 572] on div "tuyo mi universo en ellos" at bounding box center [977, 571] width 239 height 72
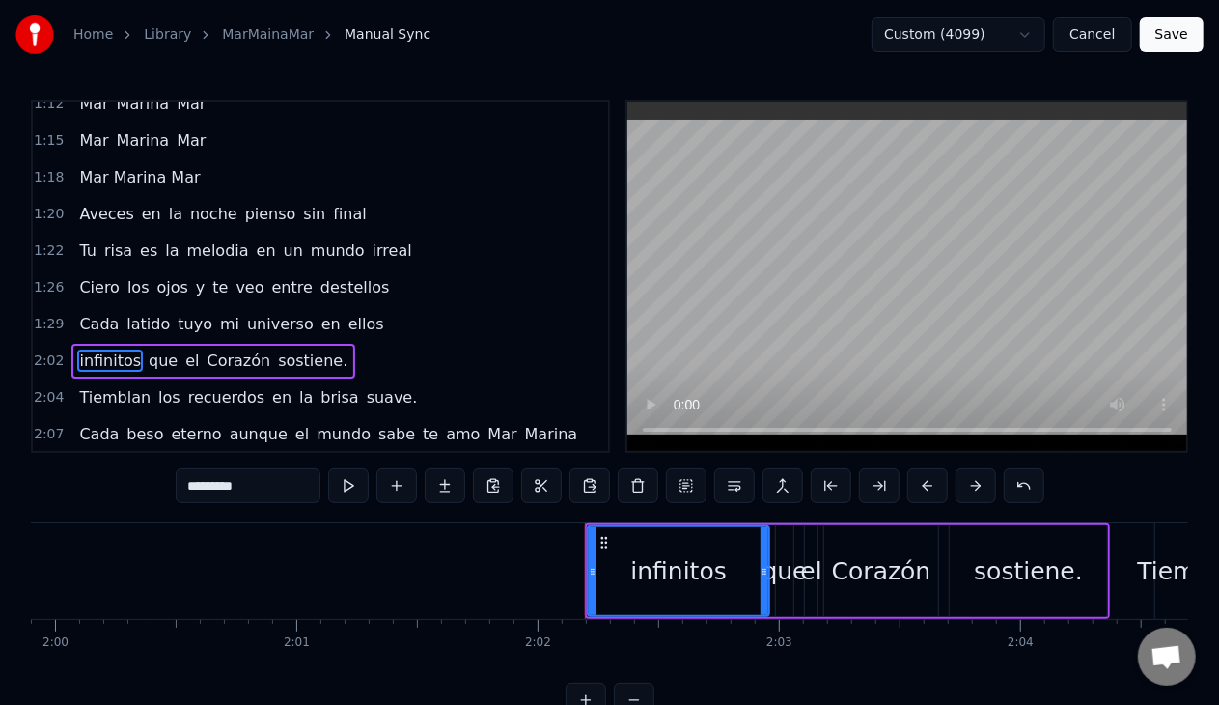
scroll to position [0, 29395]
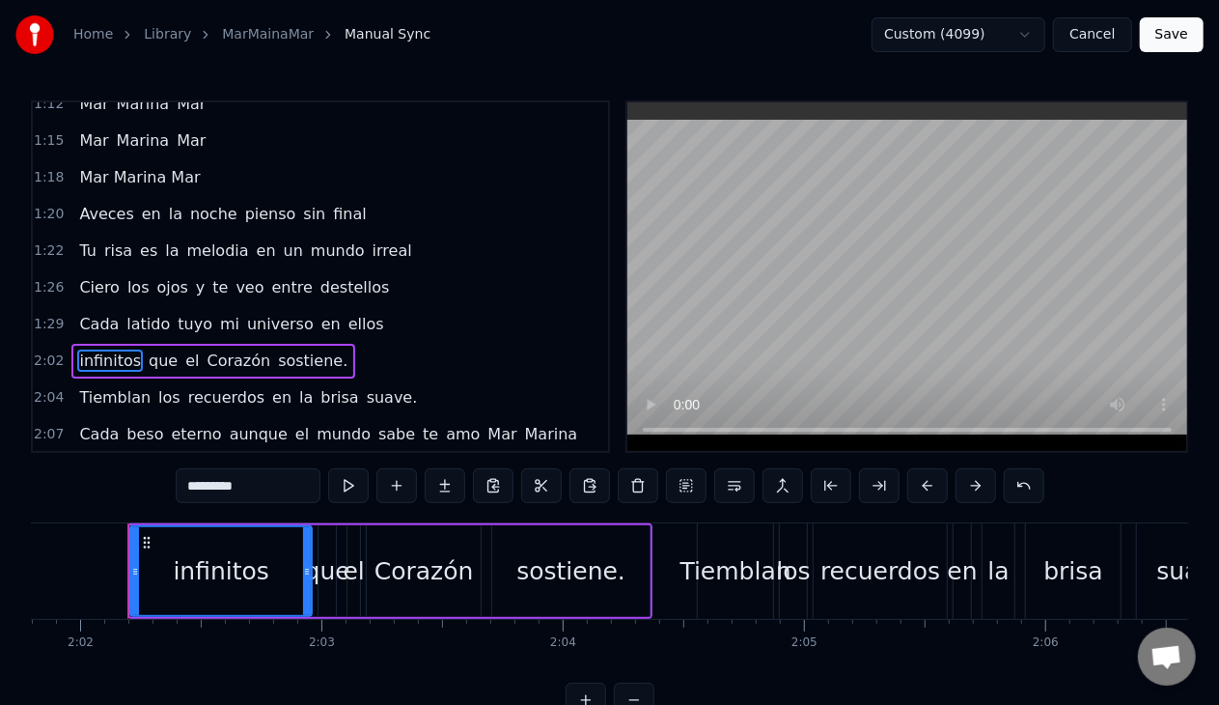
click at [93, 313] on span "Сada" at bounding box center [98, 324] width 43 height 22
type input "****"
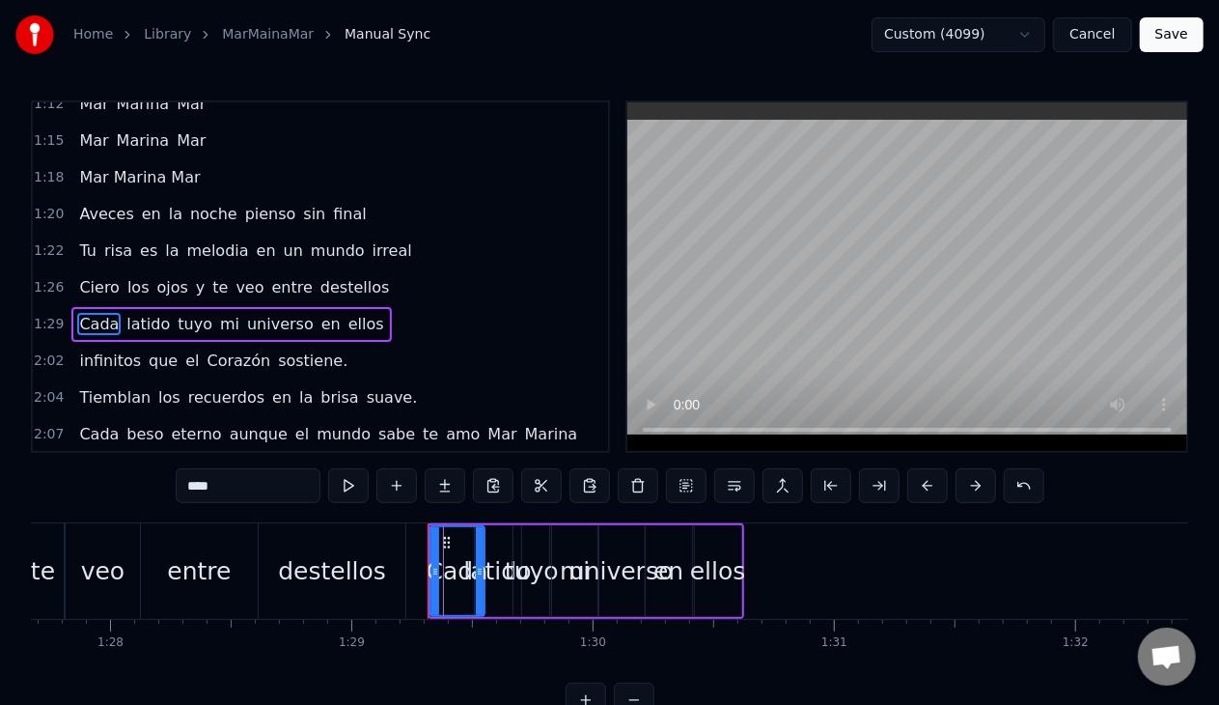
scroll to position [0, 21031]
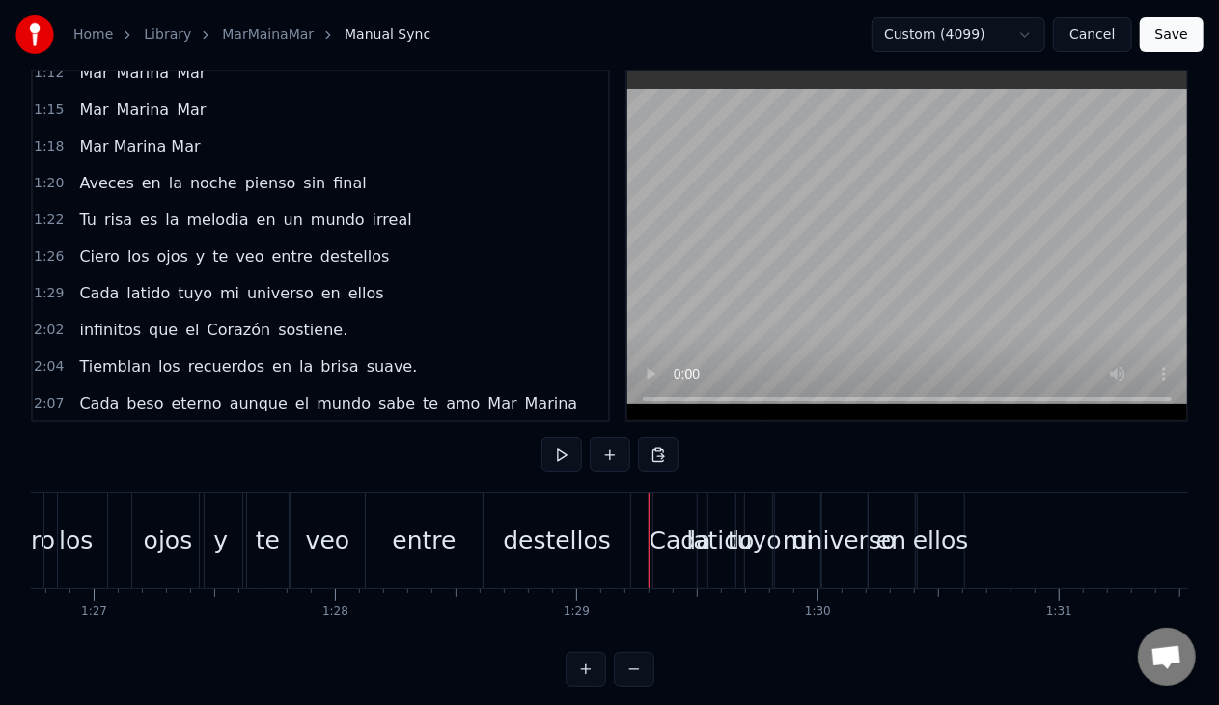
scroll to position [60, 0]
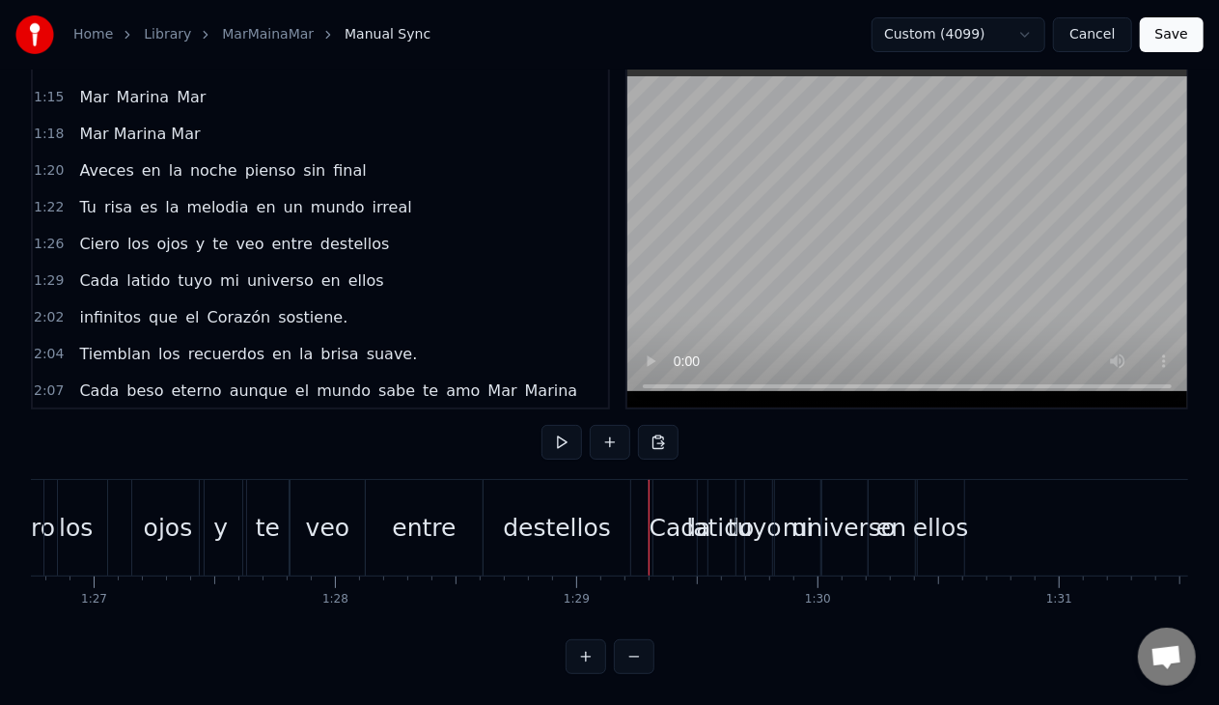
click at [587, 651] on button at bounding box center [586, 656] width 41 height 35
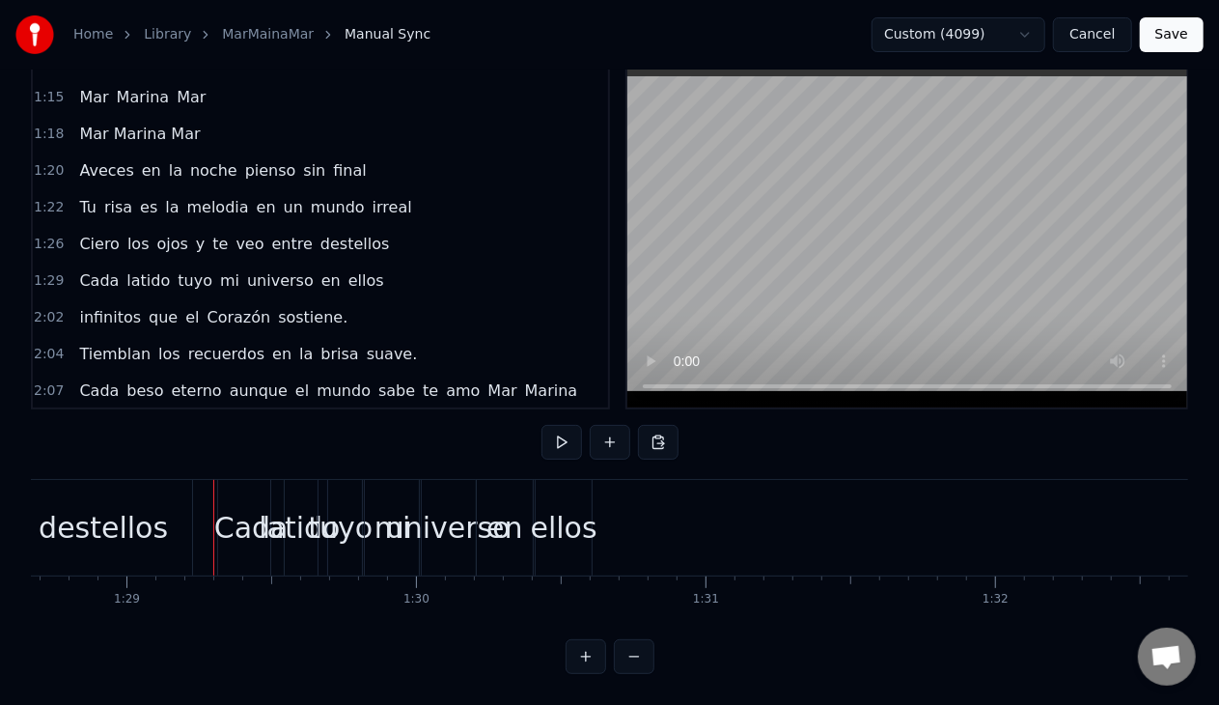
scroll to position [0, 25766]
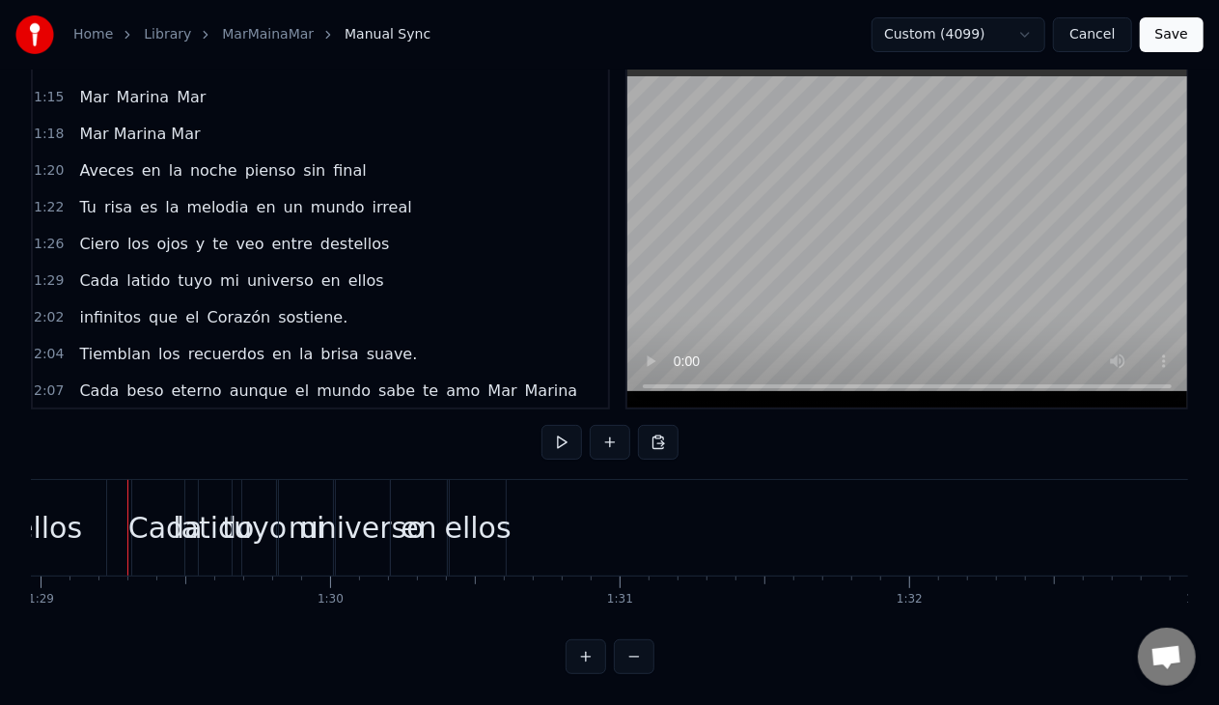
click at [586, 647] on button at bounding box center [586, 656] width 41 height 35
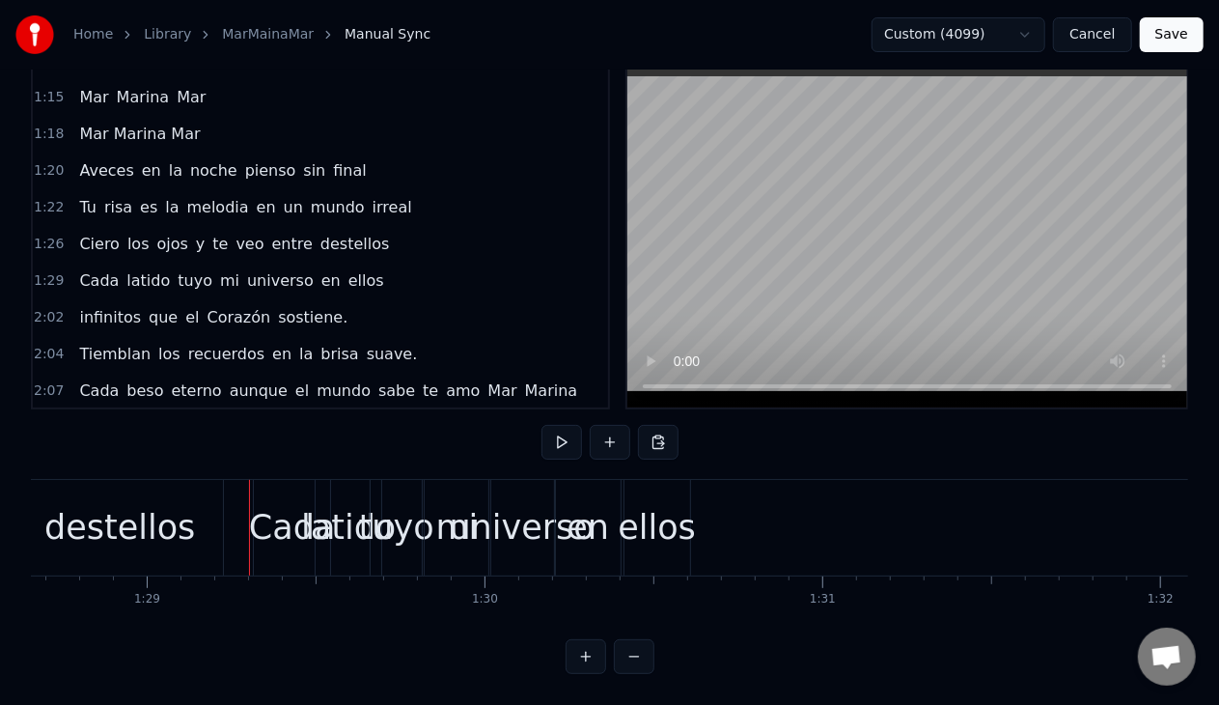
scroll to position [0, 30077]
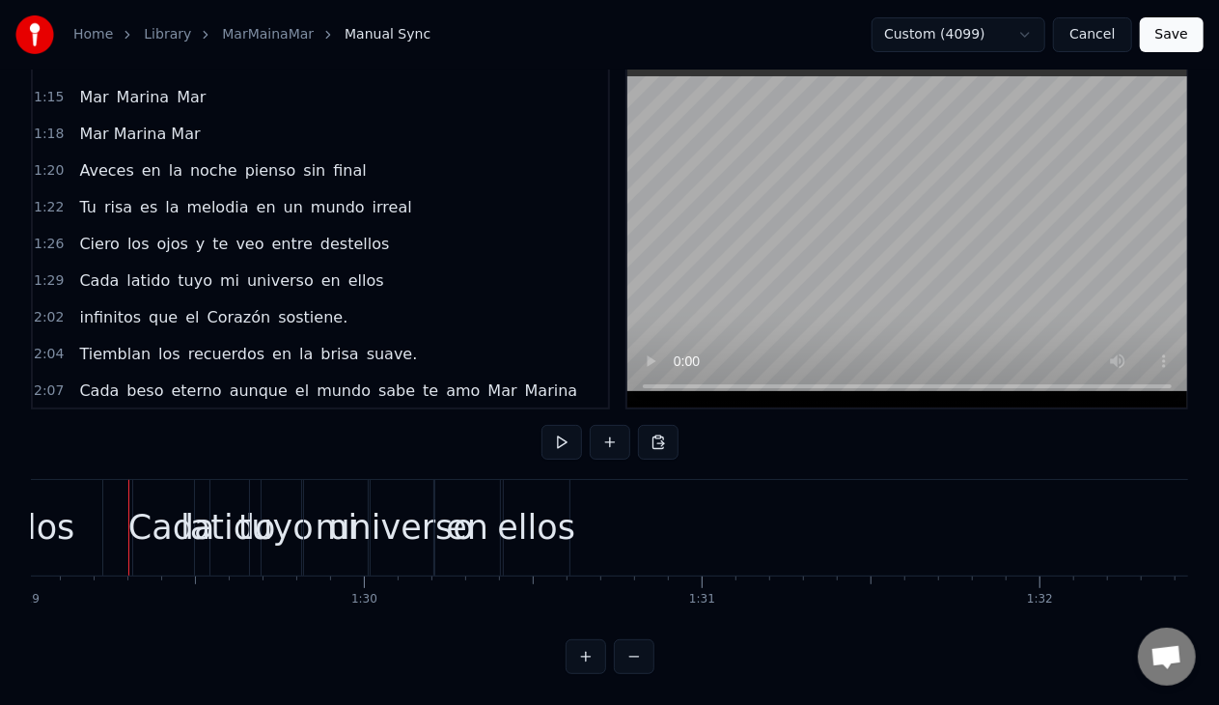
click at [585, 647] on button at bounding box center [586, 656] width 41 height 35
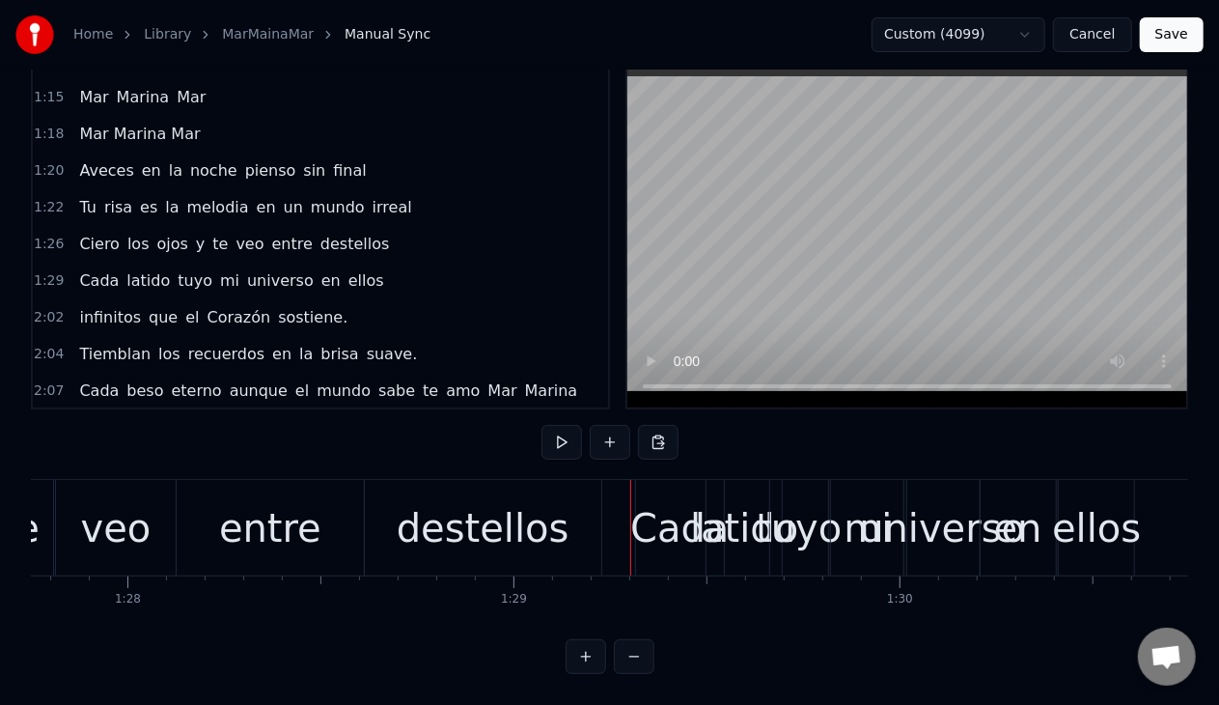
scroll to position [0, 34387]
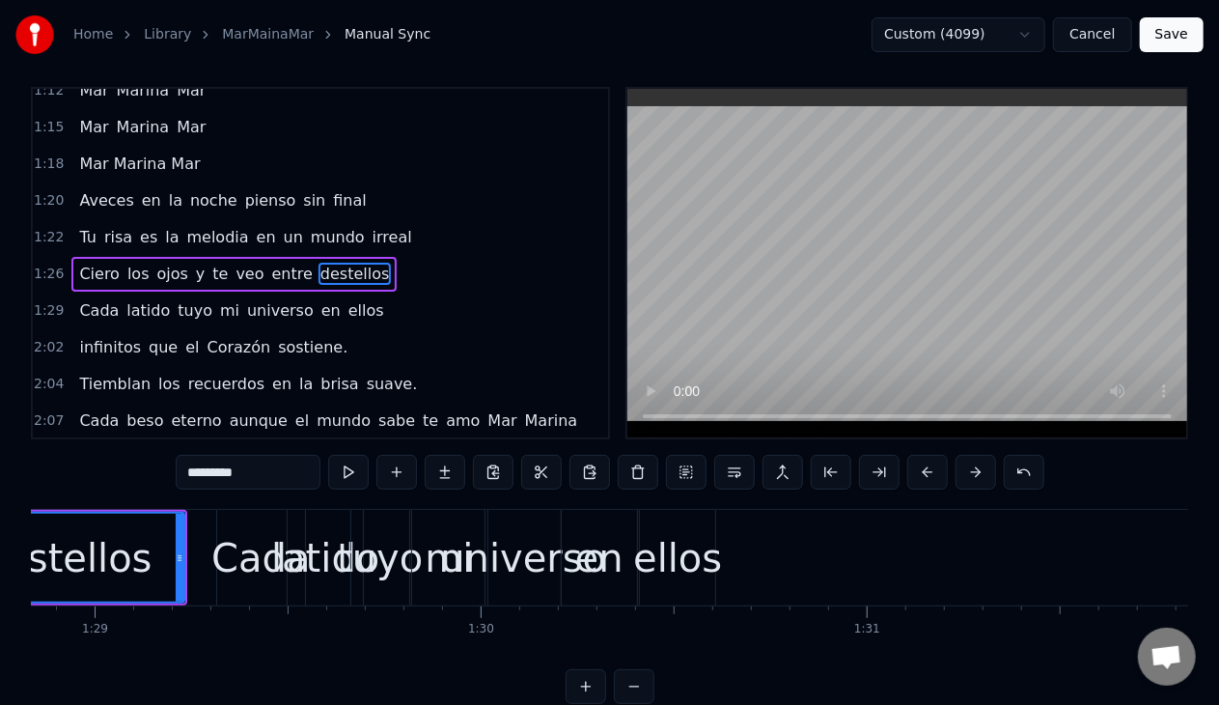
scroll to position [60, 0]
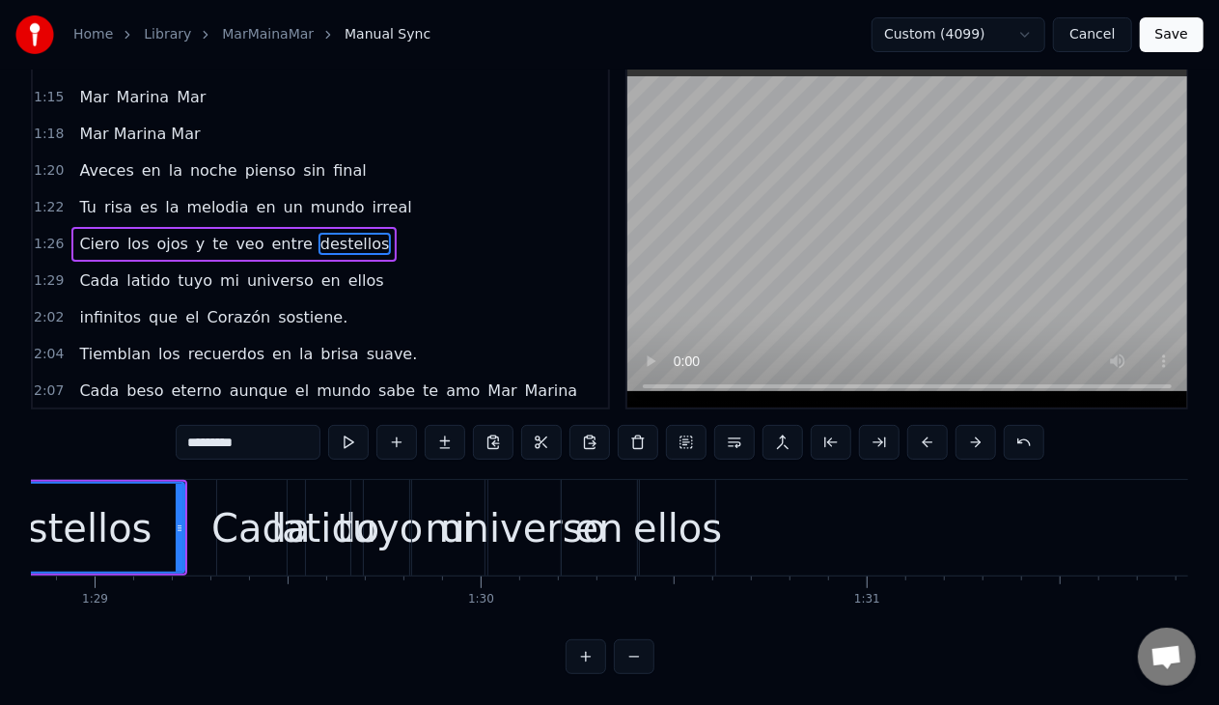
click at [645, 655] on button at bounding box center [634, 656] width 41 height 35
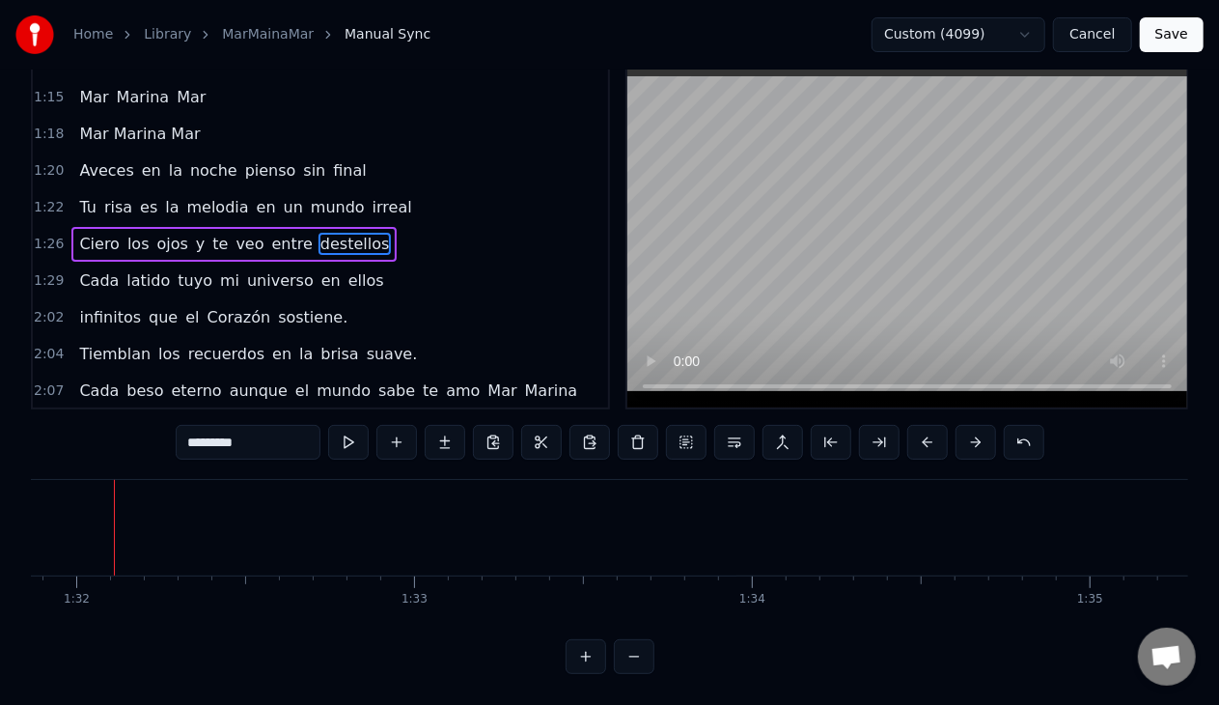
scroll to position [0, 31026]
click at [622, 653] on button at bounding box center [634, 656] width 41 height 35
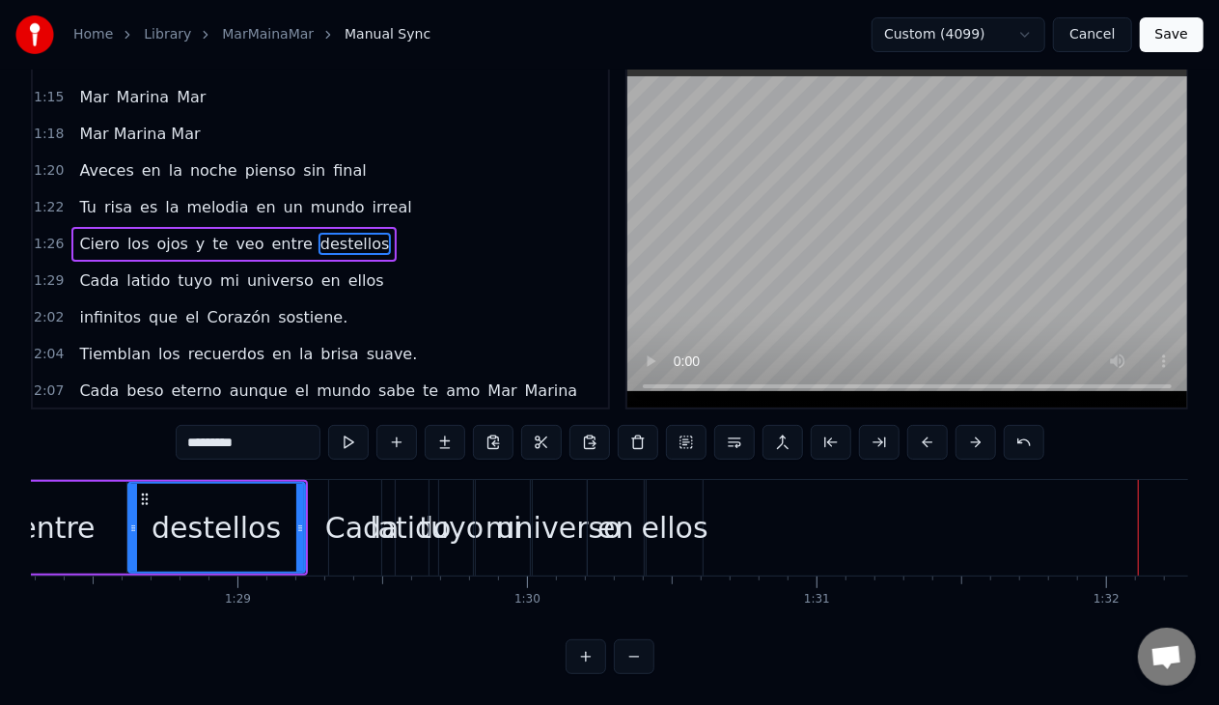
scroll to position [0, 25567]
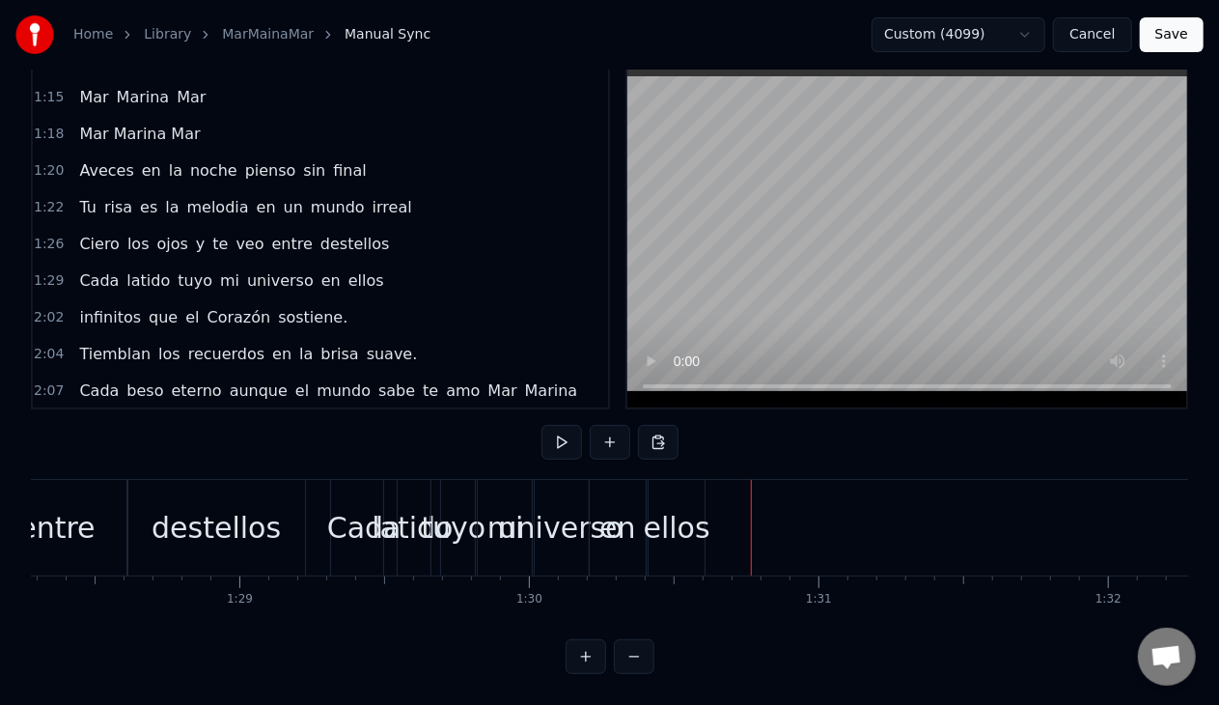
click at [683, 510] on div "ellos" at bounding box center [677, 527] width 67 height 43
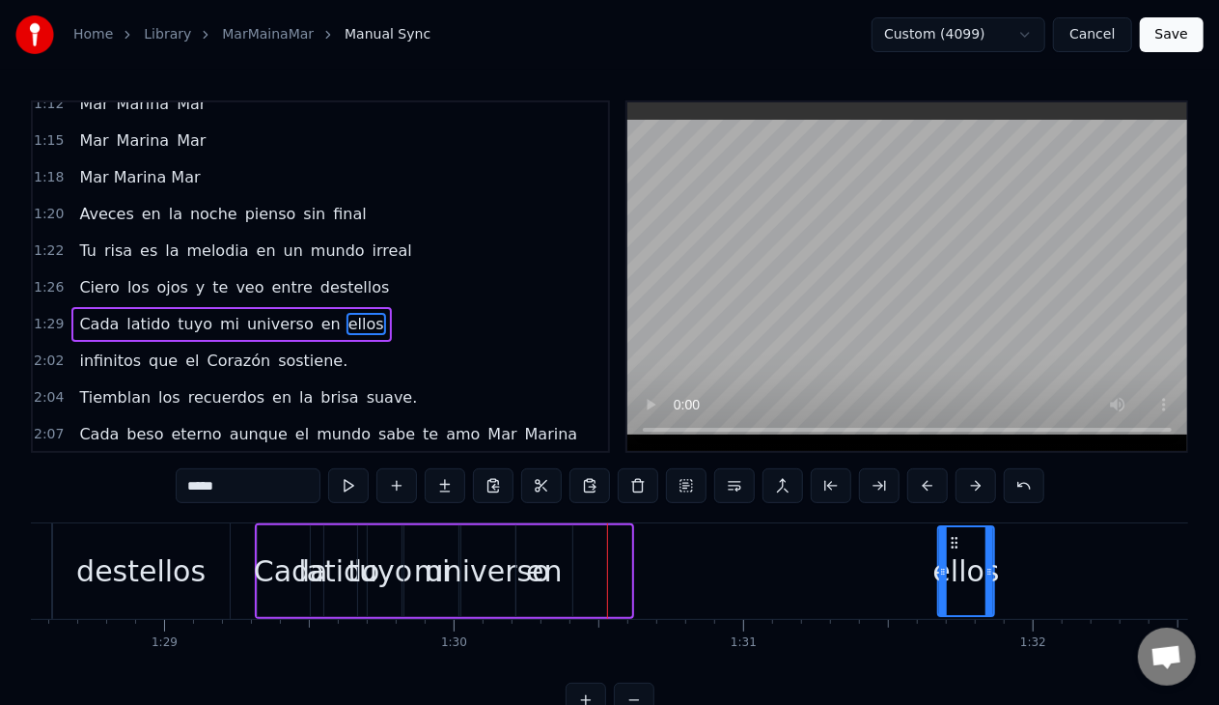
scroll to position [0, 25643]
drag, startPoint x: 664, startPoint y: 537, endPoint x: 956, endPoint y: 529, distance: 291.6
click at [956, 529] on div "ellos" at bounding box center [970, 571] width 54 height 88
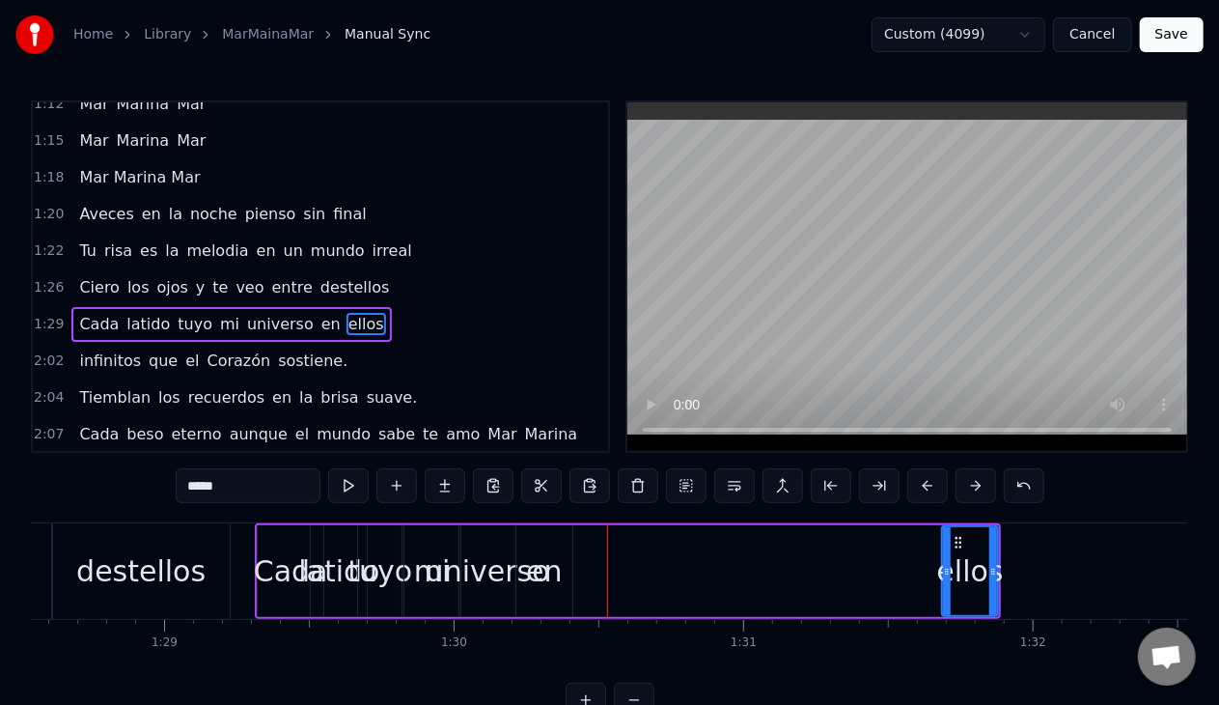
click at [535, 569] on div "en" at bounding box center [544, 570] width 36 height 43
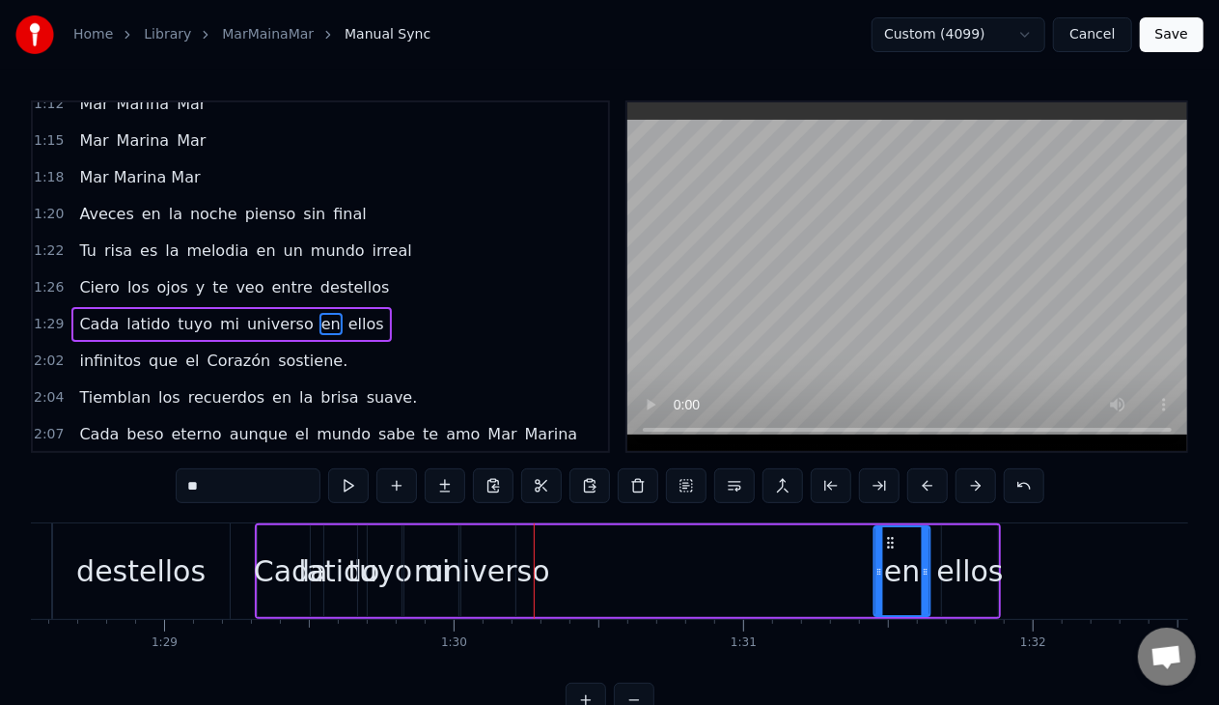
drag, startPoint x: 532, startPoint y: 543, endPoint x: 890, endPoint y: 550, distance: 358.2
click at [890, 550] on div "en" at bounding box center [903, 571] width 54 height 88
click at [477, 577] on div "universo" at bounding box center [488, 570] width 125 height 43
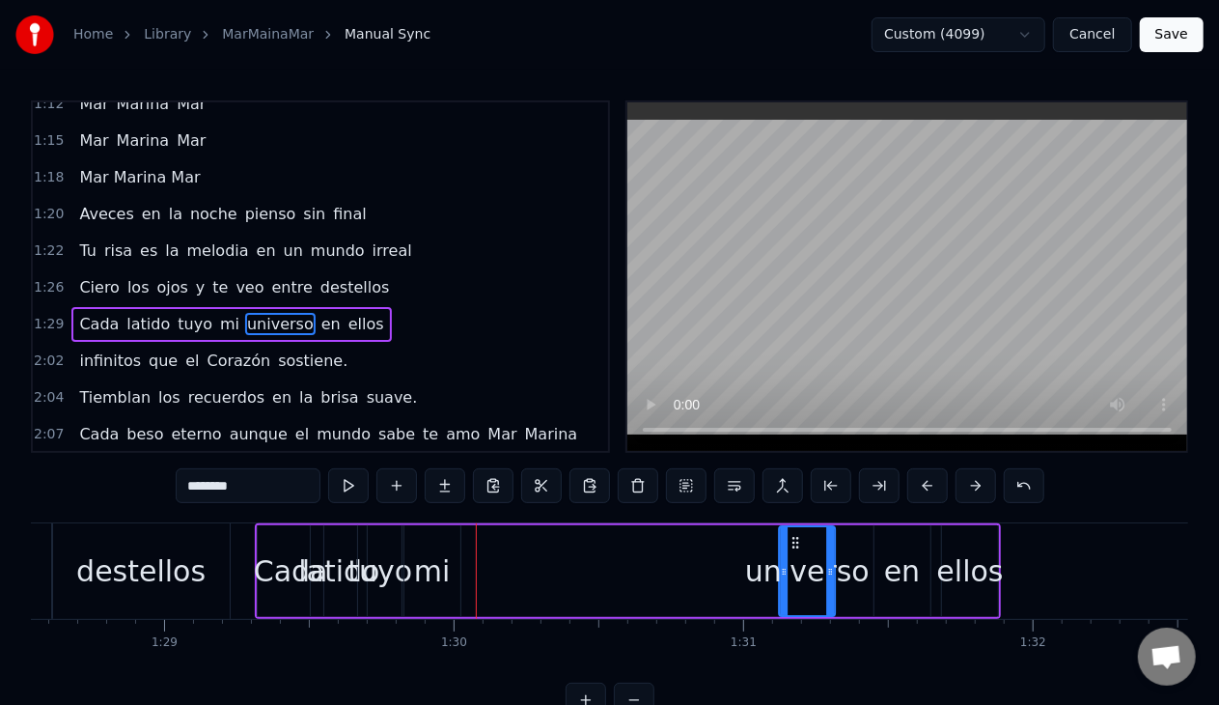
drag, startPoint x: 471, startPoint y: 540, endPoint x: 791, endPoint y: 535, distance: 319.6
click at [791, 535] on icon at bounding box center [796, 542] width 15 height 15
drag, startPoint x: 828, startPoint y: 568, endPoint x: 875, endPoint y: 565, distance: 46.4
click at [875, 565] on icon at bounding box center [878, 571] width 8 height 15
click at [438, 556] on div "mi" at bounding box center [432, 570] width 37 height 43
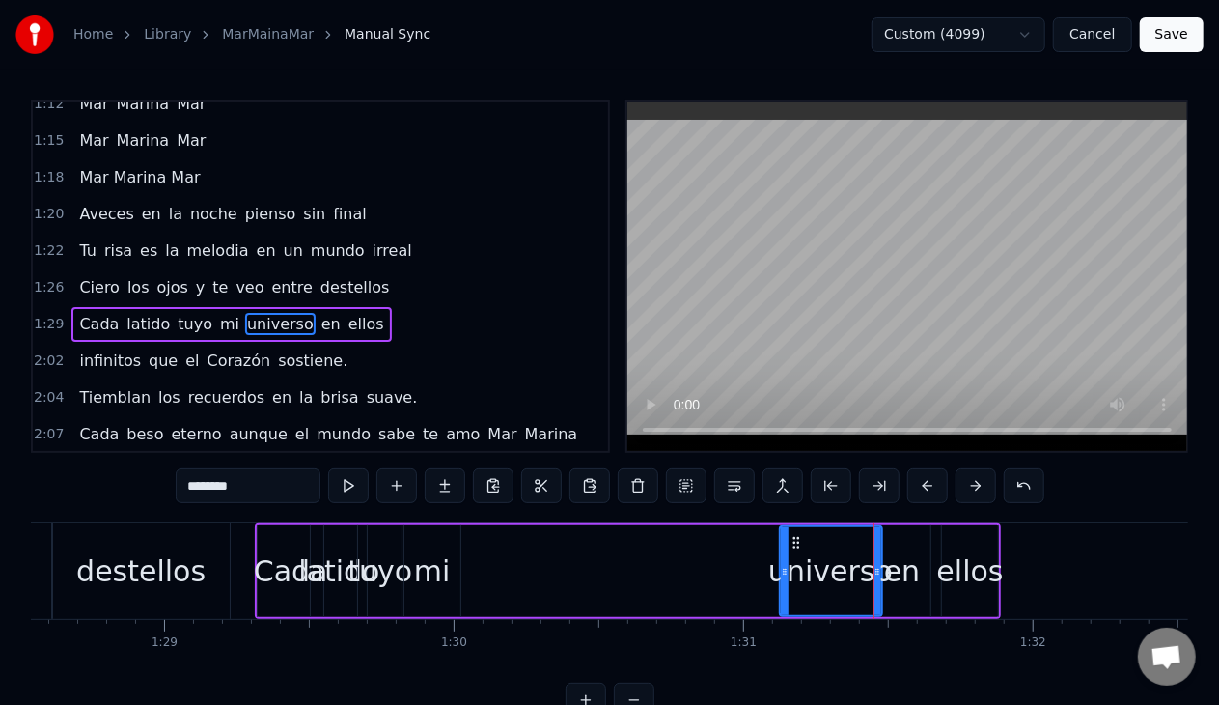
type input "**"
